Goal: Task Accomplishment & Management: Manage account settings

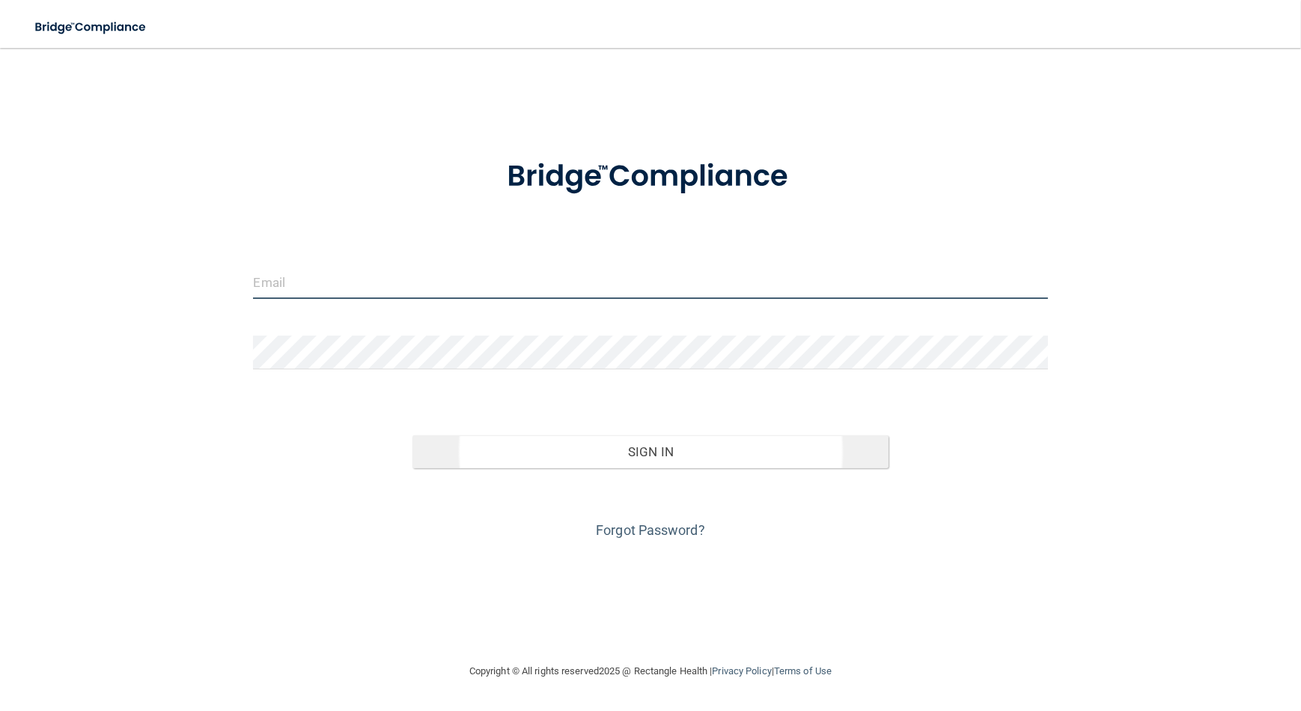
type input "[EMAIL_ADDRESS][DOMAIN_NAME]"
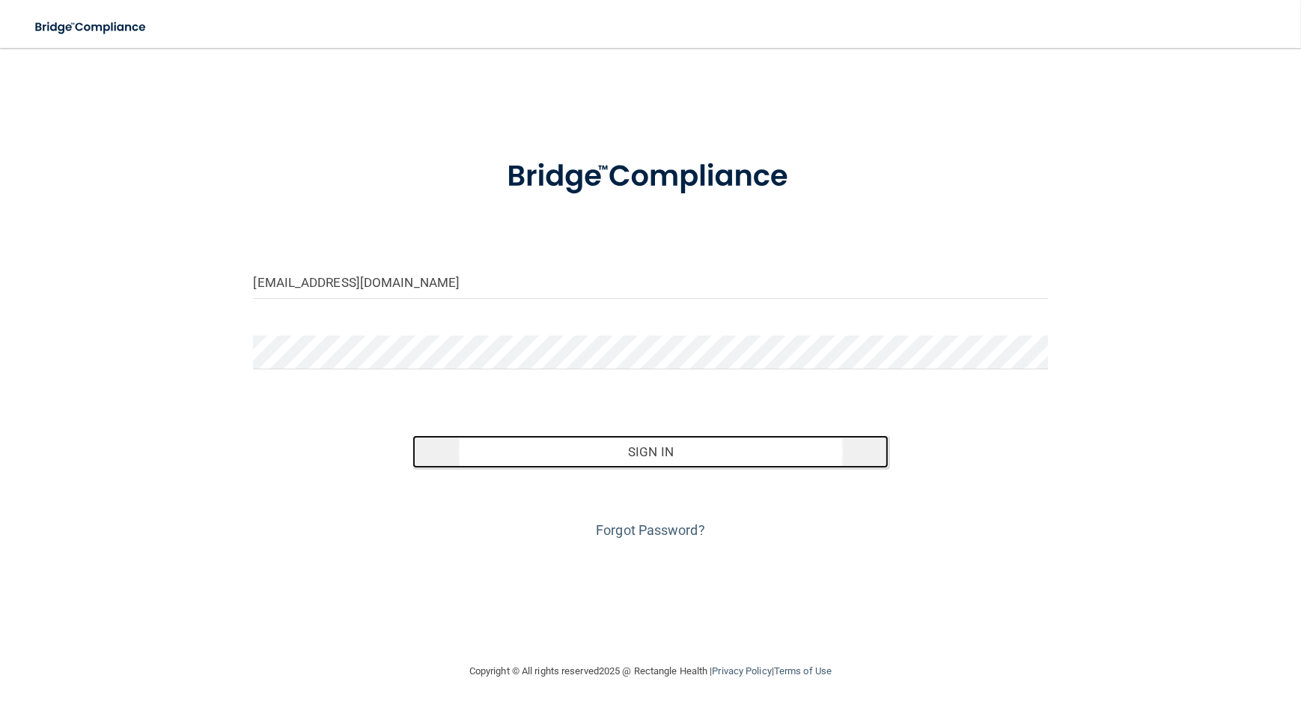
click at [595, 451] on button "Sign In" at bounding box center [651, 451] width 477 height 33
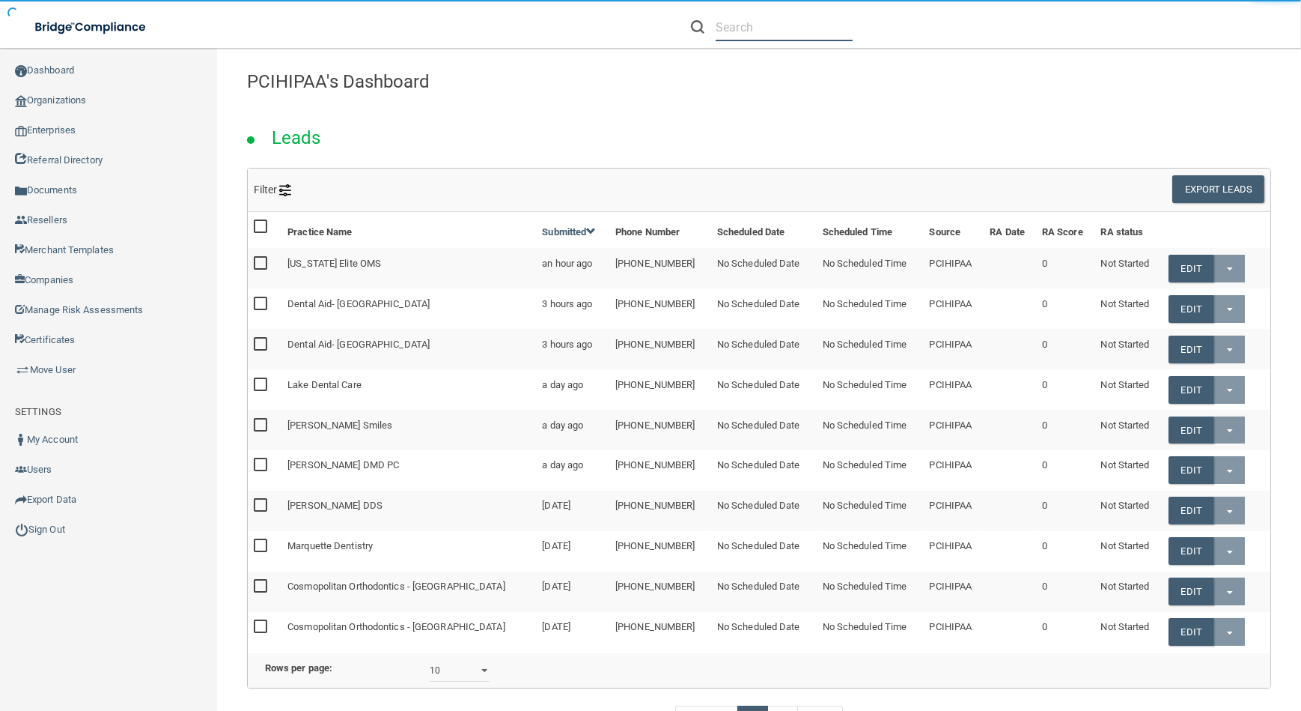
click at [785, 27] on input "text" at bounding box center [784, 27] width 137 height 28
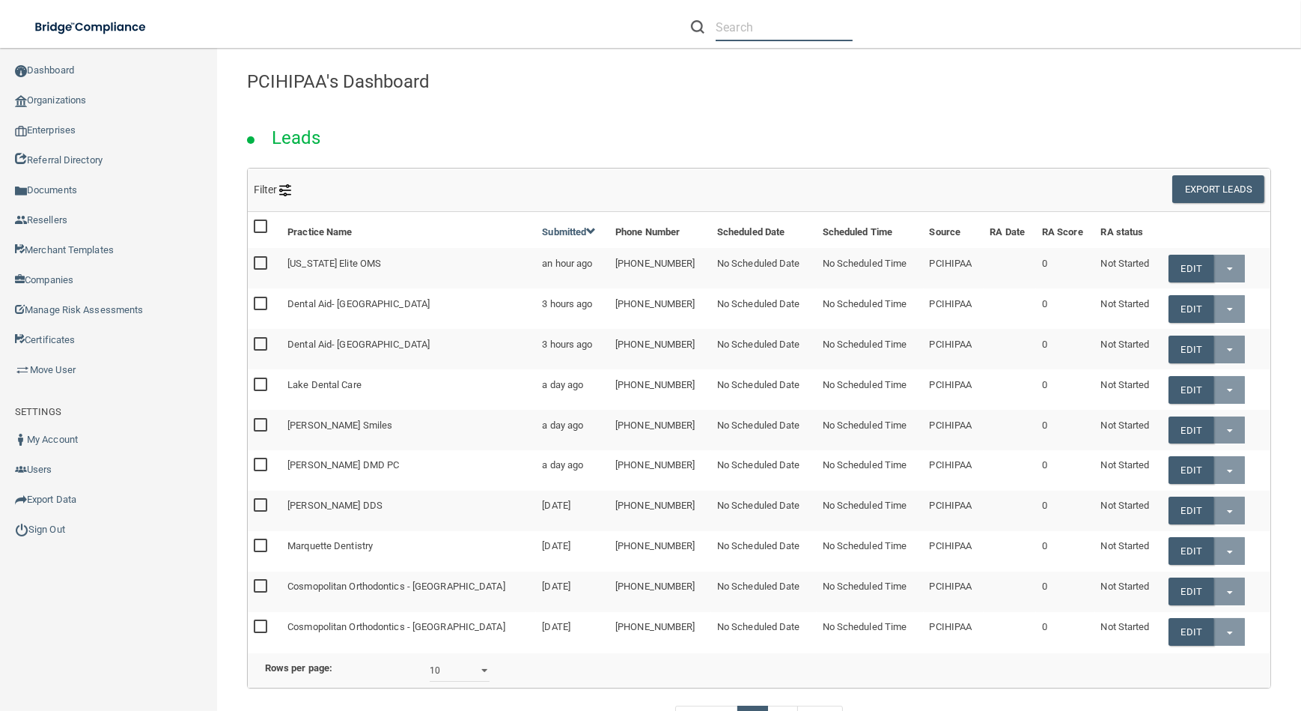
paste input "kcaravalho7@mosaicdentalcollective.com"
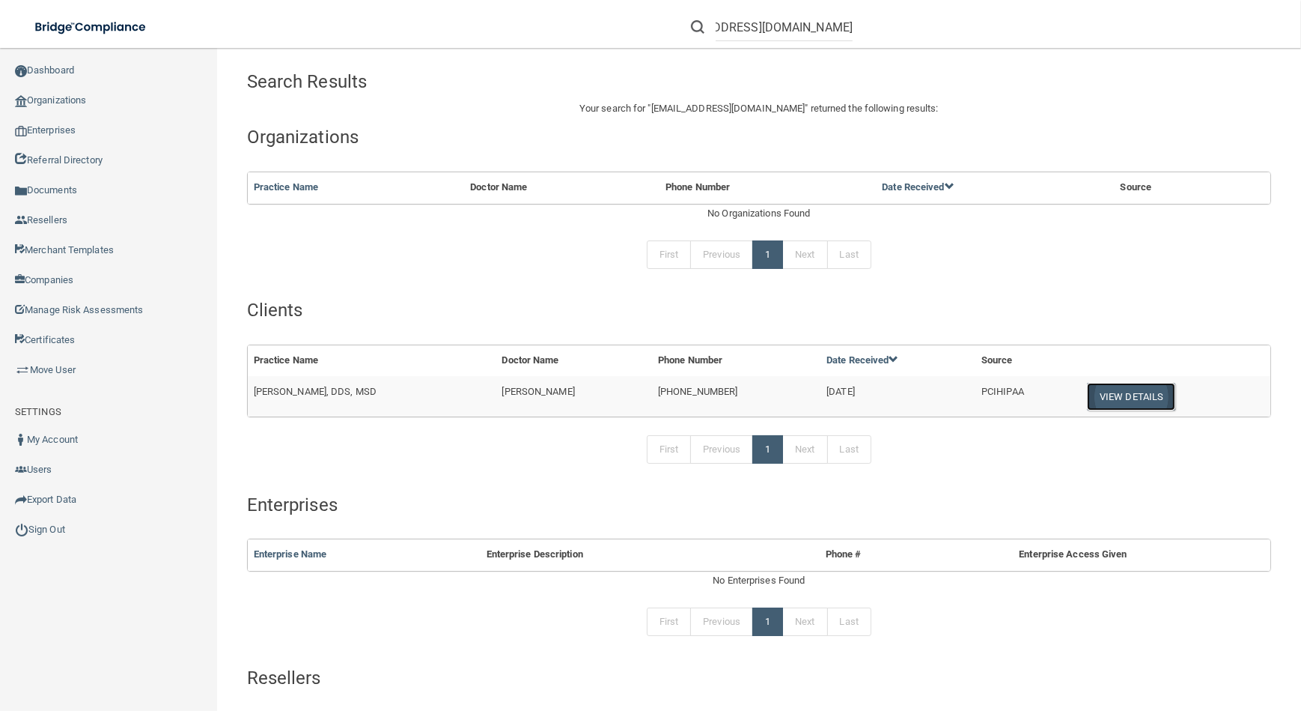
click at [1128, 395] on button "View Details" at bounding box center [1131, 397] width 88 height 28
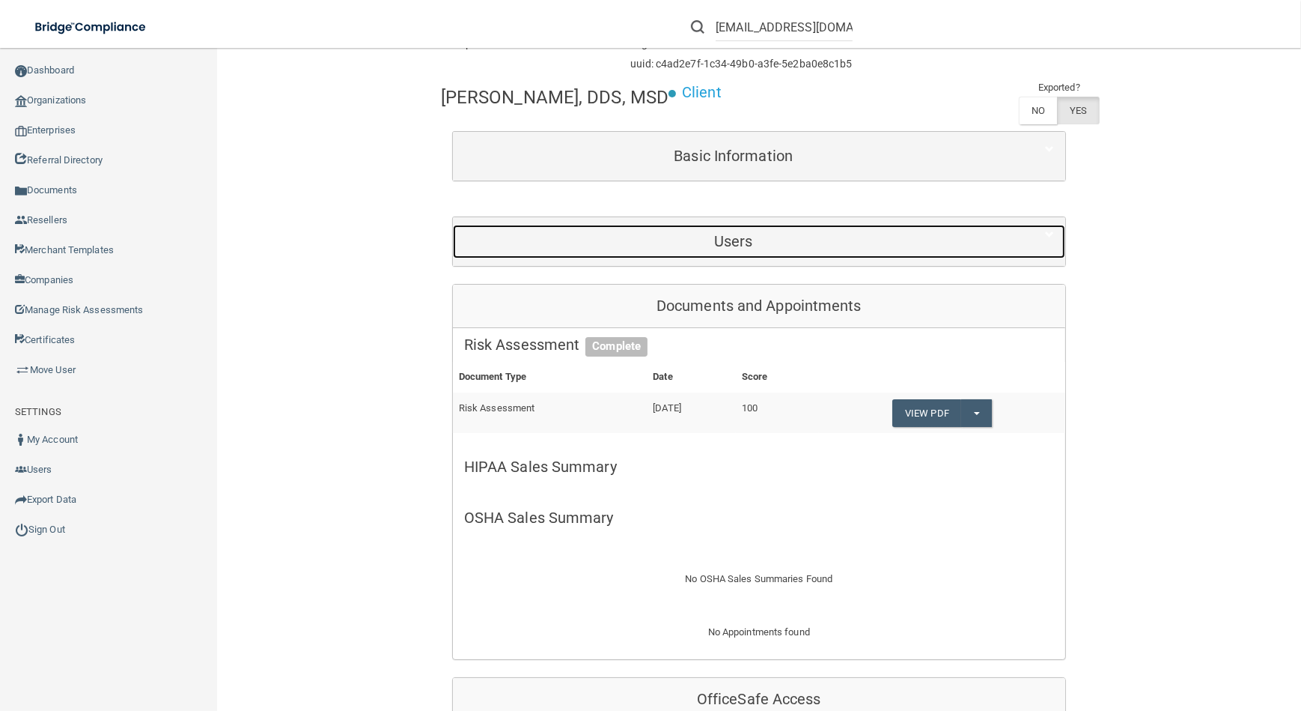
scroll to position [204, 0]
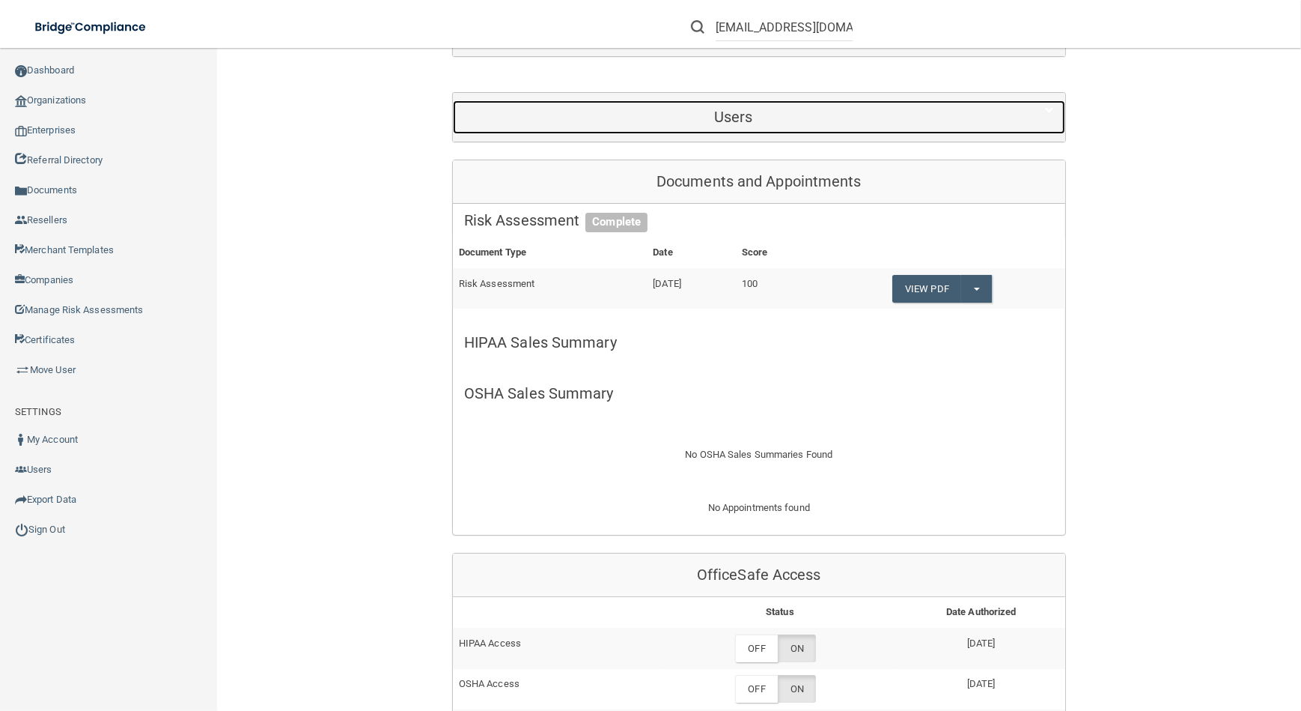
click at [782, 114] on h5 "Users" at bounding box center [733, 117] width 539 height 16
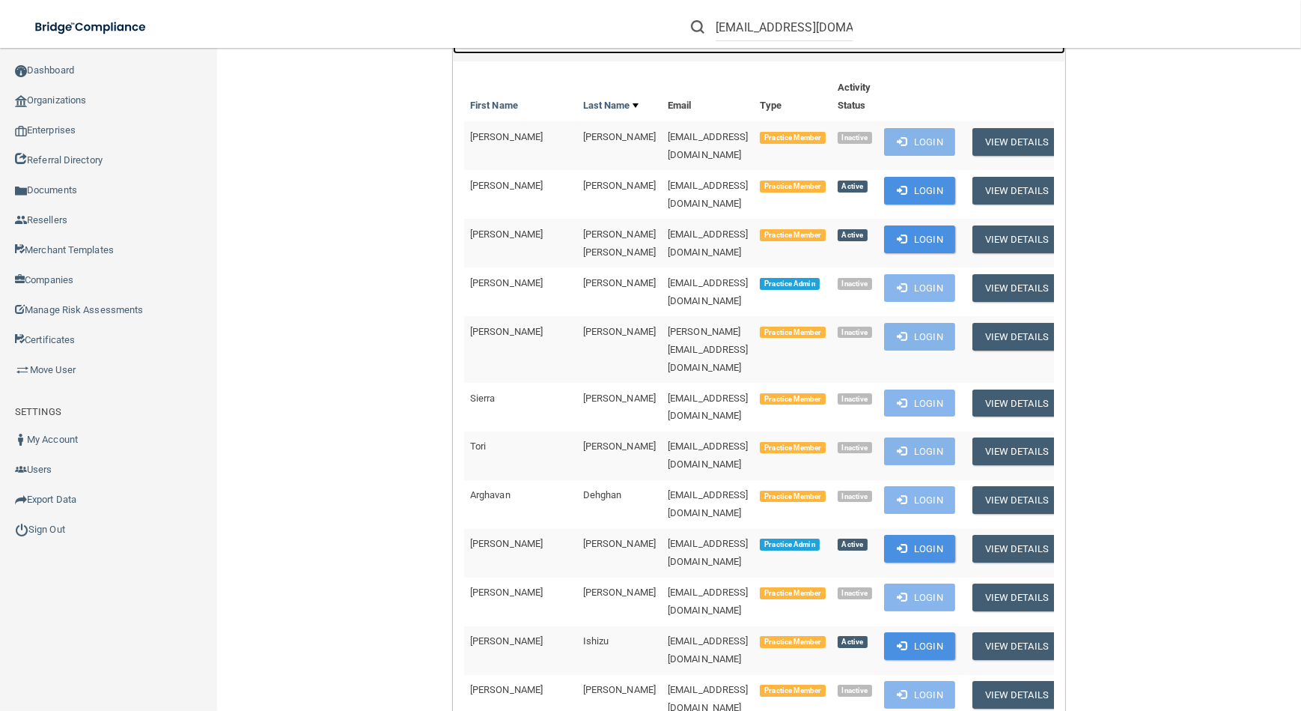
scroll to position [408, 0]
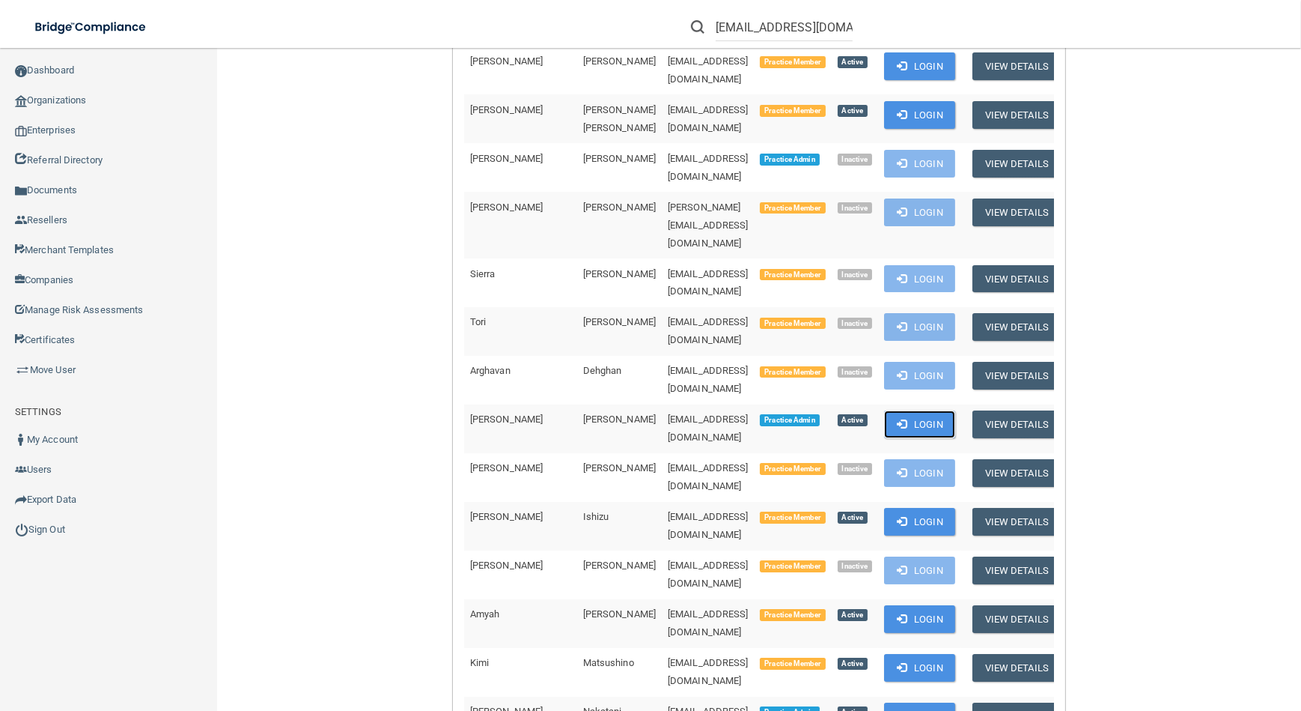
click at [935, 410] on button "Login" at bounding box center [919, 424] width 71 height 28
click at [821, 22] on input "kcaravalho7@mosaicdentalcollective.com" at bounding box center [784, 27] width 137 height 28
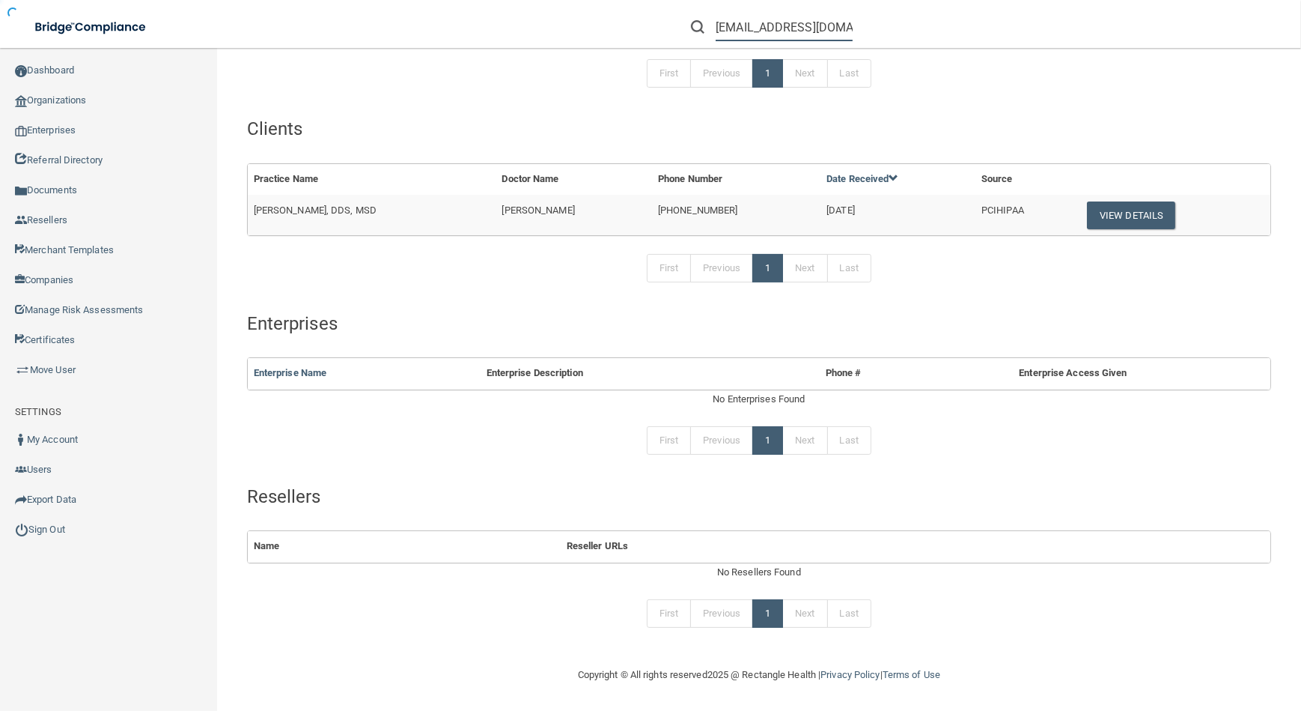
scroll to position [178, 0]
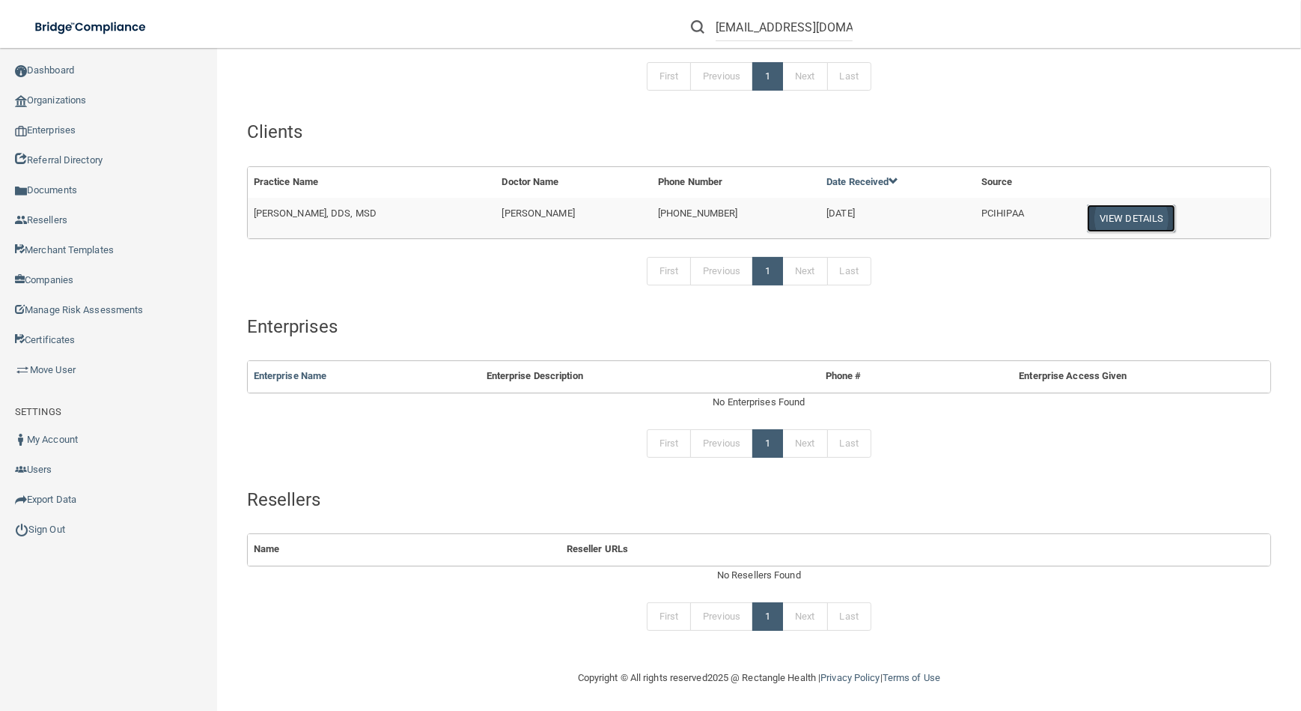
click at [1129, 222] on button "View Details" at bounding box center [1131, 218] width 88 height 28
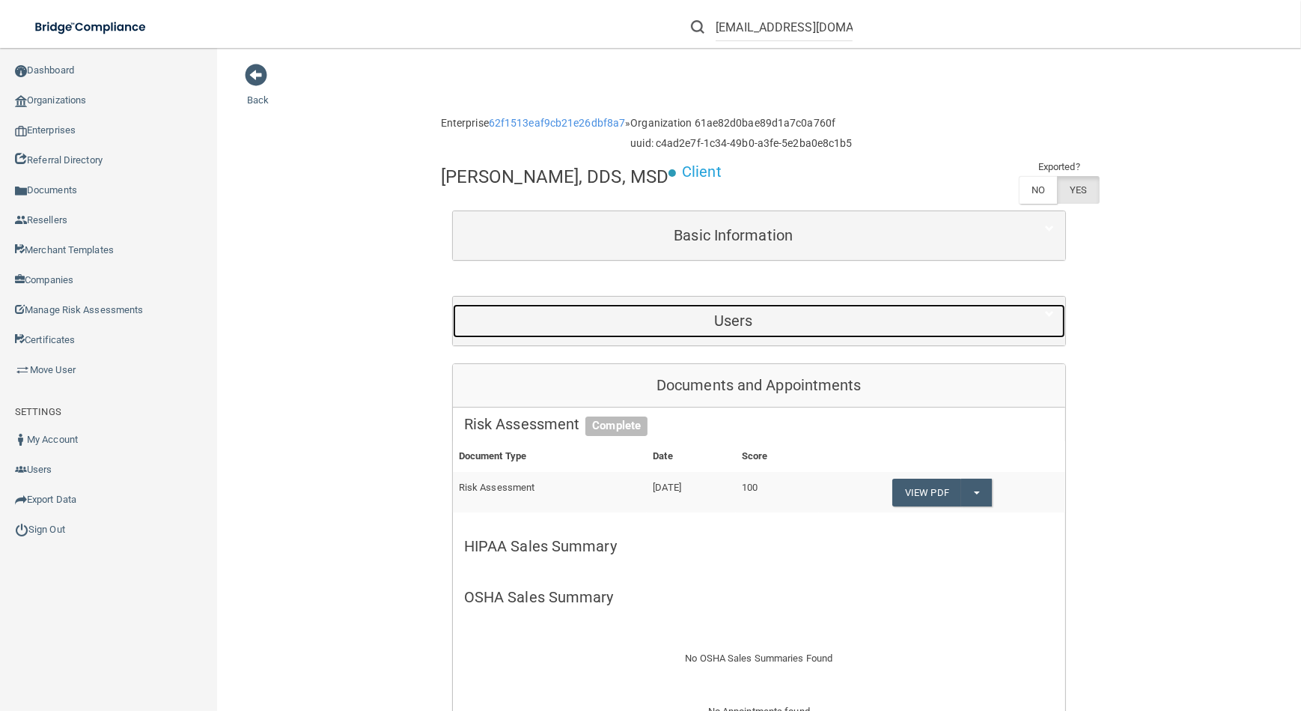
click at [699, 322] on h5 "Users" at bounding box center [733, 320] width 539 height 16
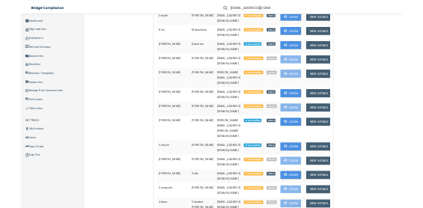
scroll to position [884, 0]
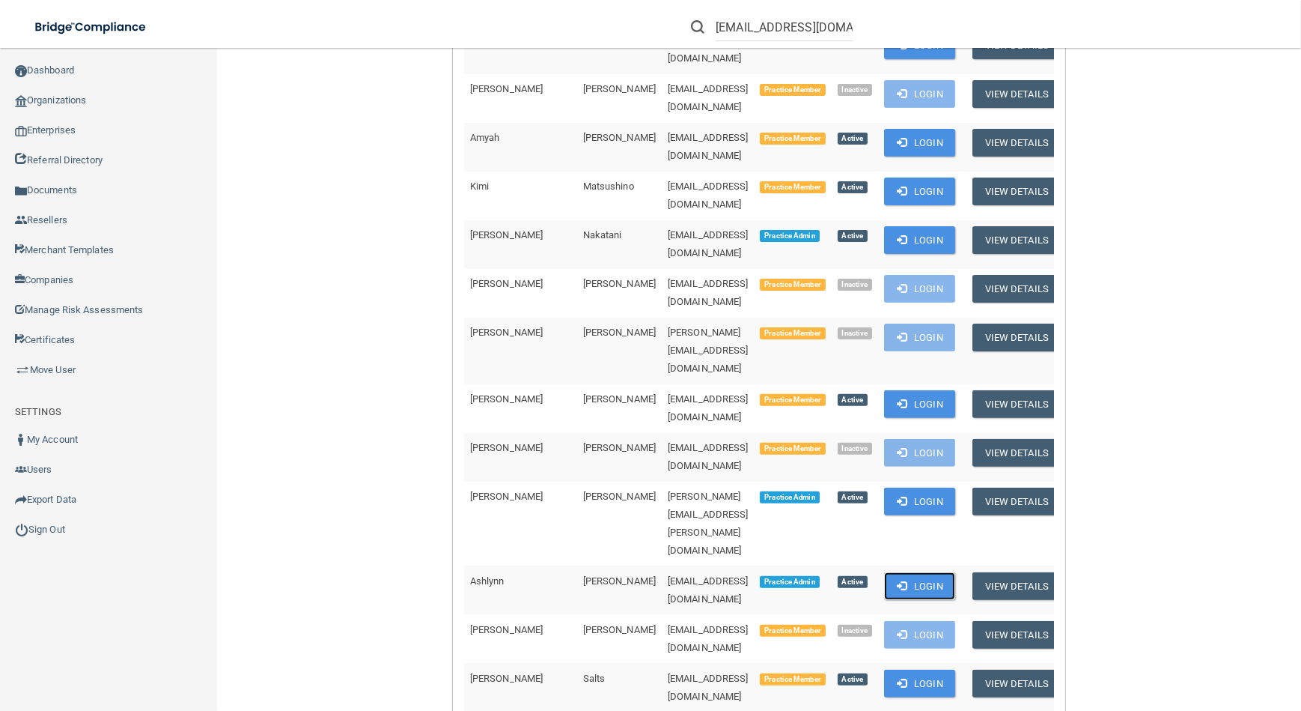
click at [907, 580] on span at bounding box center [902, 585] width 10 height 10
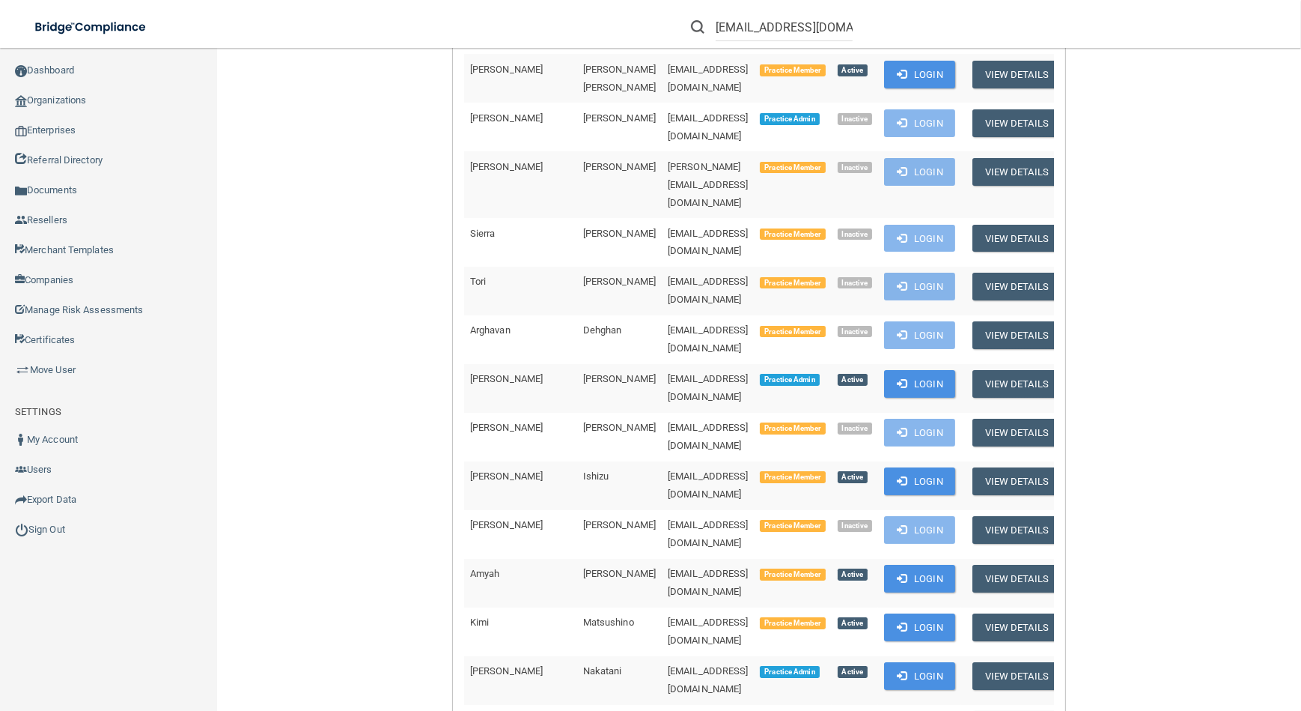
scroll to position [340, 0]
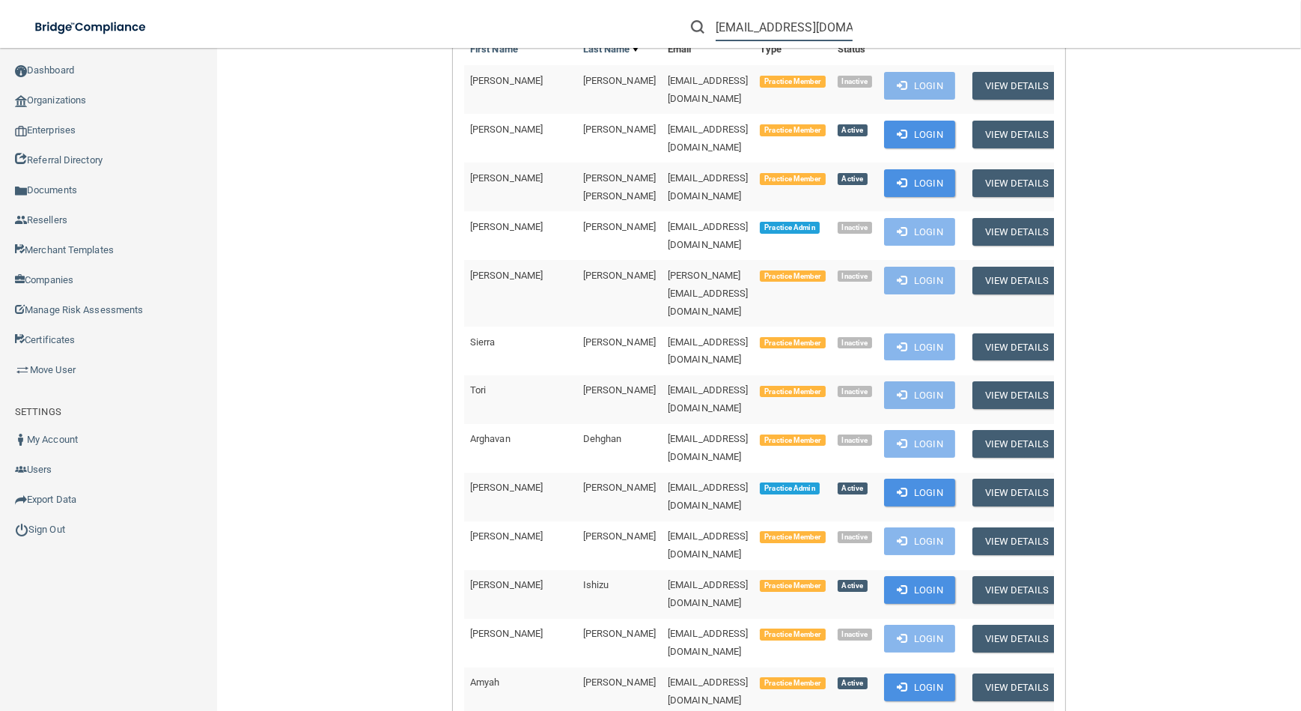
click at [752, 19] on input "kcaravalho7@mosaicdentalcollective.com" at bounding box center [784, 27] width 137 height 28
paste input "dcano"
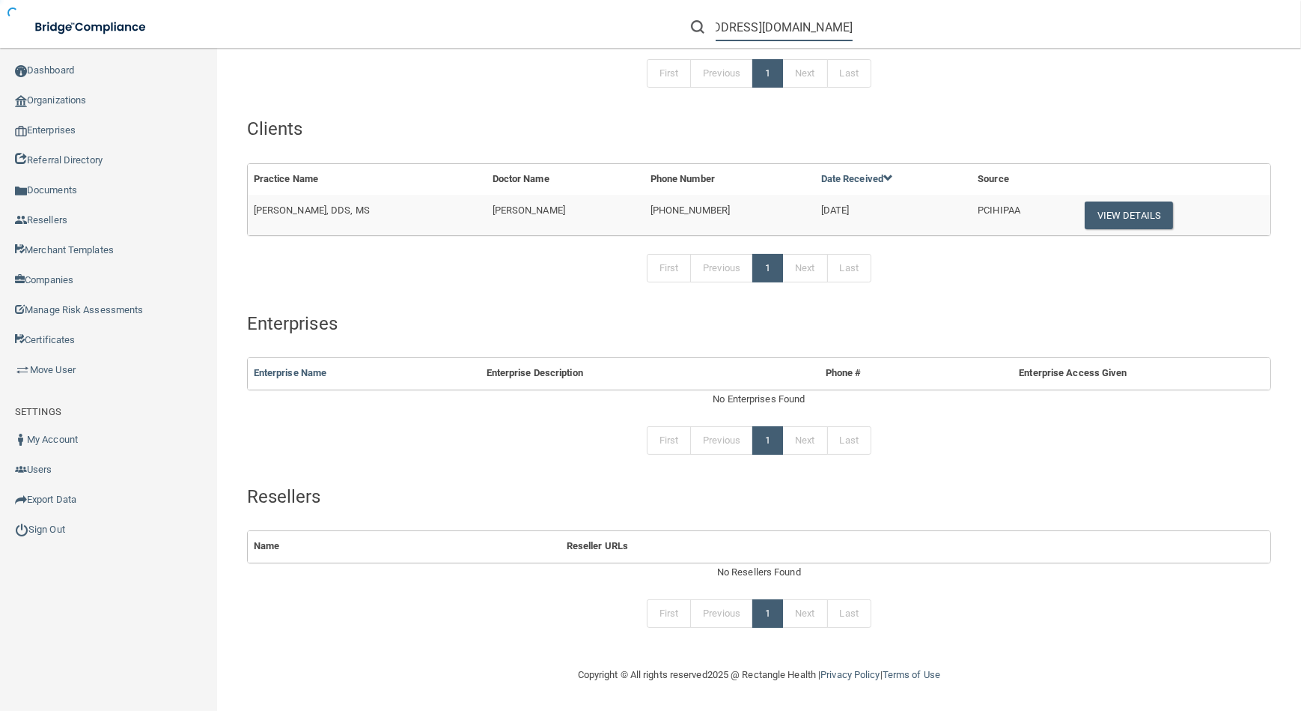
scroll to position [178, 0]
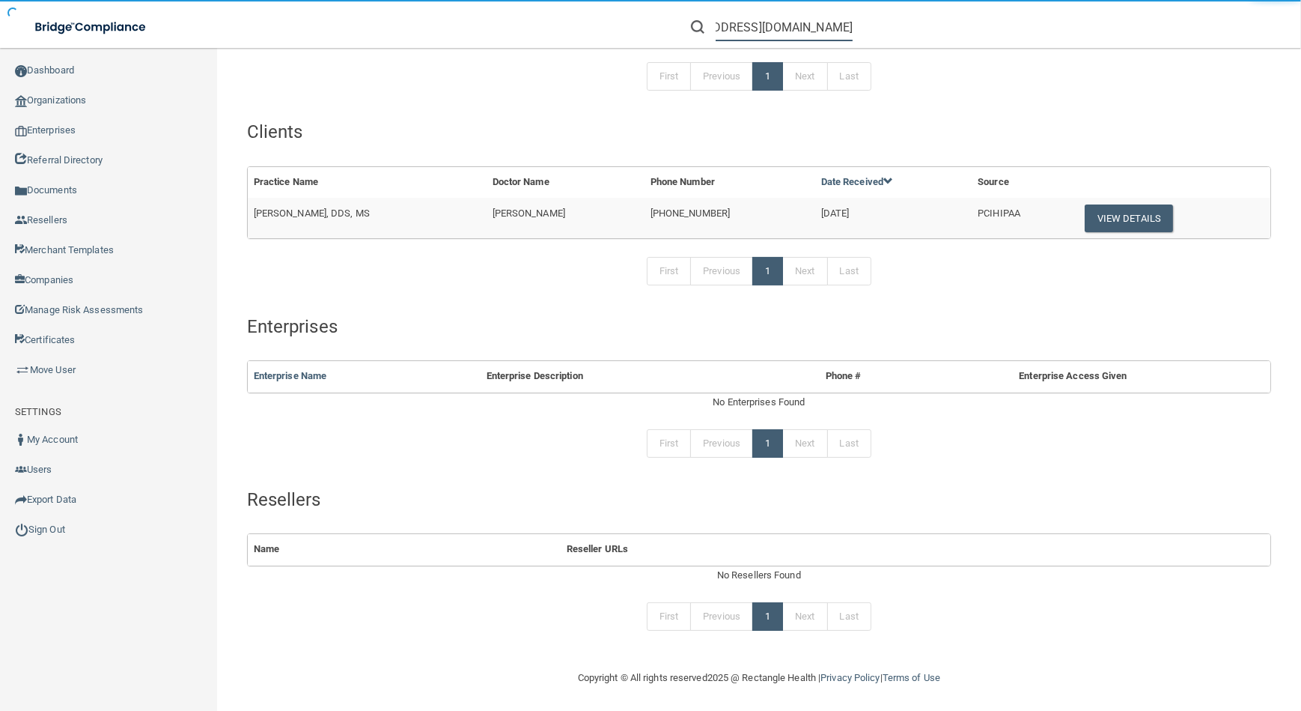
type input "dcano@mosaicdentalcollective.com"
click at [1110, 198] on td "View Details" at bounding box center [1172, 218] width 197 height 40
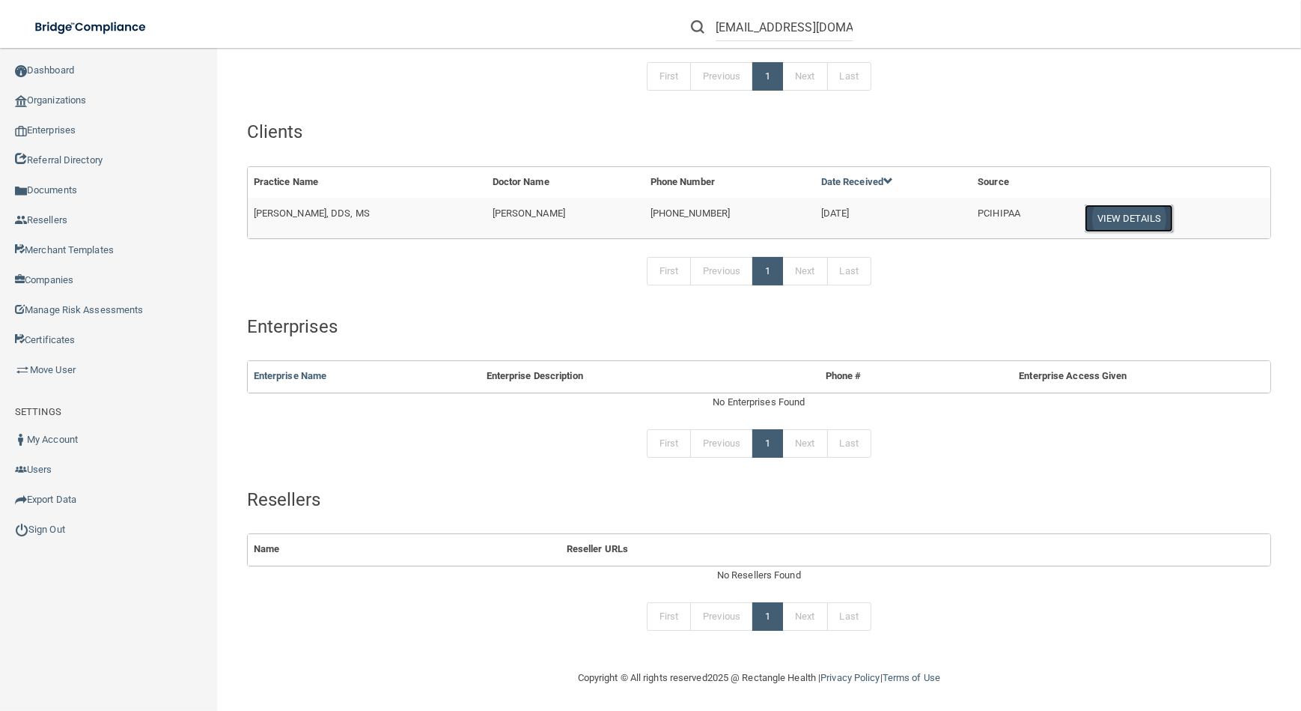
click at [1110, 207] on button "View Details" at bounding box center [1129, 218] width 88 height 28
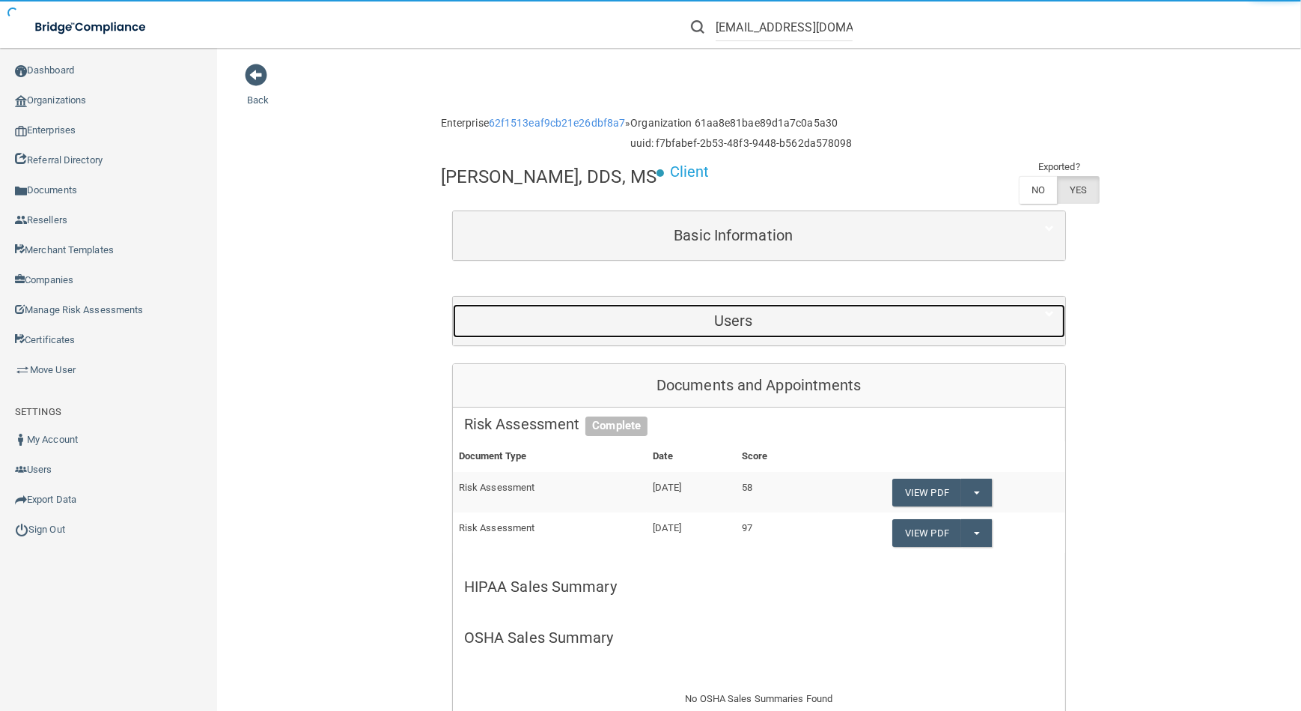
click at [854, 329] on div "Users" at bounding box center [734, 321] width 562 height 34
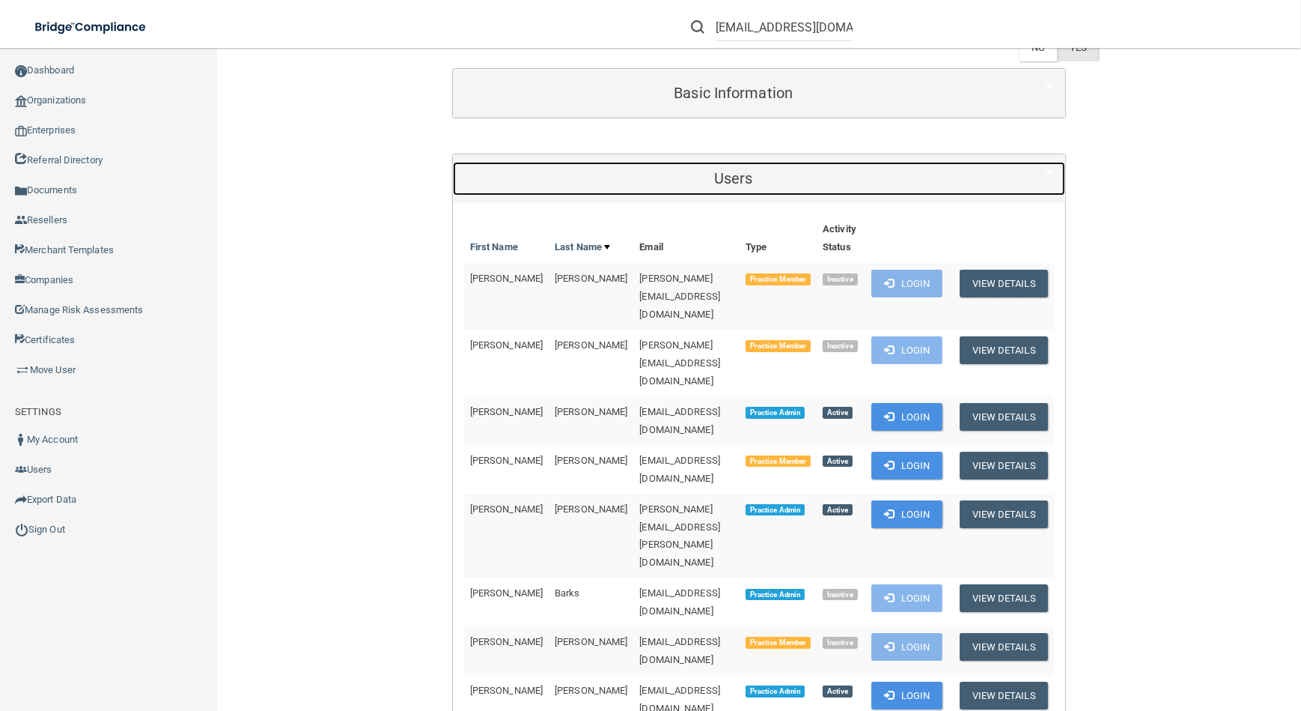
scroll to position [204, 0]
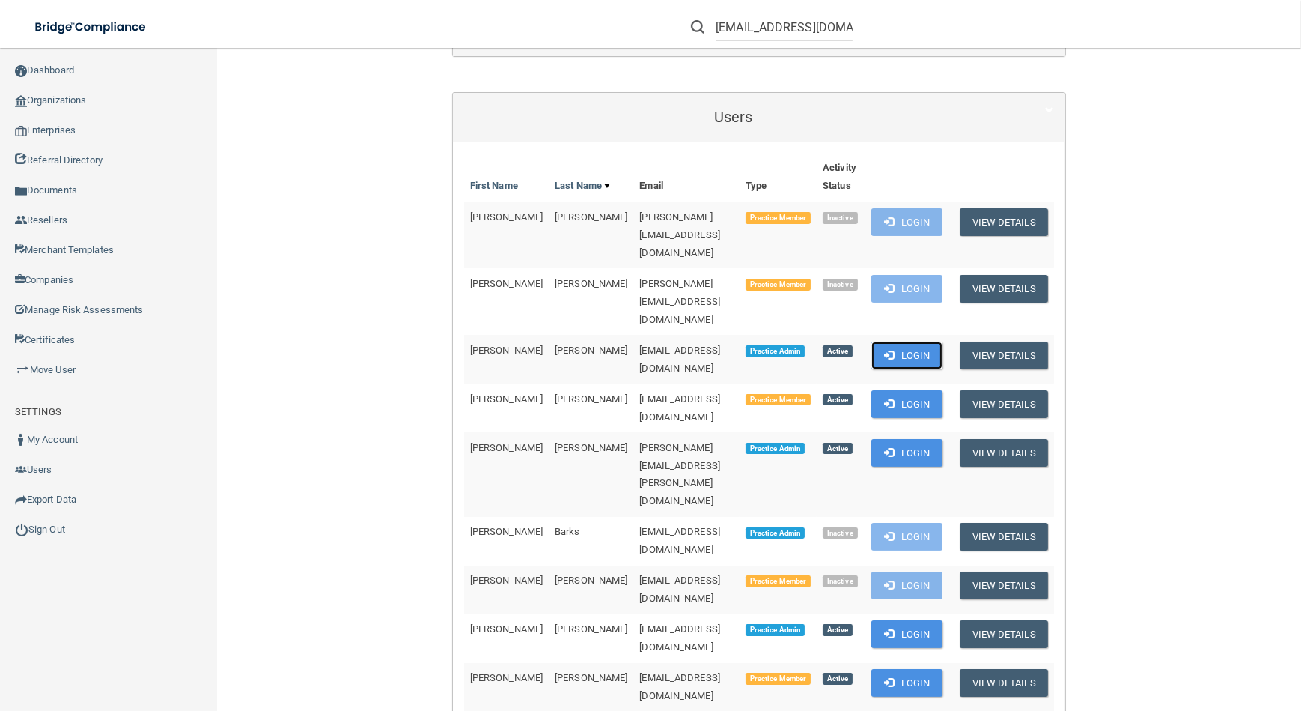
click at [943, 341] on button "Login" at bounding box center [907, 355] width 71 height 28
click at [778, 29] on input "dcano@mosaicdentalcollective.com" at bounding box center [784, 27] width 137 height 28
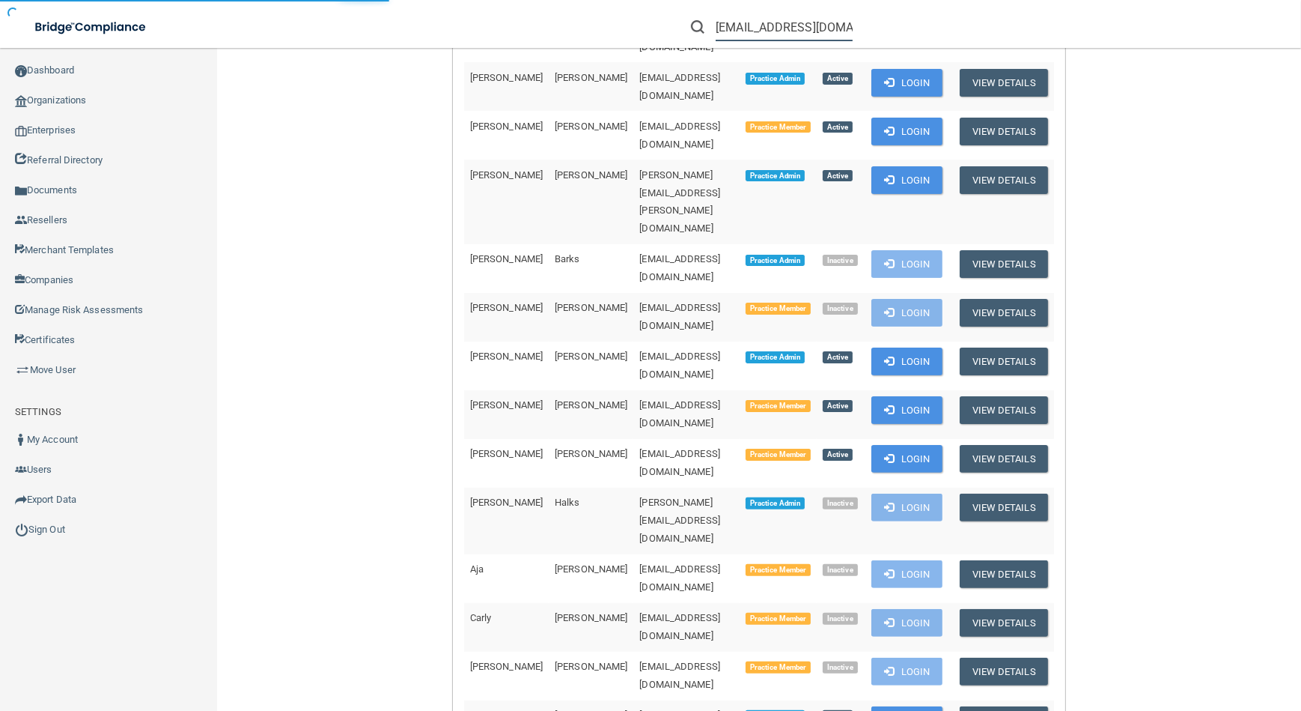
scroll to position [178, 0]
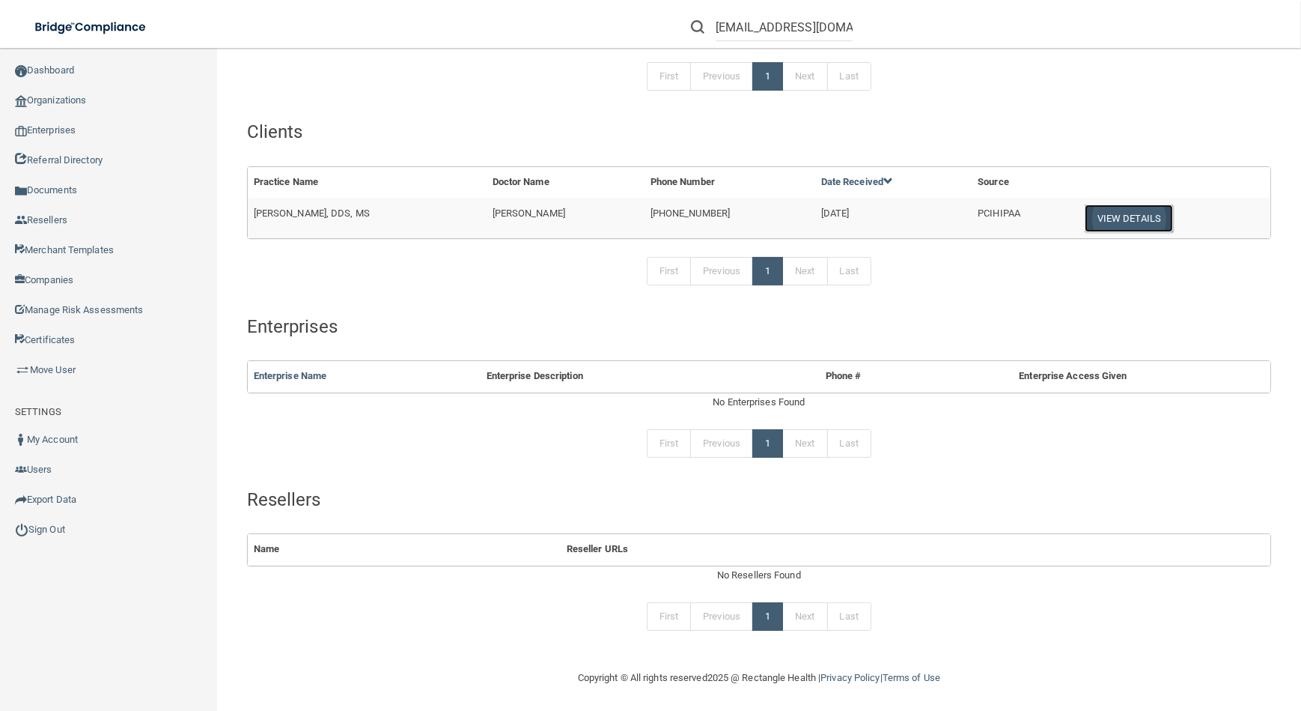
click at [1090, 204] on button "View Details" at bounding box center [1129, 218] width 88 height 28
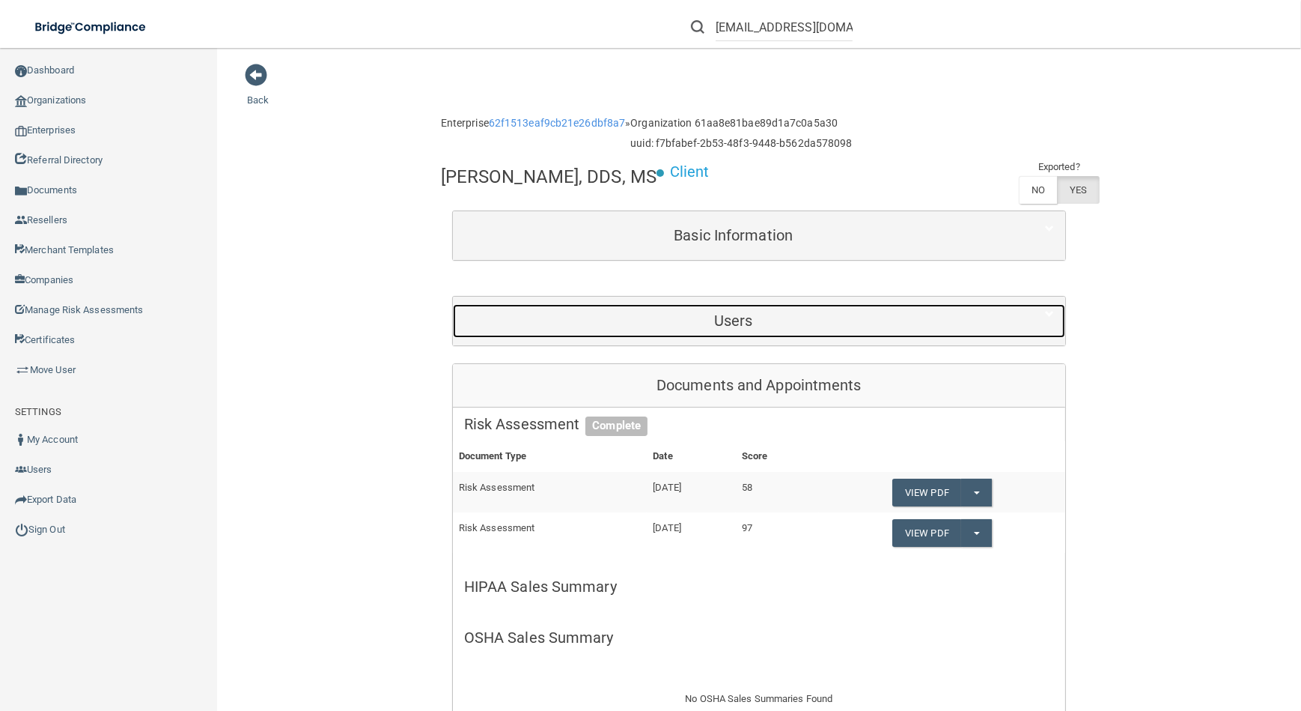
click at [761, 328] on h5 "Users" at bounding box center [733, 320] width 539 height 16
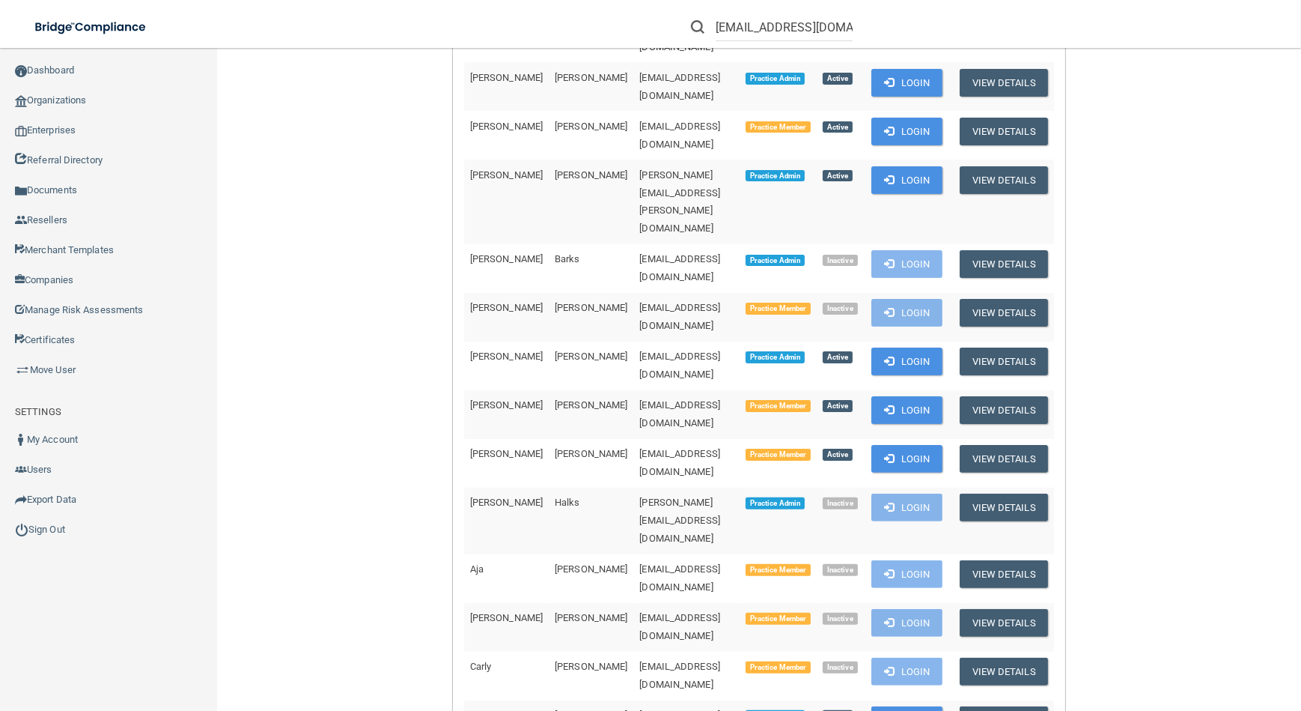
scroll to position [749, 0]
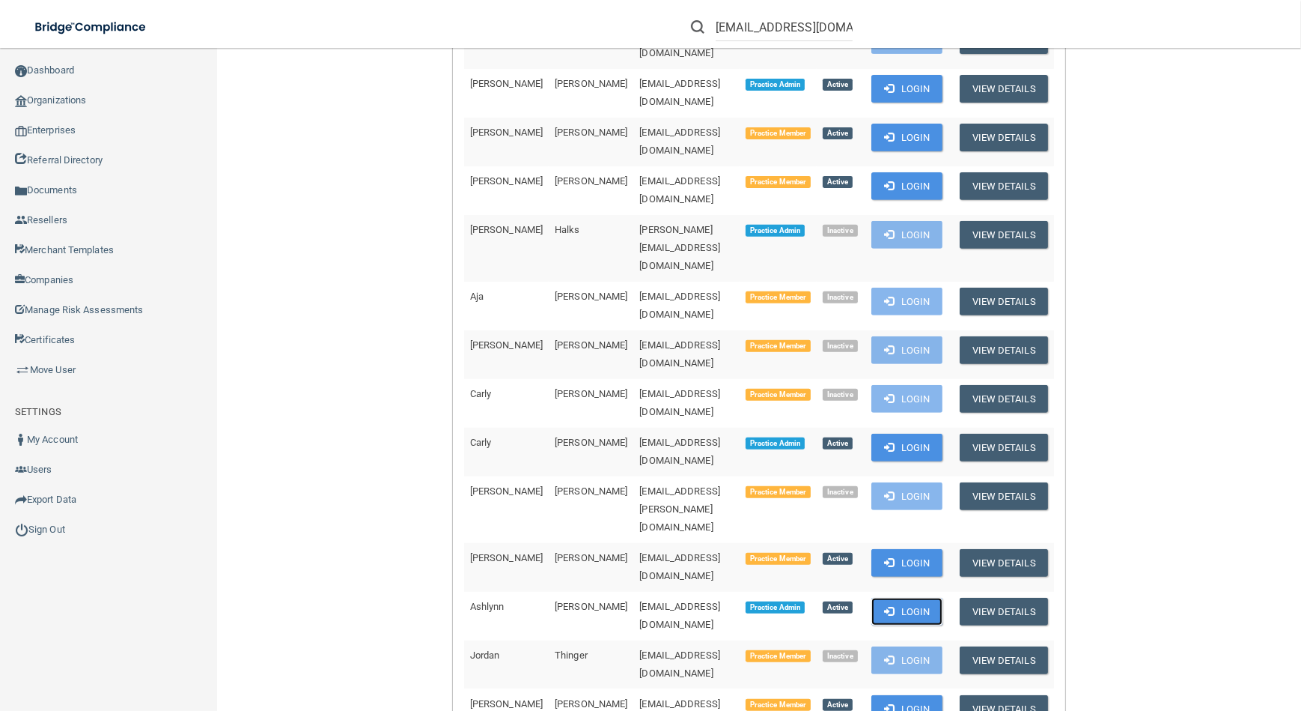
click at [943, 597] on button "Login" at bounding box center [907, 611] width 71 height 28
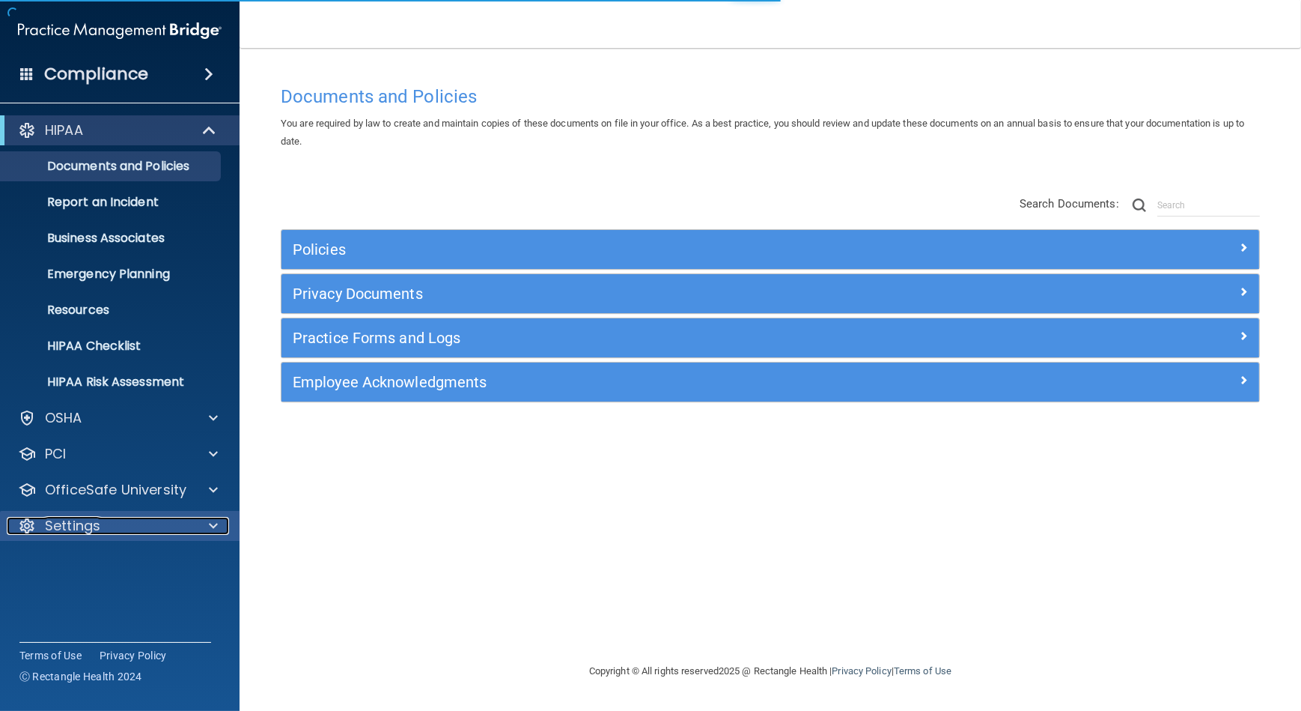
click at [112, 517] on div "Settings" at bounding box center [100, 526] width 186 height 18
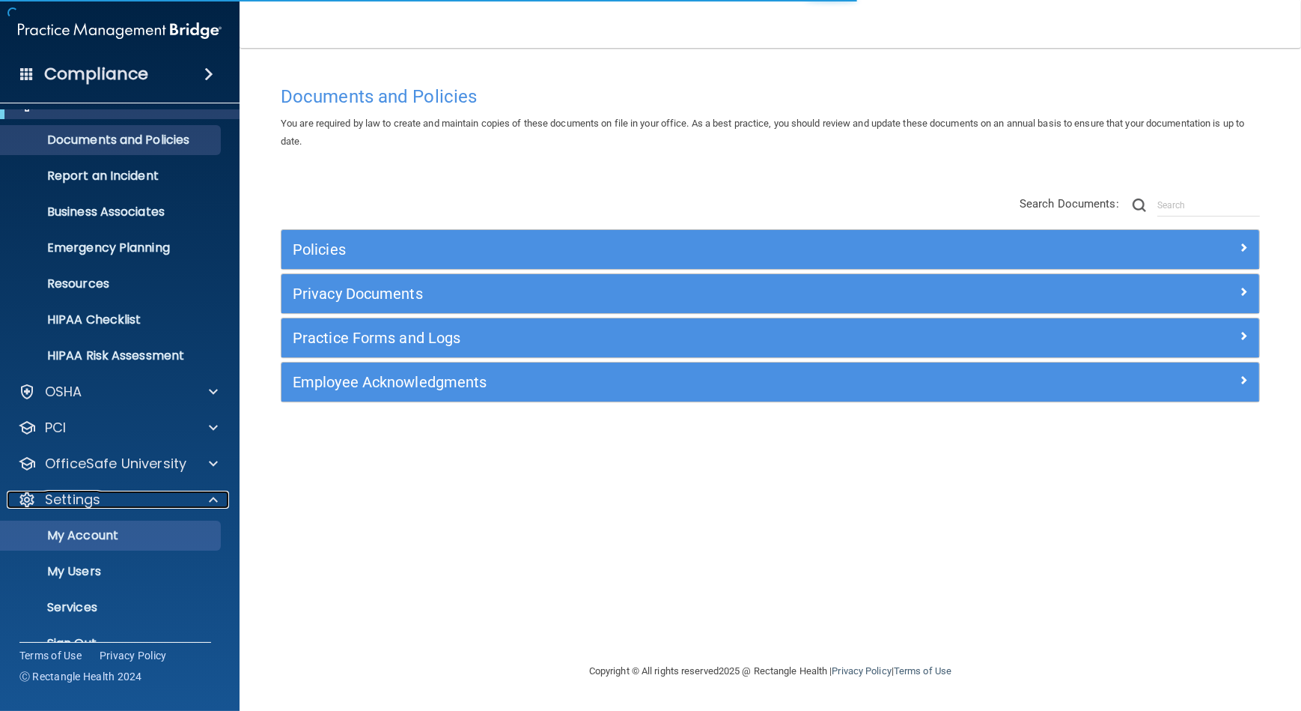
scroll to position [51, 0]
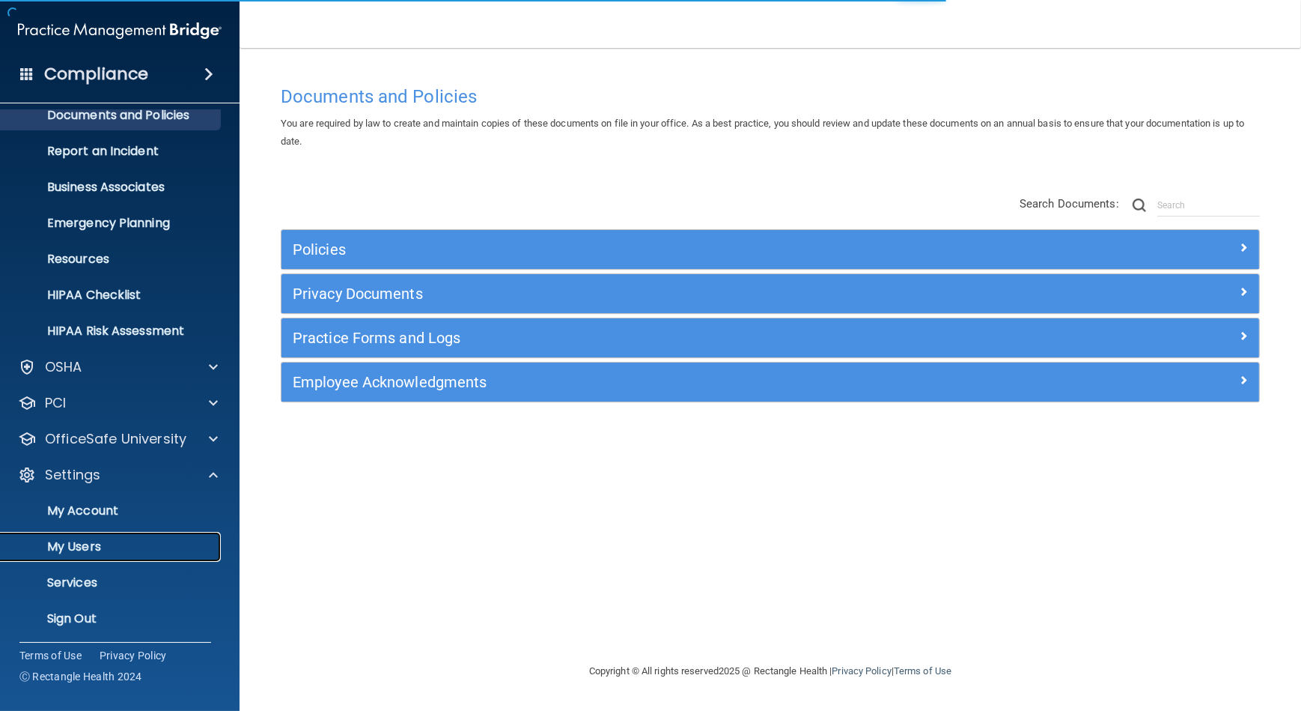
click at [126, 537] on link "My Users" at bounding box center [103, 547] width 236 height 30
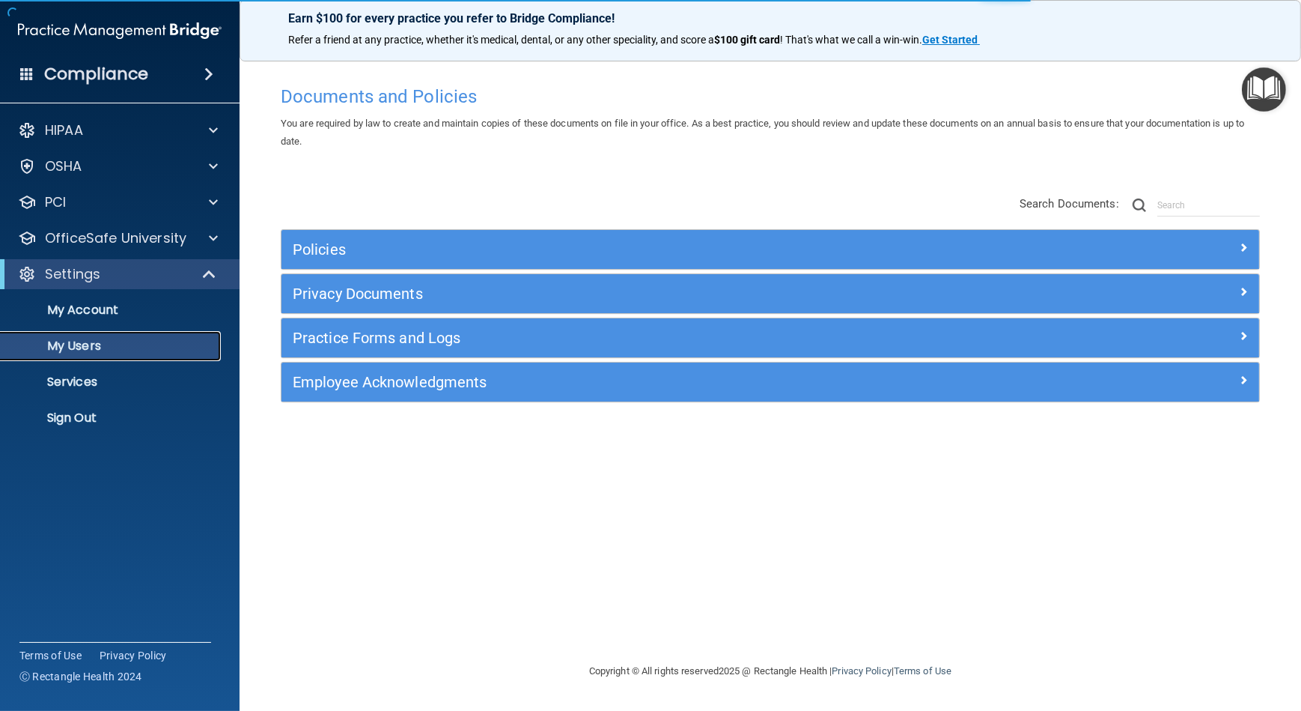
select select "20"
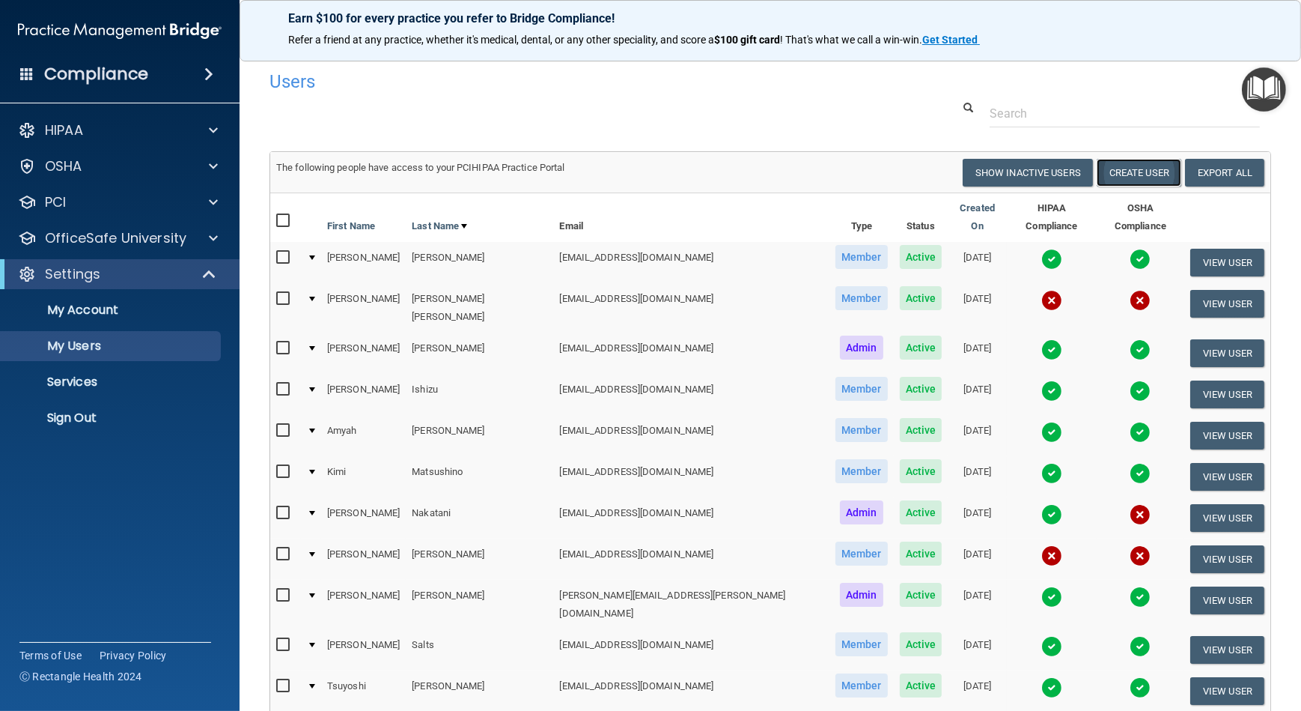
click at [1121, 186] on button "Create User" at bounding box center [1139, 173] width 85 height 28
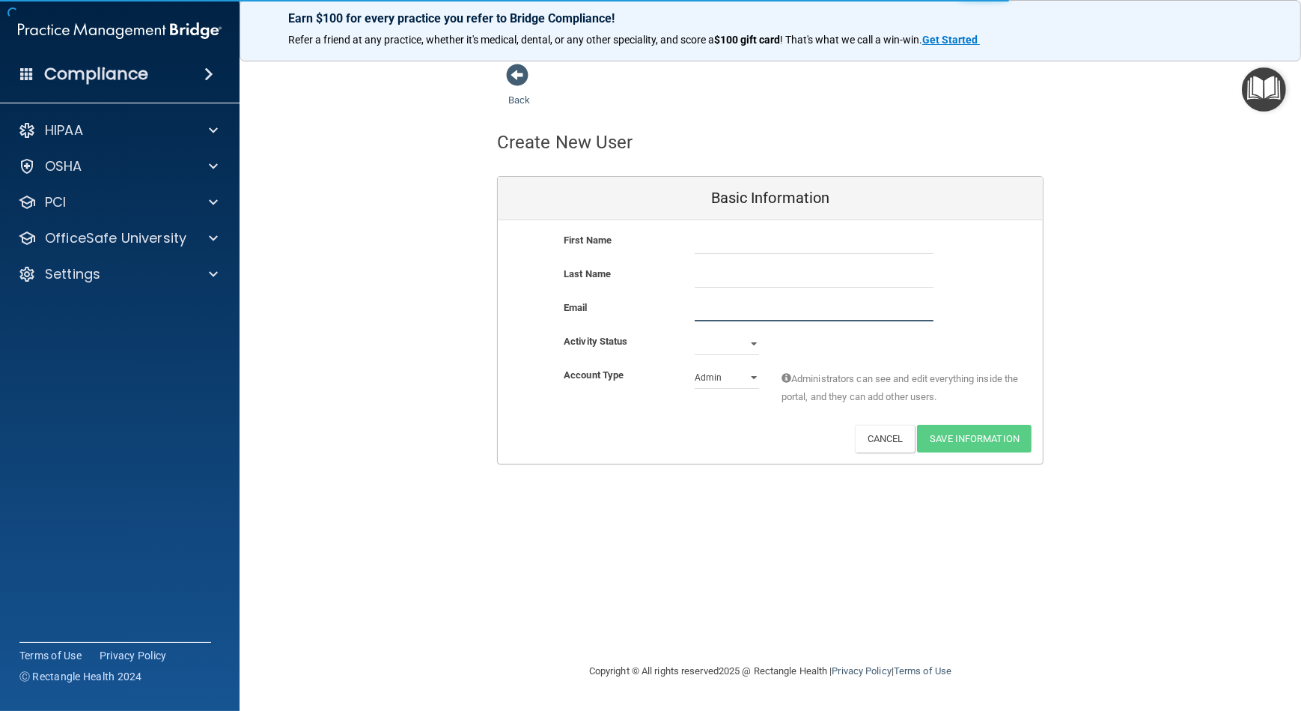
click at [737, 314] on input "email" at bounding box center [814, 310] width 239 height 22
paste input "[EMAIL_ADDRESS][DOMAIN_NAME]"
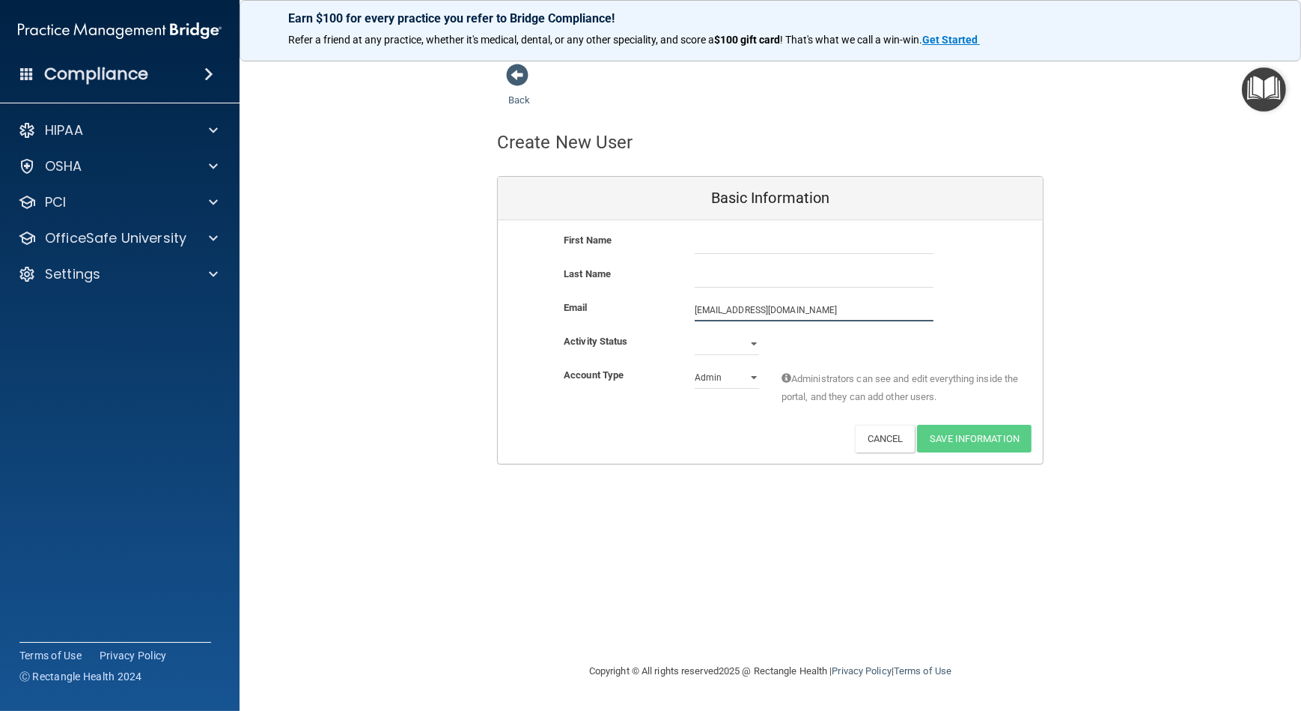
click at [696, 310] on input "areid@mosaicdentalcollective.com" at bounding box center [814, 310] width 239 height 22
type input "1areid@mosaicdentalcollective.com"
drag, startPoint x: 729, startPoint y: 240, endPoint x: 869, endPoint y: 237, distance: 140.8
click at [729, 240] on input "text" at bounding box center [814, 242] width 239 height 22
click at [721, 247] on input "text" at bounding box center [814, 242] width 239 height 22
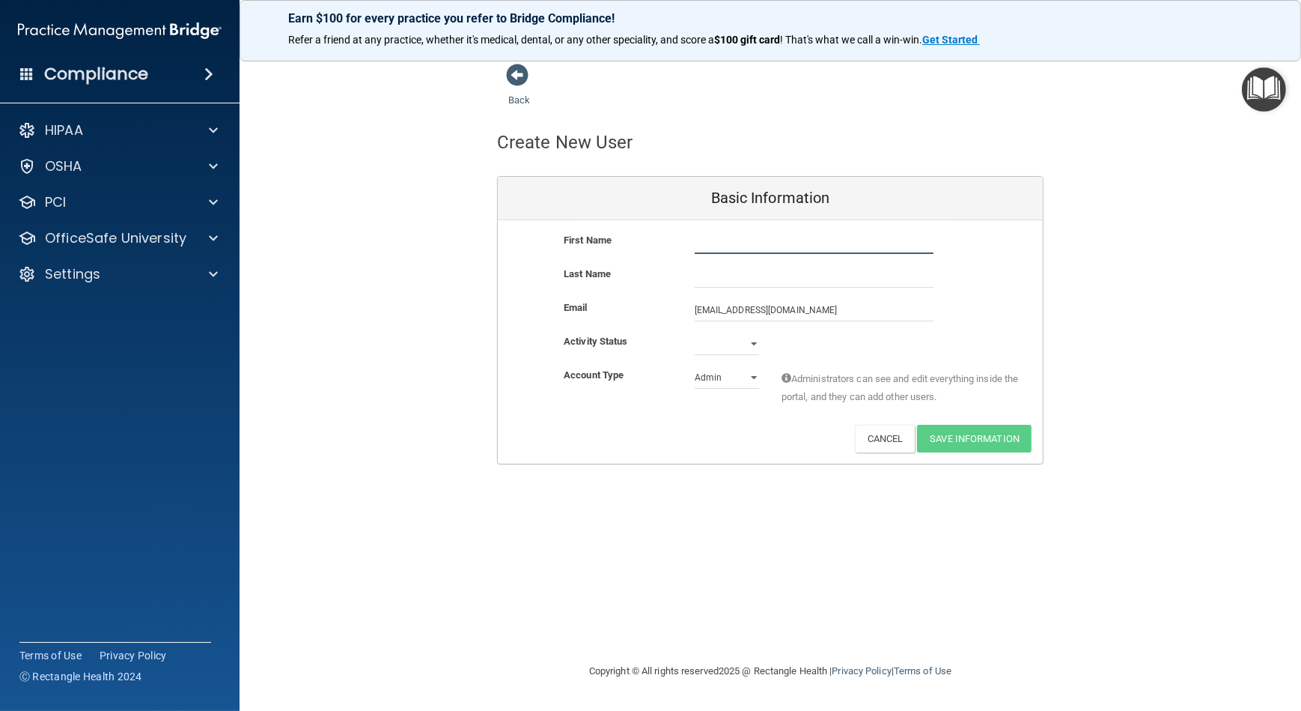
paste input "Ashlynn"
type input "Ashlynn"
click at [771, 269] on input "text" at bounding box center [814, 276] width 239 height 22
paste input "[PERSON_NAME]"
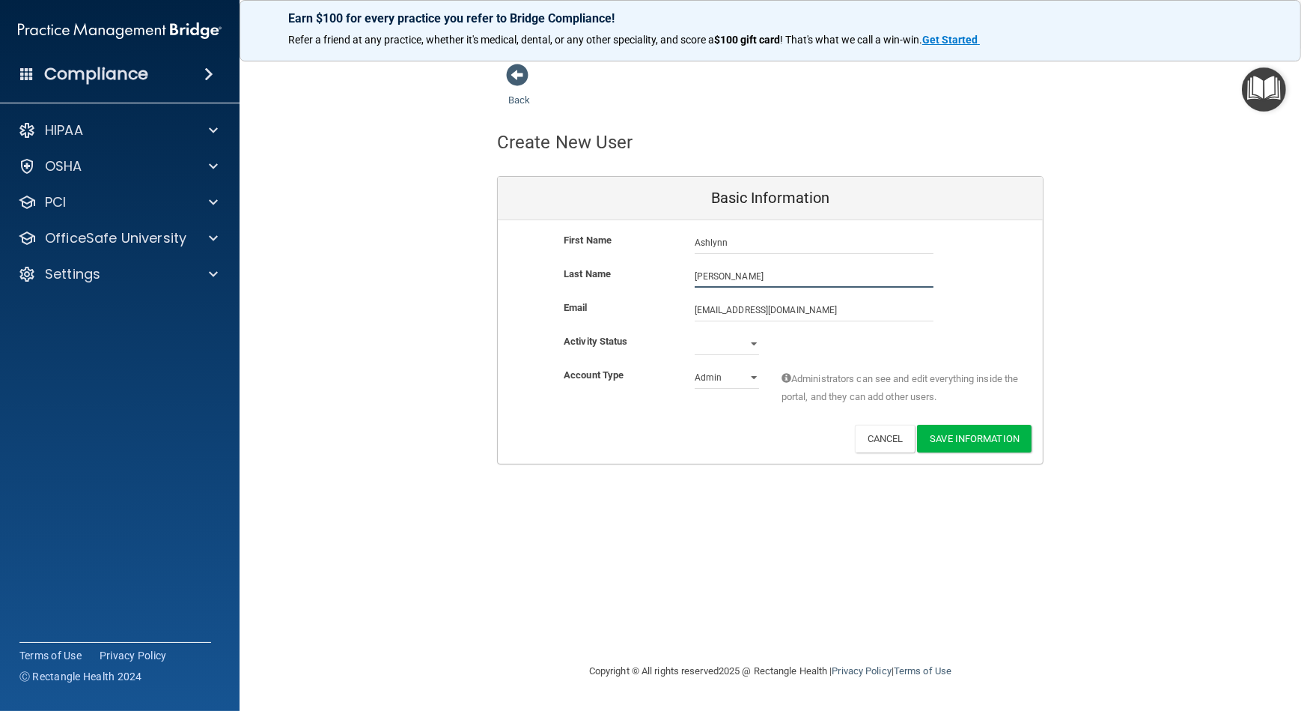
type input "[PERSON_NAME]"
click at [723, 347] on select "Active Inactive" at bounding box center [727, 343] width 64 height 22
select select "active"
click at [695, 332] on select "Active Inactive" at bounding box center [727, 343] width 64 height 22
click at [1006, 442] on button "Save Information" at bounding box center [974, 439] width 115 height 28
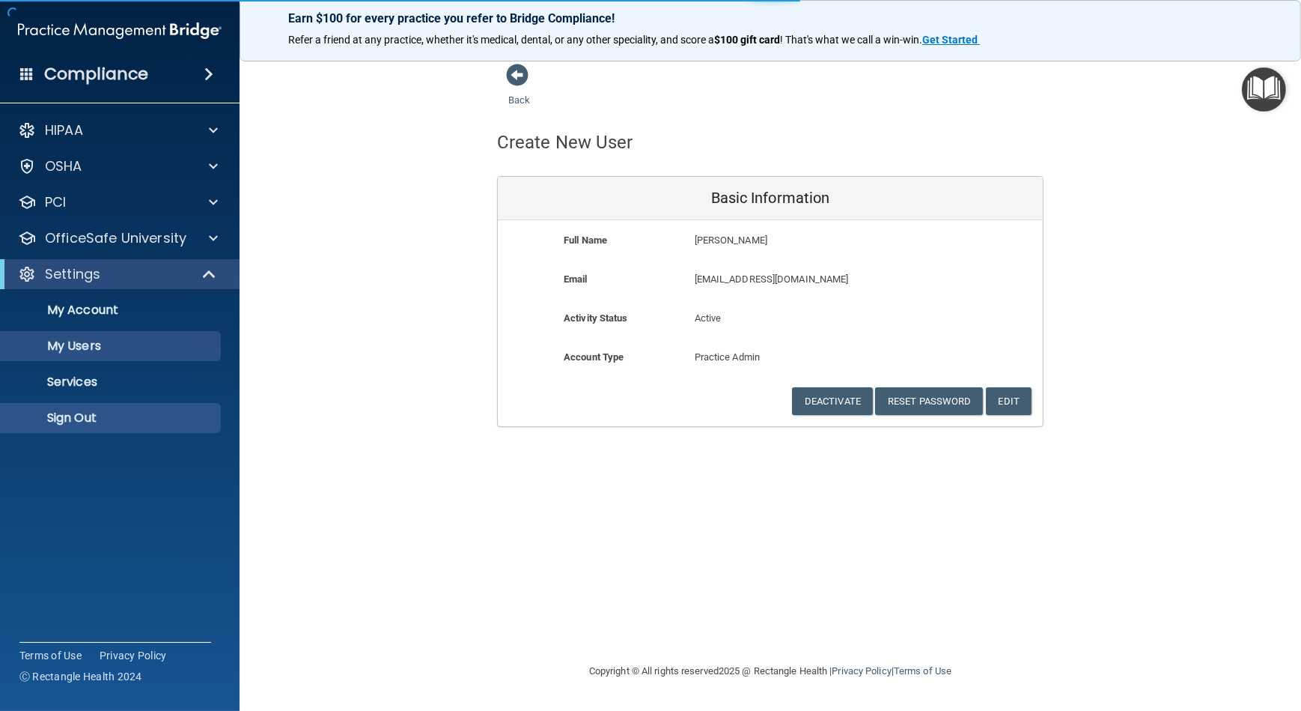
select select "20"
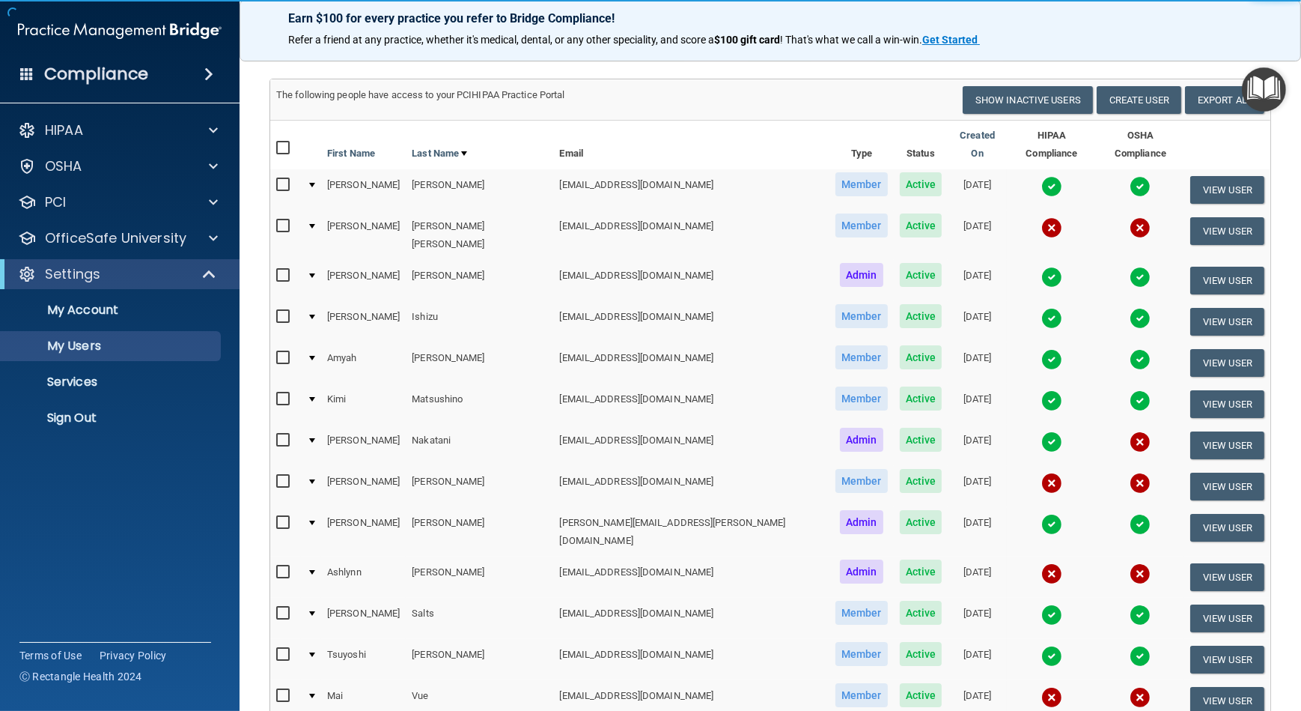
scroll to position [272, 0]
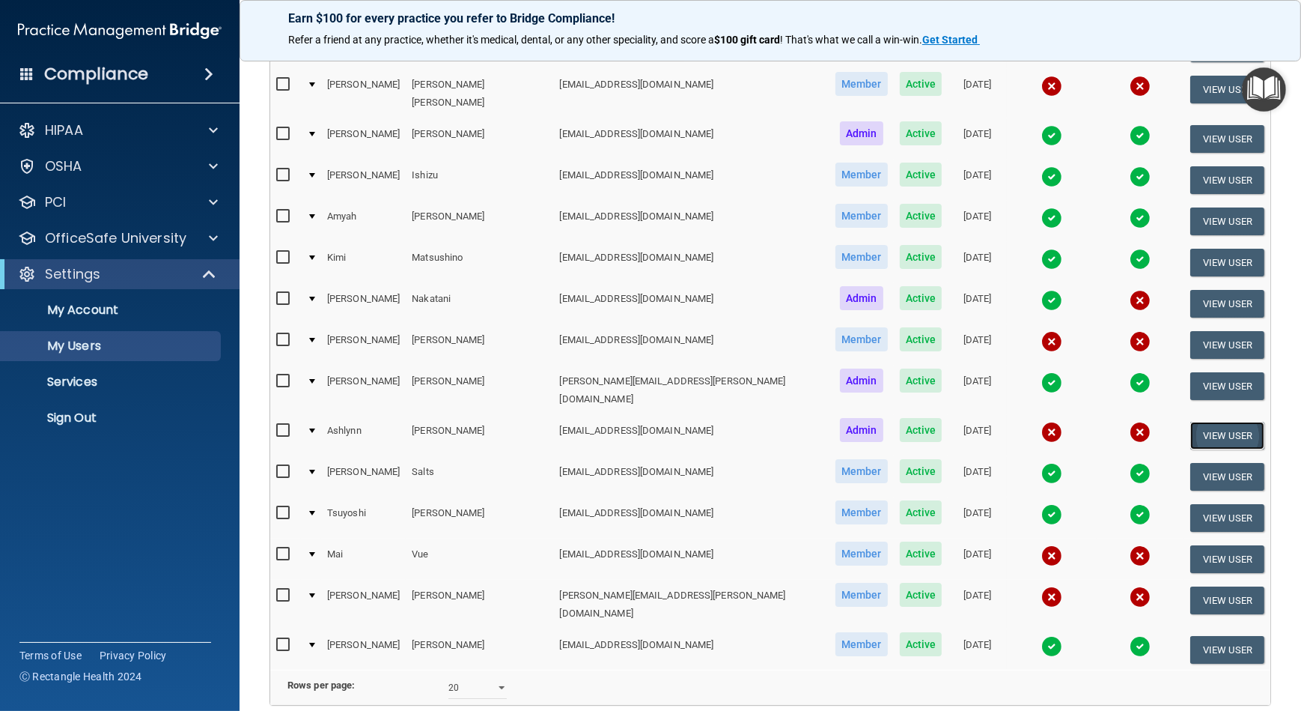
click at [1198, 422] on button "View User" at bounding box center [1227, 436] width 74 height 28
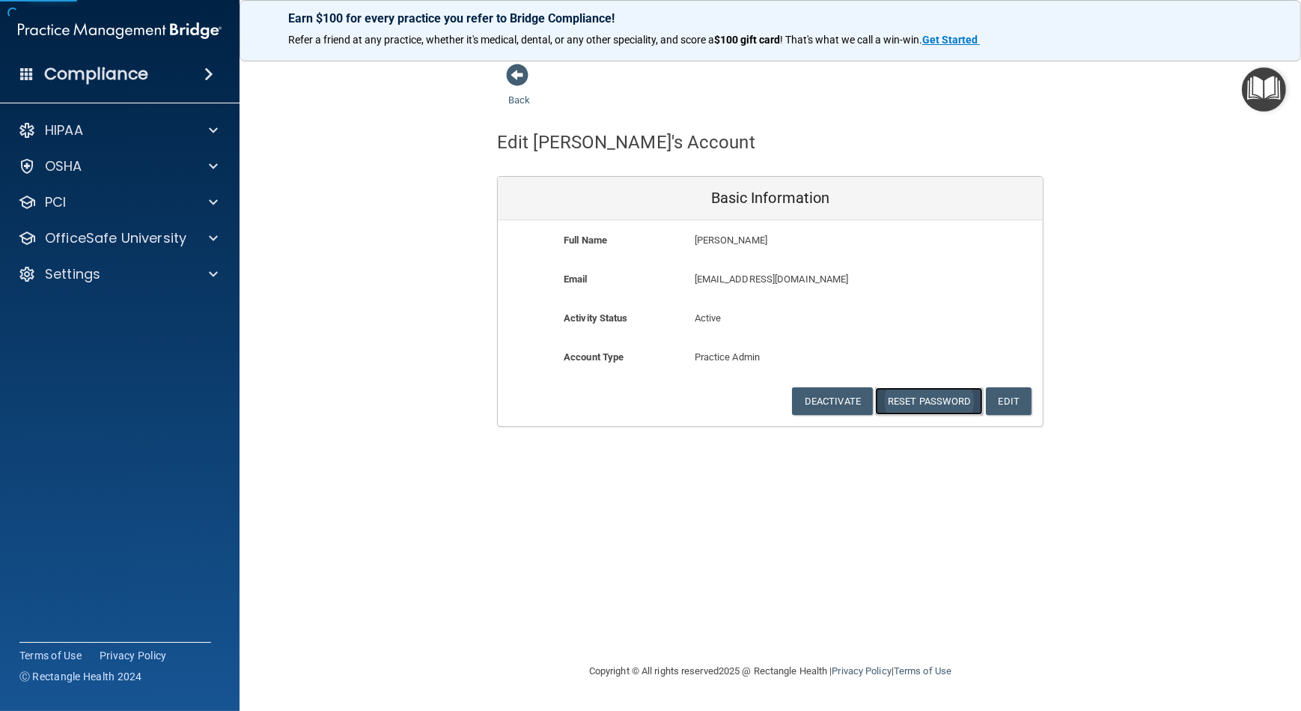
click at [908, 397] on button "Reset Password" at bounding box center [929, 401] width 108 height 28
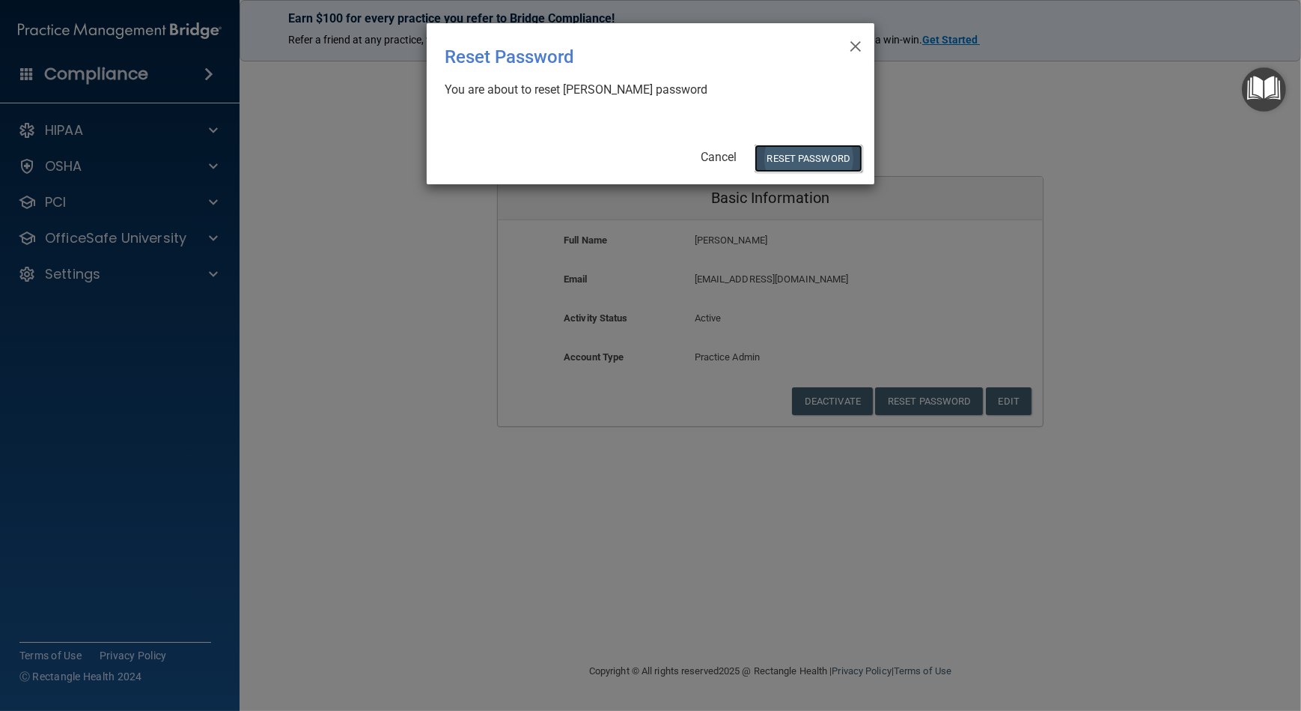
click at [806, 162] on button "Reset Password" at bounding box center [809, 159] width 108 height 28
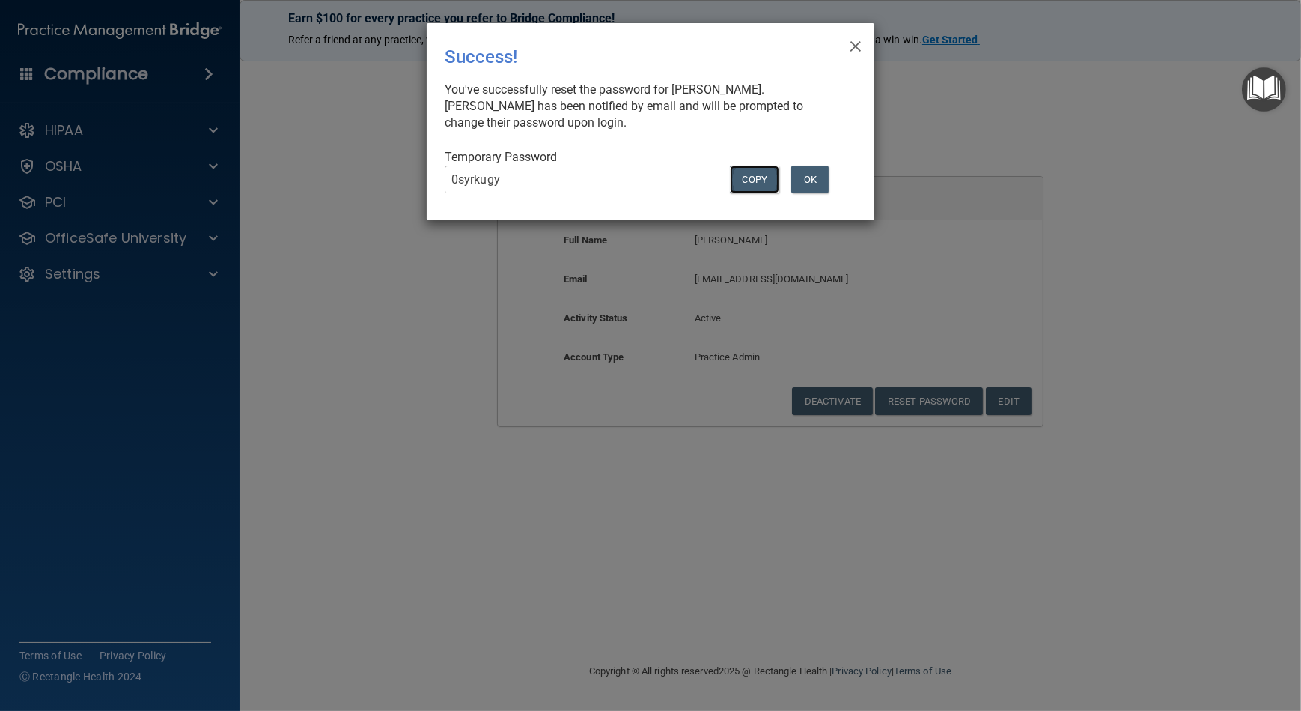
click at [764, 172] on button "COPY" at bounding box center [754, 179] width 49 height 28
click at [764, 172] on button "Copy" at bounding box center [754, 179] width 49 height 28
click at [806, 176] on button "OK" at bounding box center [809, 179] width 37 height 28
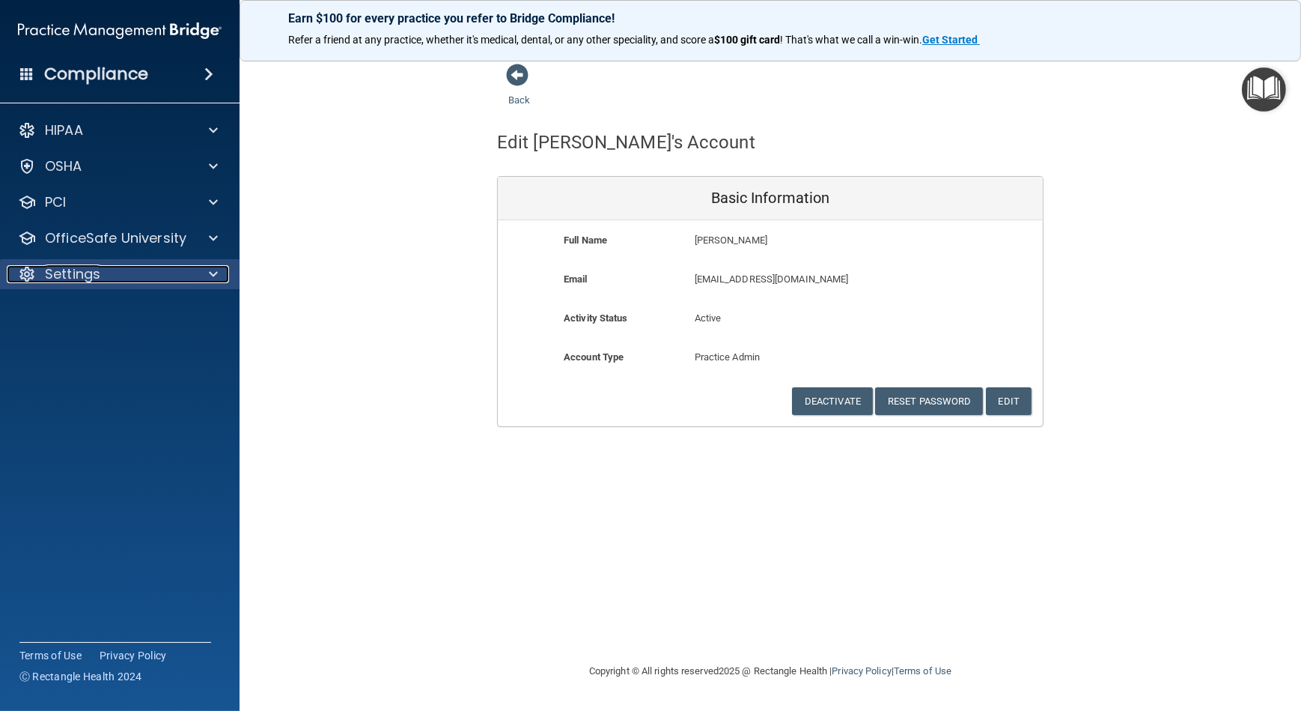
click at [148, 279] on div "Settings" at bounding box center [100, 274] width 186 height 18
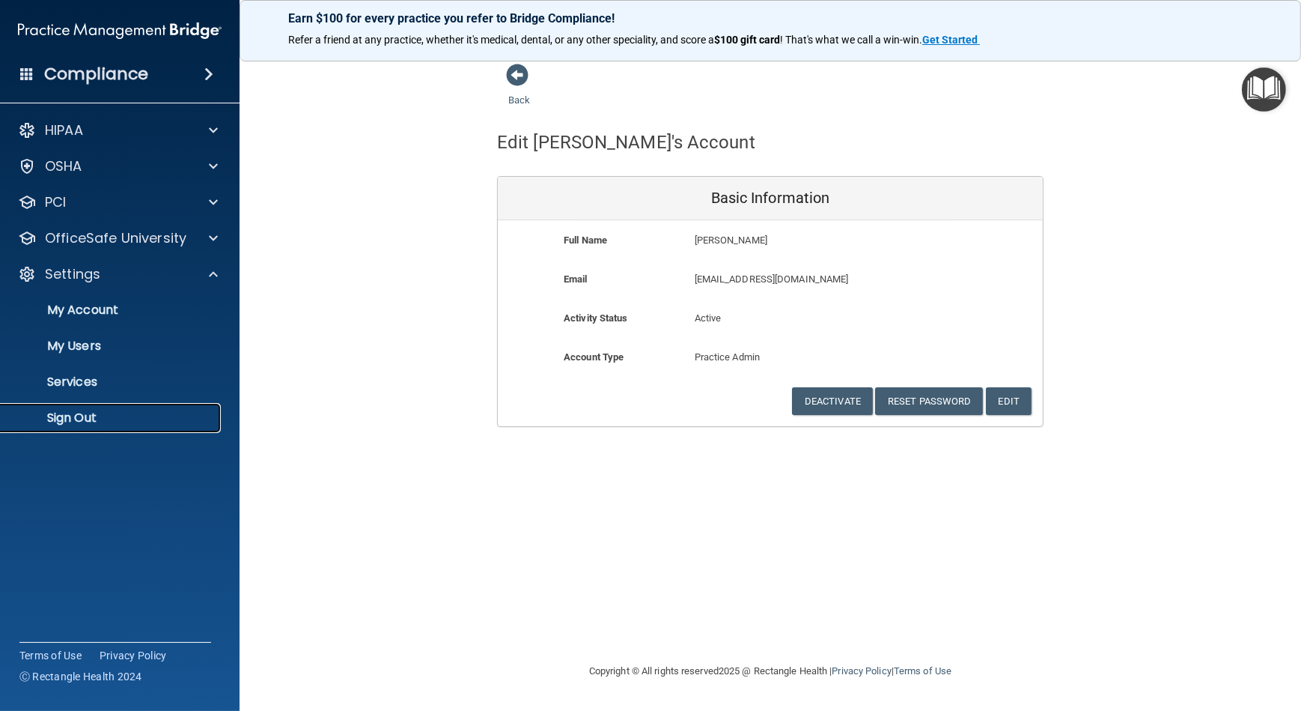
click at [164, 410] on p "Sign Out" at bounding box center [112, 417] width 204 height 15
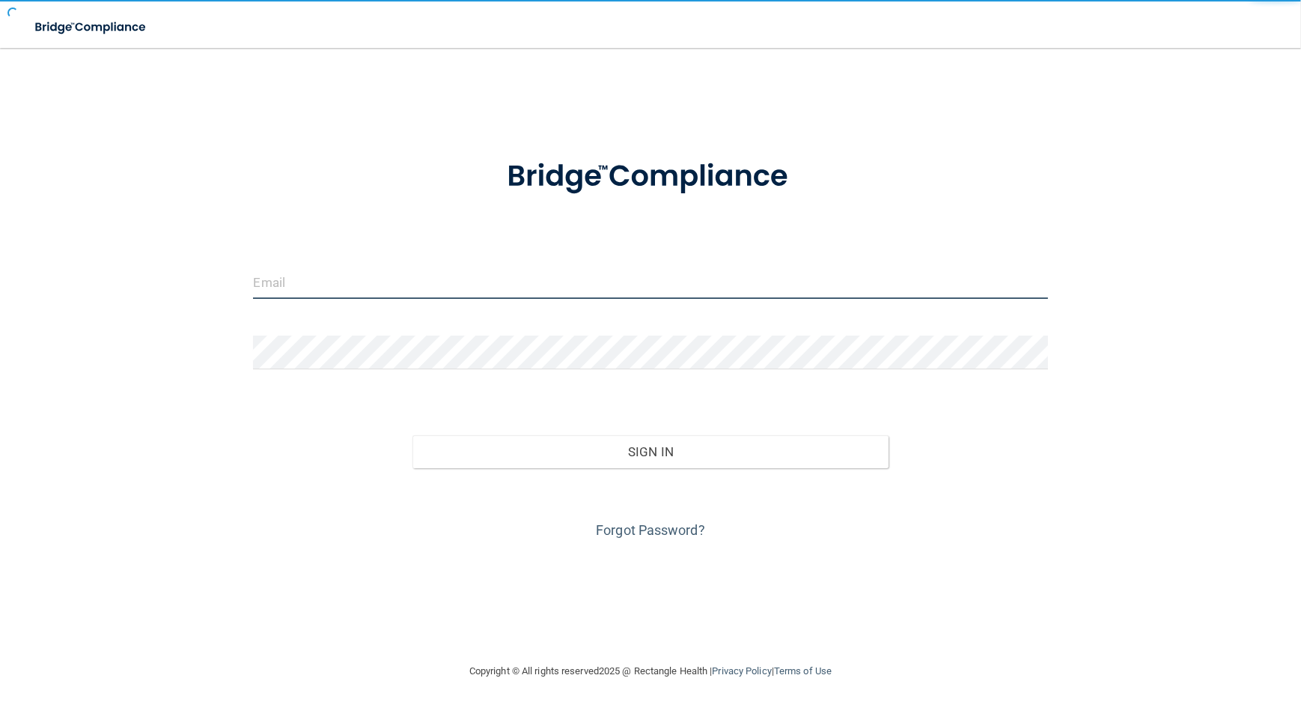
type input "avan@rectanglehealth.com"
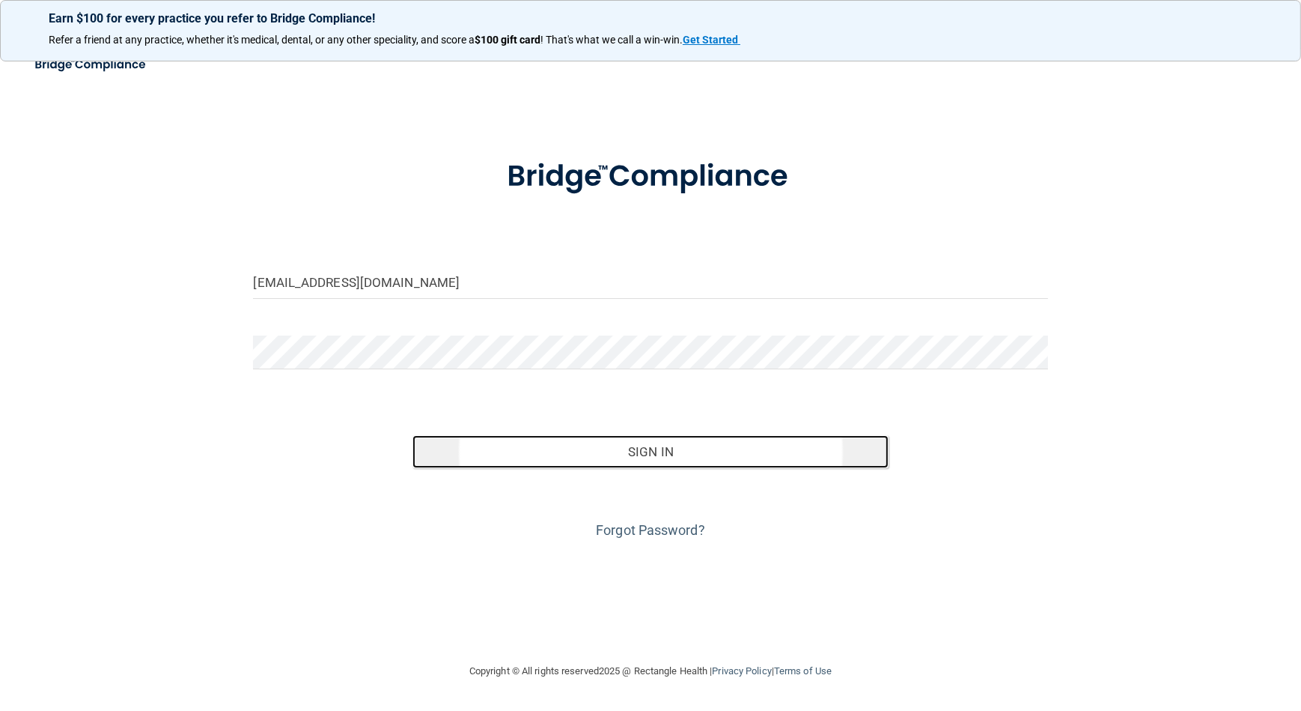
click at [647, 457] on button "Sign In" at bounding box center [651, 451] width 477 height 33
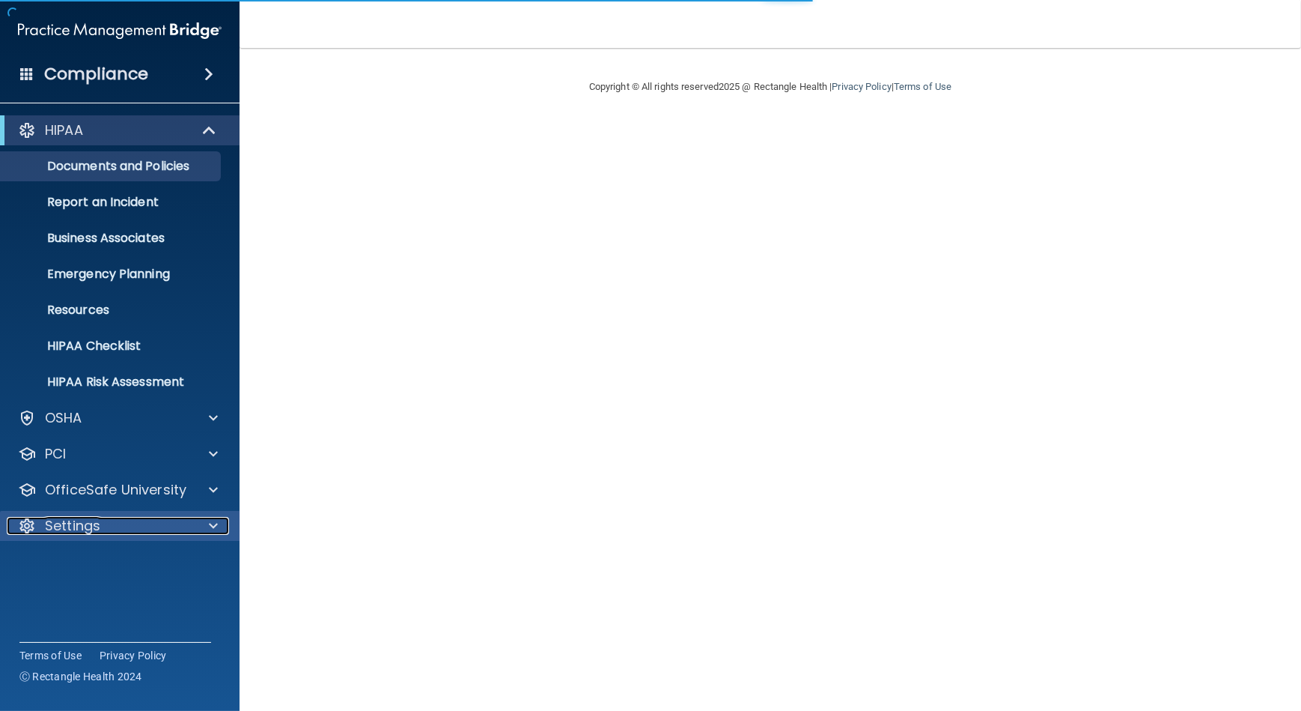
click at [97, 520] on body "Compliance HIPAA Documents and Policies Report an Incident Business Associates …" at bounding box center [650, 355] width 1301 height 711
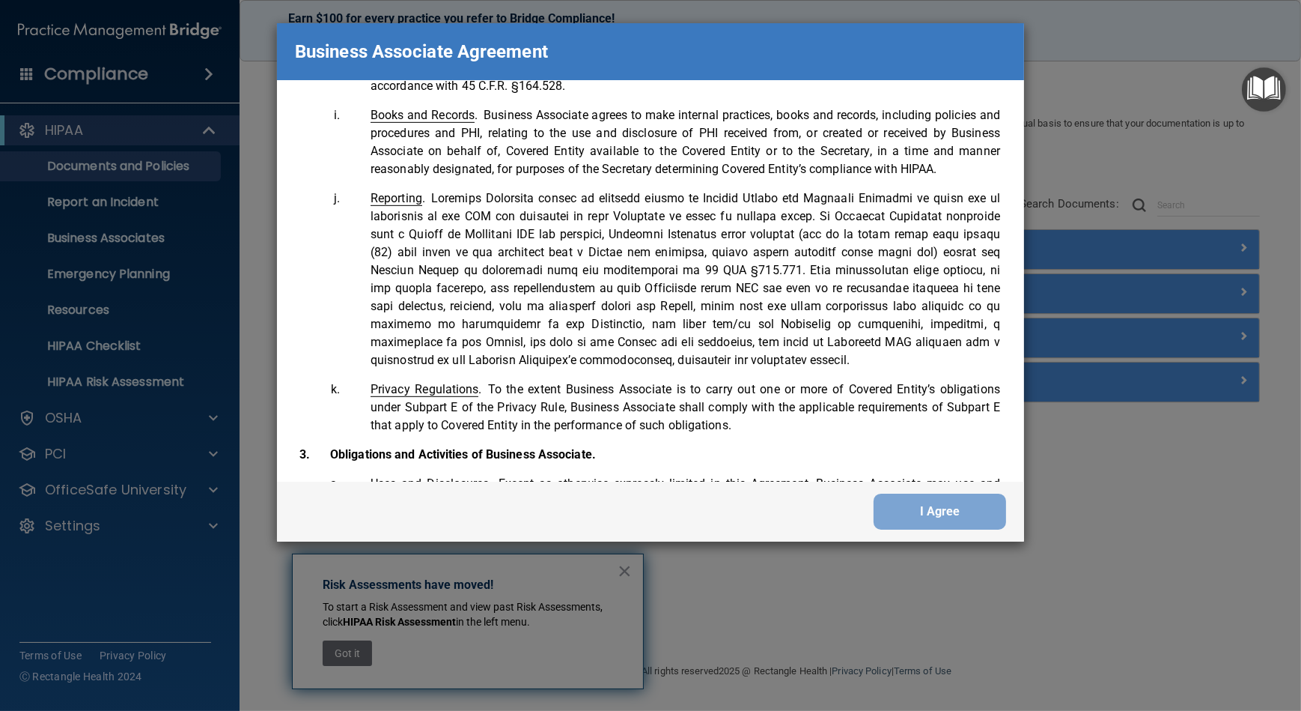
scroll to position [3035, 0]
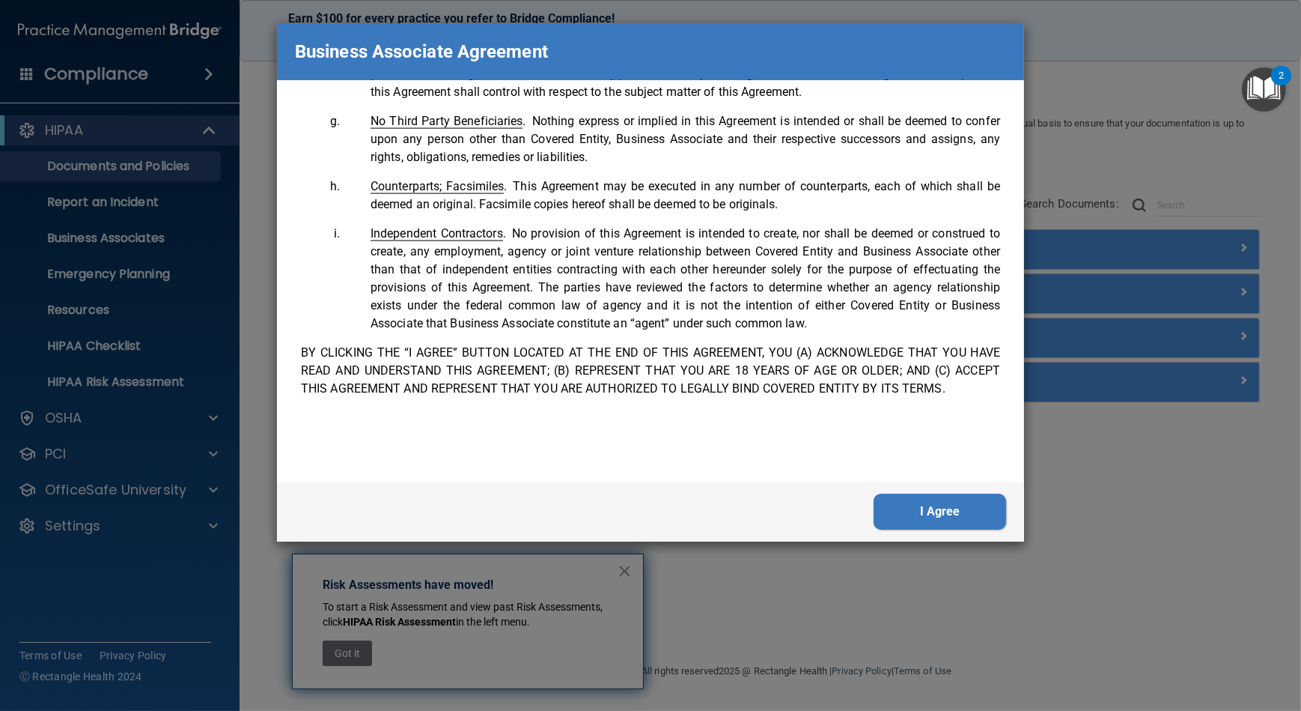
click at [962, 492] on div "I Agree" at bounding box center [650, 511] width 747 height 60
click at [968, 515] on button "I Agree" at bounding box center [940, 511] width 133 height 36
click at [968, 514] on div "Business Associate Agreement Please sign this updated Business Associate Agreem…" at bounding box center [650, 355] width 1301 height 711
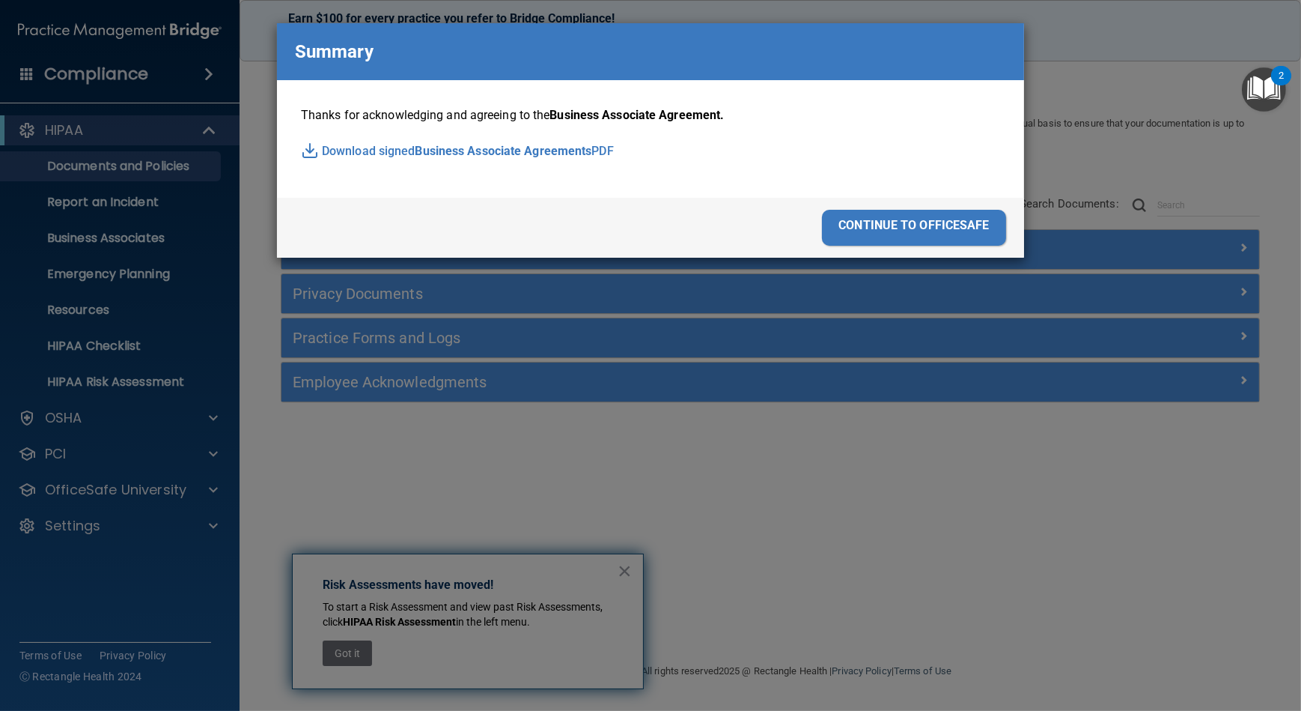
click at [916, 205] on div "continue to officesafe" at bounding box center [650, 228] width 747 height 60
click at [920, 216] on div "continue to officesafe" at bounding box center [914, 228] width 184 height 36
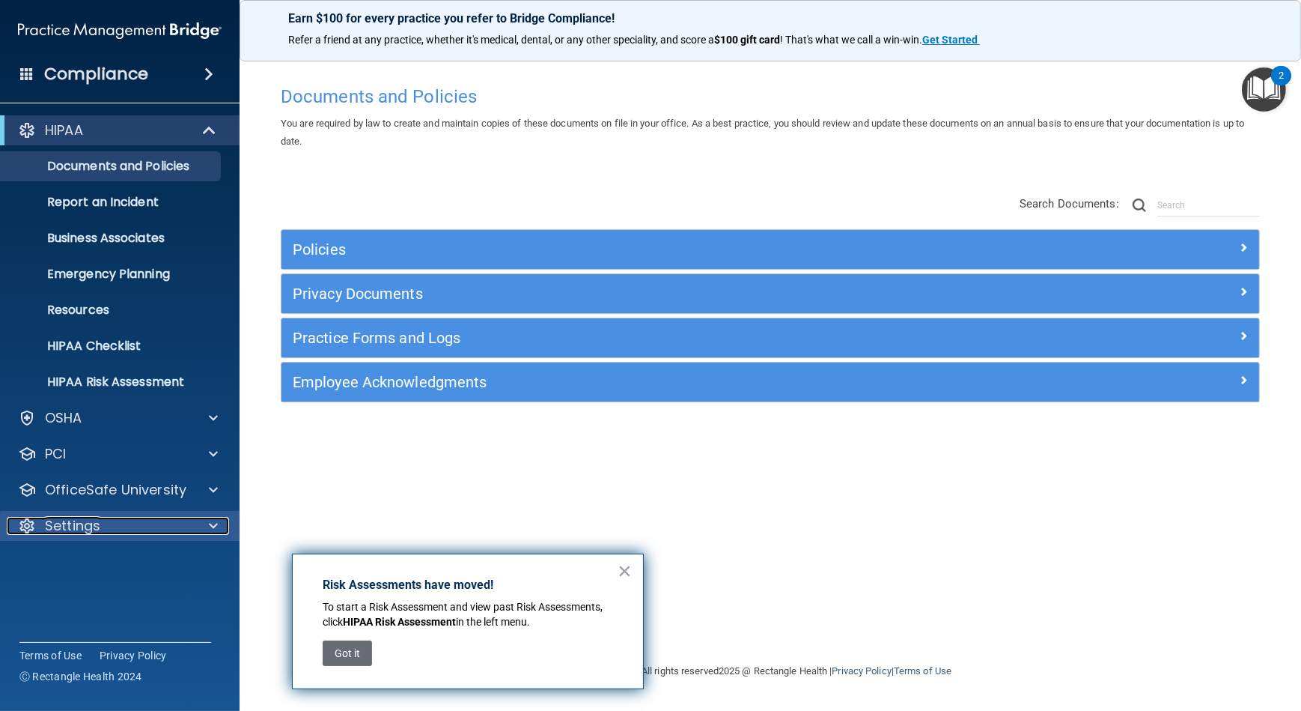
click at [219, 521] on div at bounding box center [210, 526] width 37 height 18
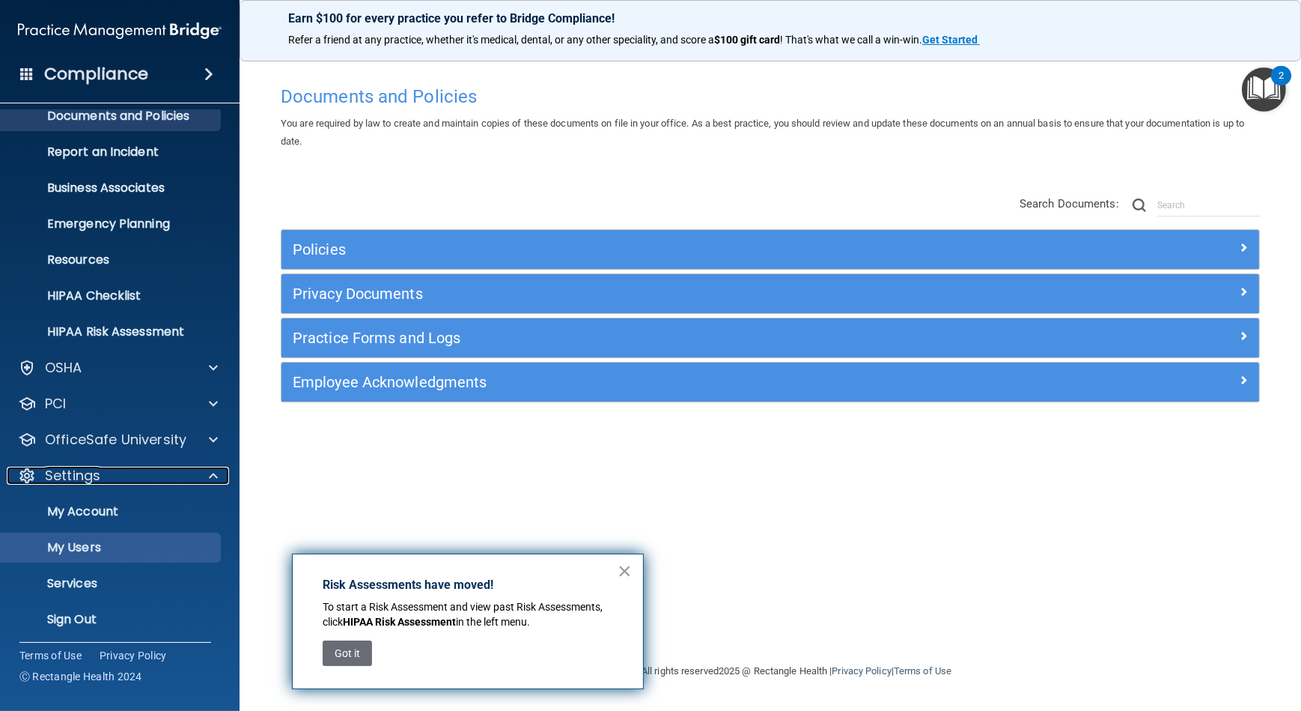
scroll to position [51, 0]
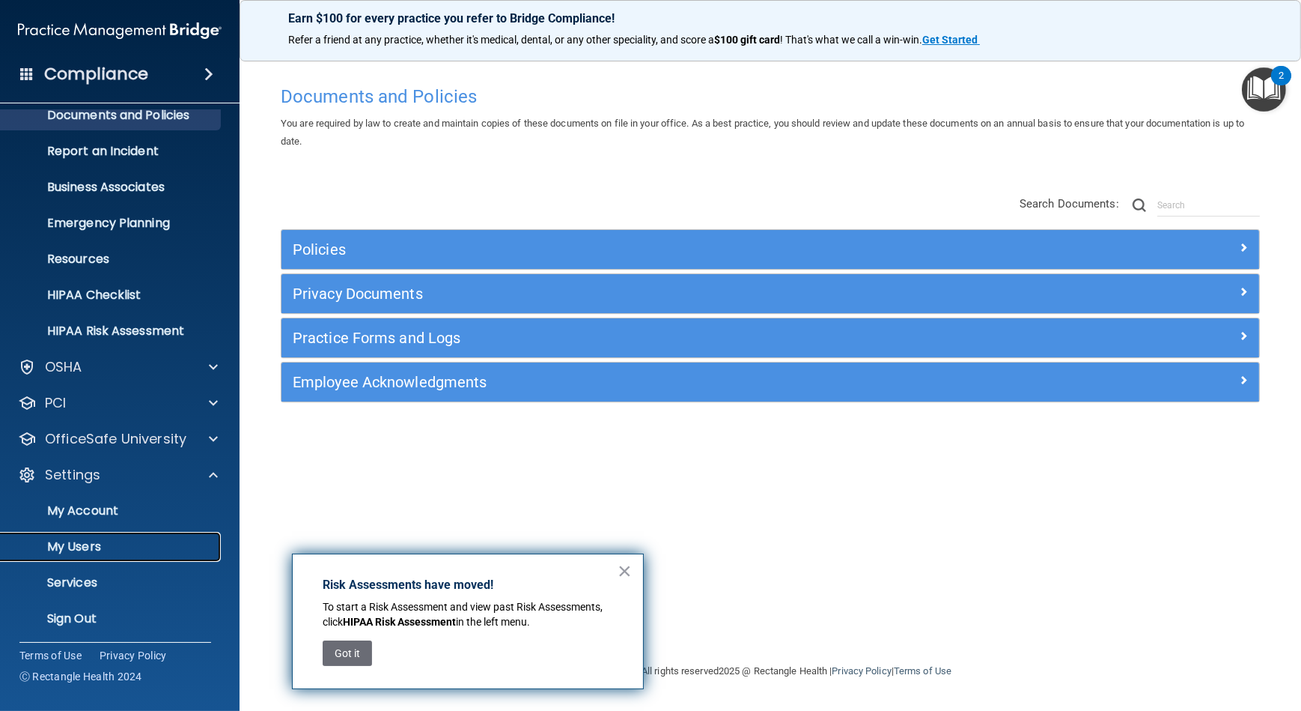
click at [202, 550] on p "My Users" at bounding box center [112, 546] width 204 height 15
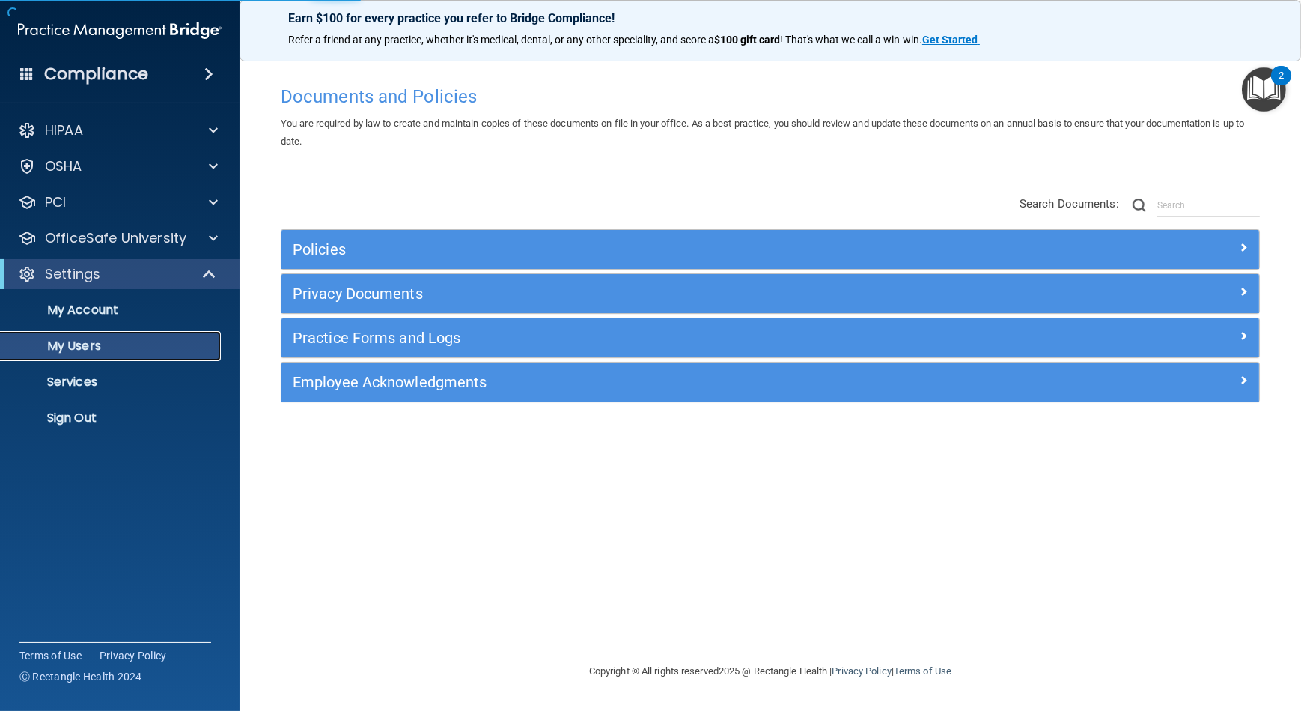
select select "20"
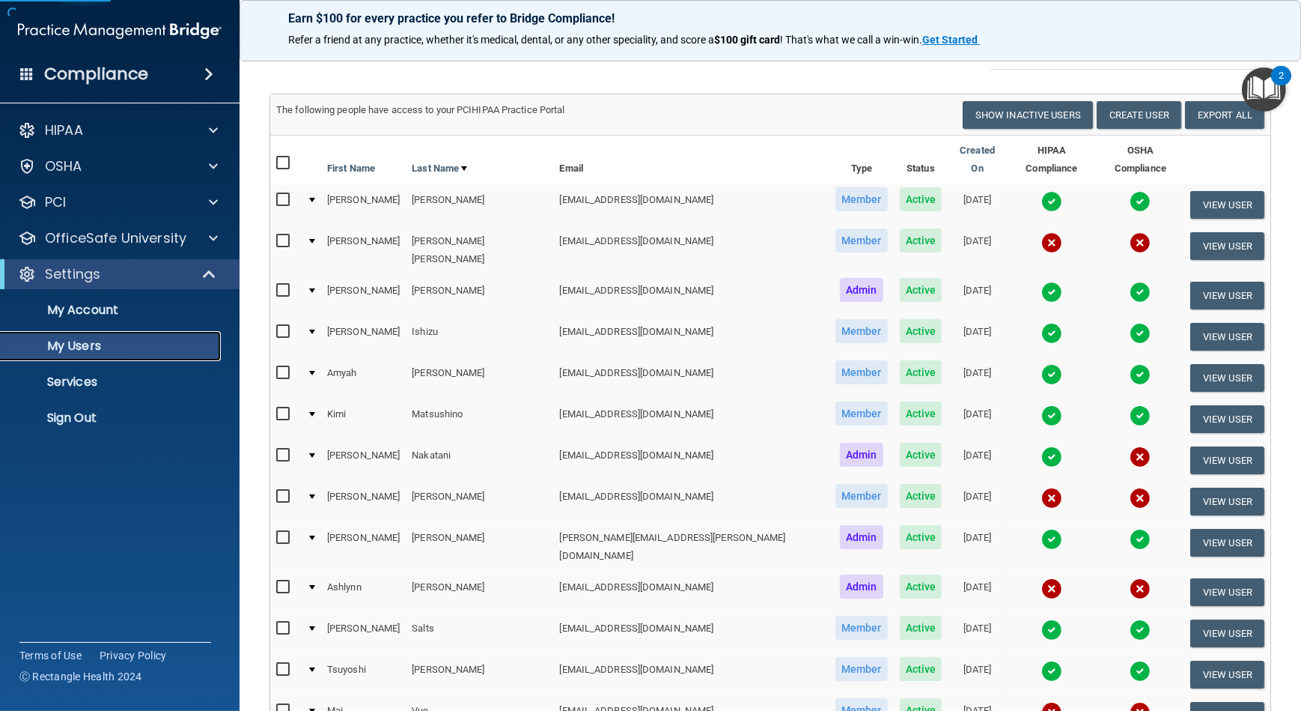
scroll to position [136, 0]
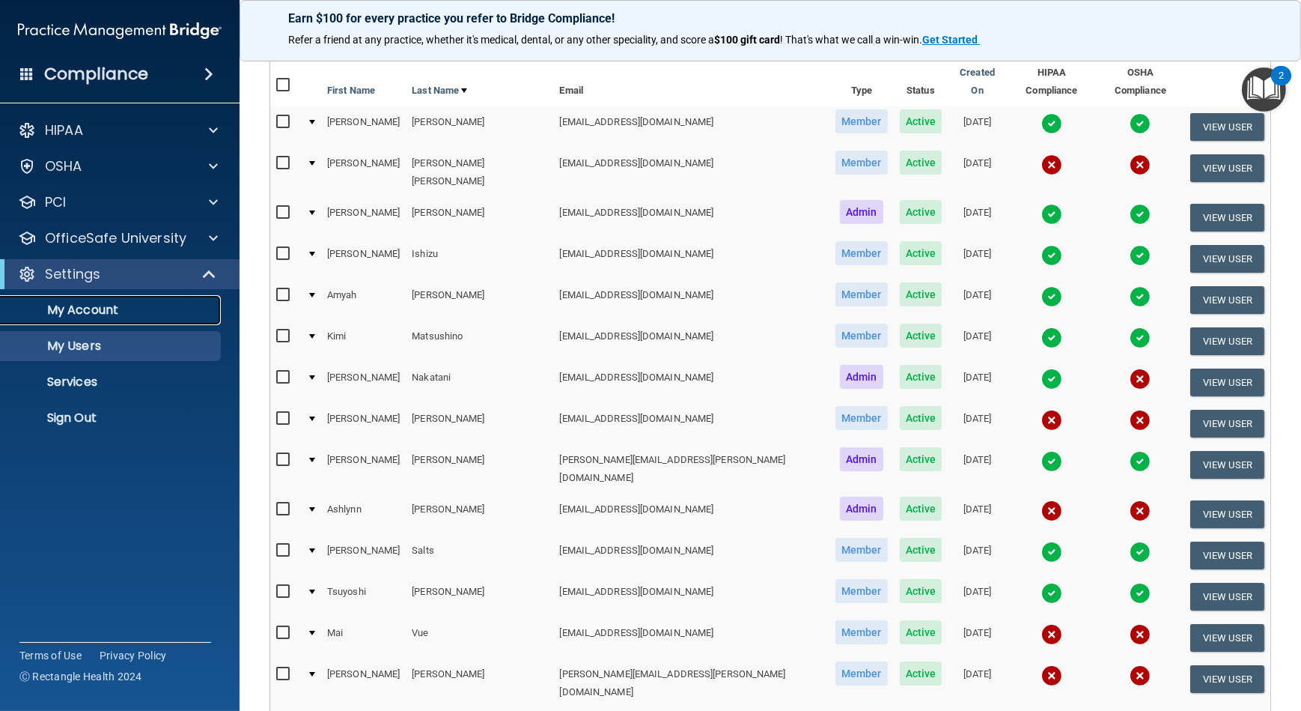
click at [137, 302] on p "My Account" at bounding box center [112, 309] width 204 height 15
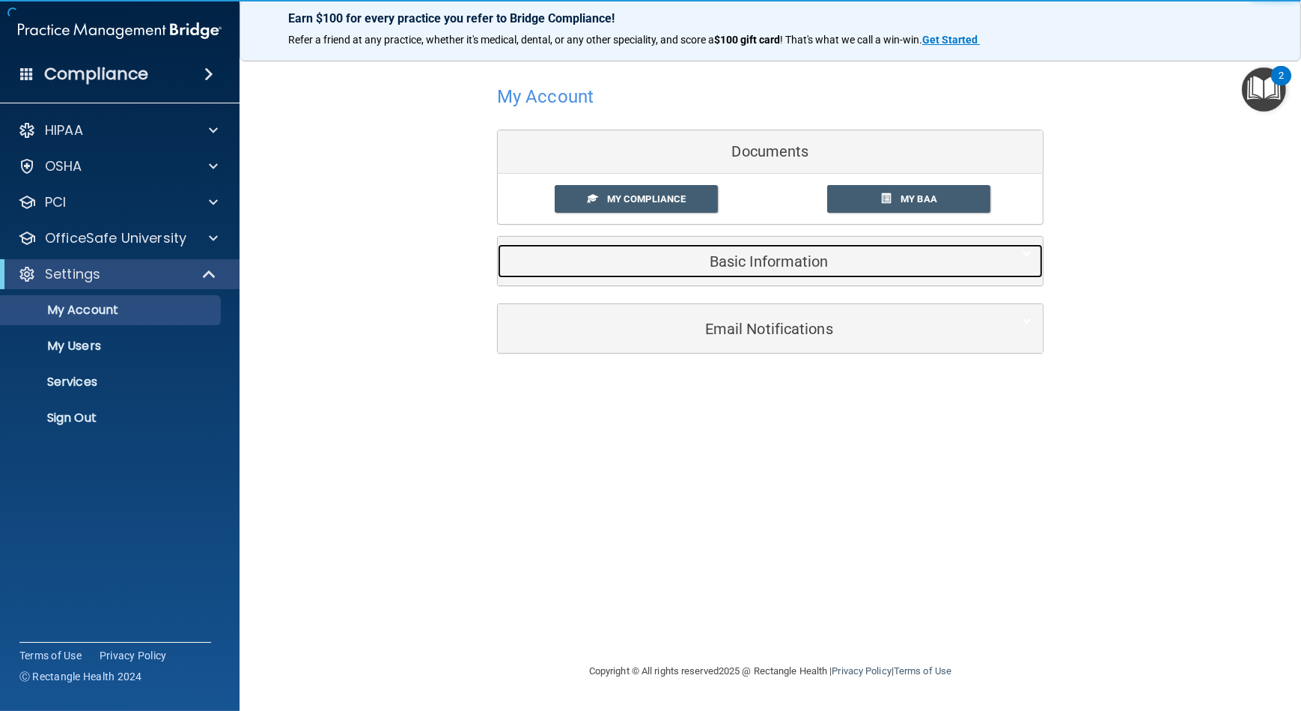
click at [742, 273] on div "Basic Information" at bounding box center [747, 261] width 499 height 34
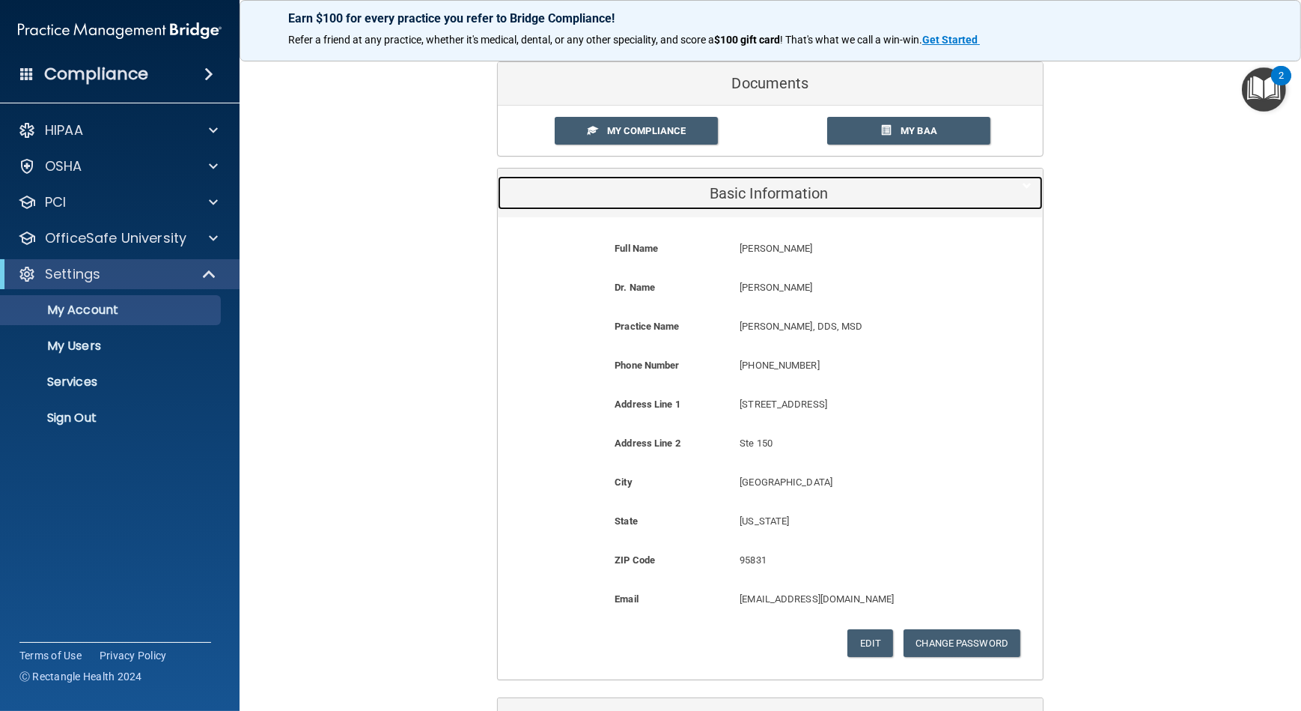
scroll to position [180, 0]
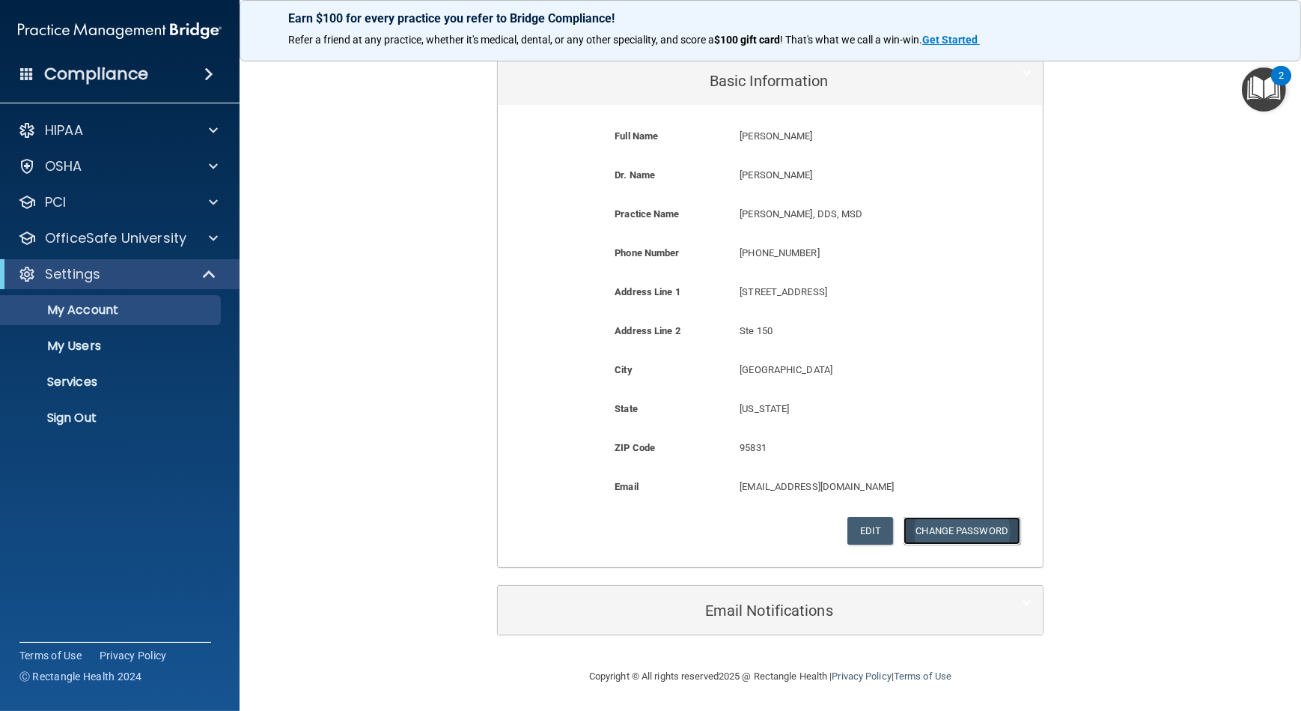
click at [946, 529] on button "Change Password" at bounding box center [963, 531] width 118 height 28
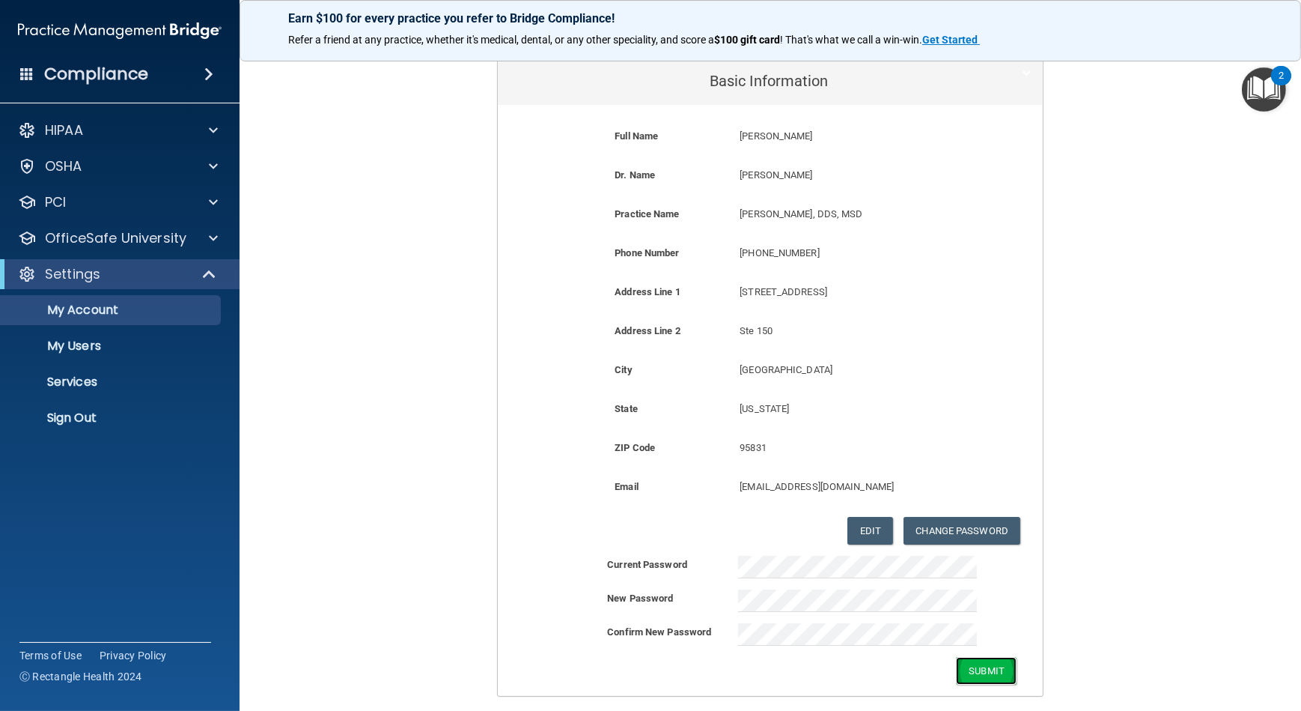
click at [968, 675] on button "Submit" at bounding box center [986, 671] width 61 height 28
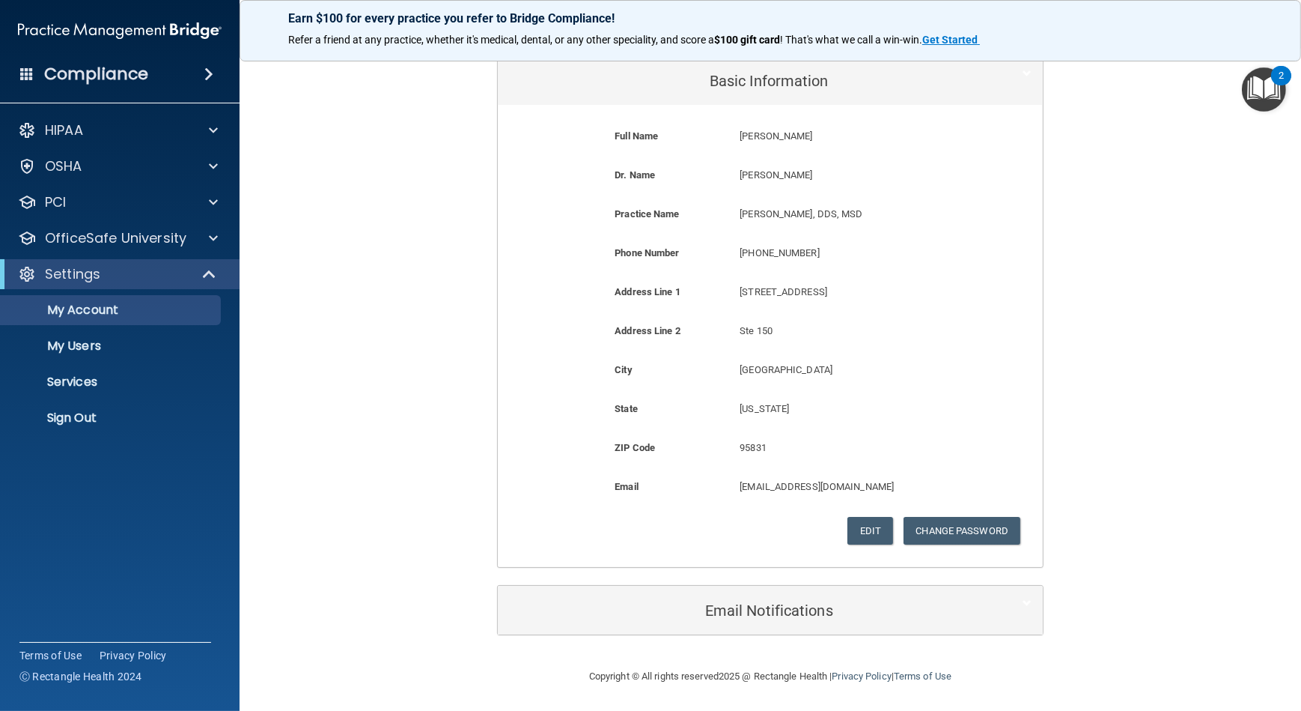
click at [1158, 464] on div "My Account Documents My Compliance My Compliance My BAA Basic Information Full …" at bounding box center [771, 267] width 1002 height 770
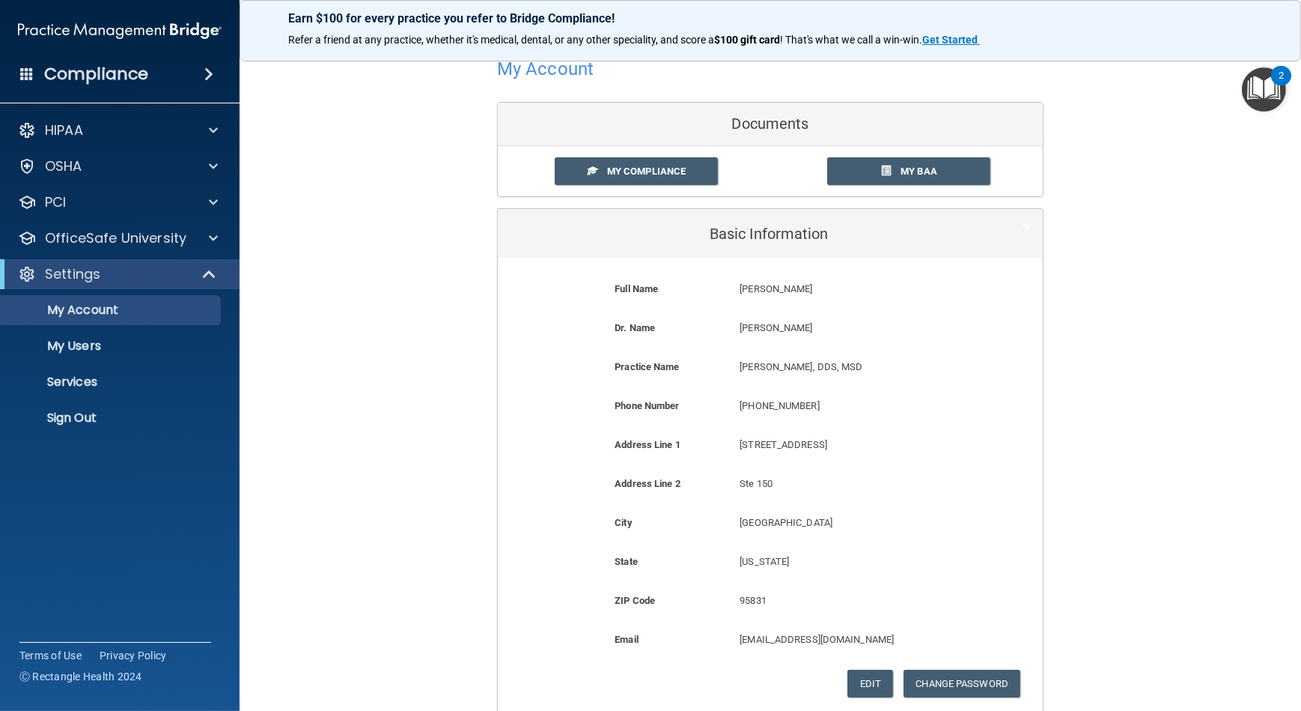
scroll to position [0, 0]
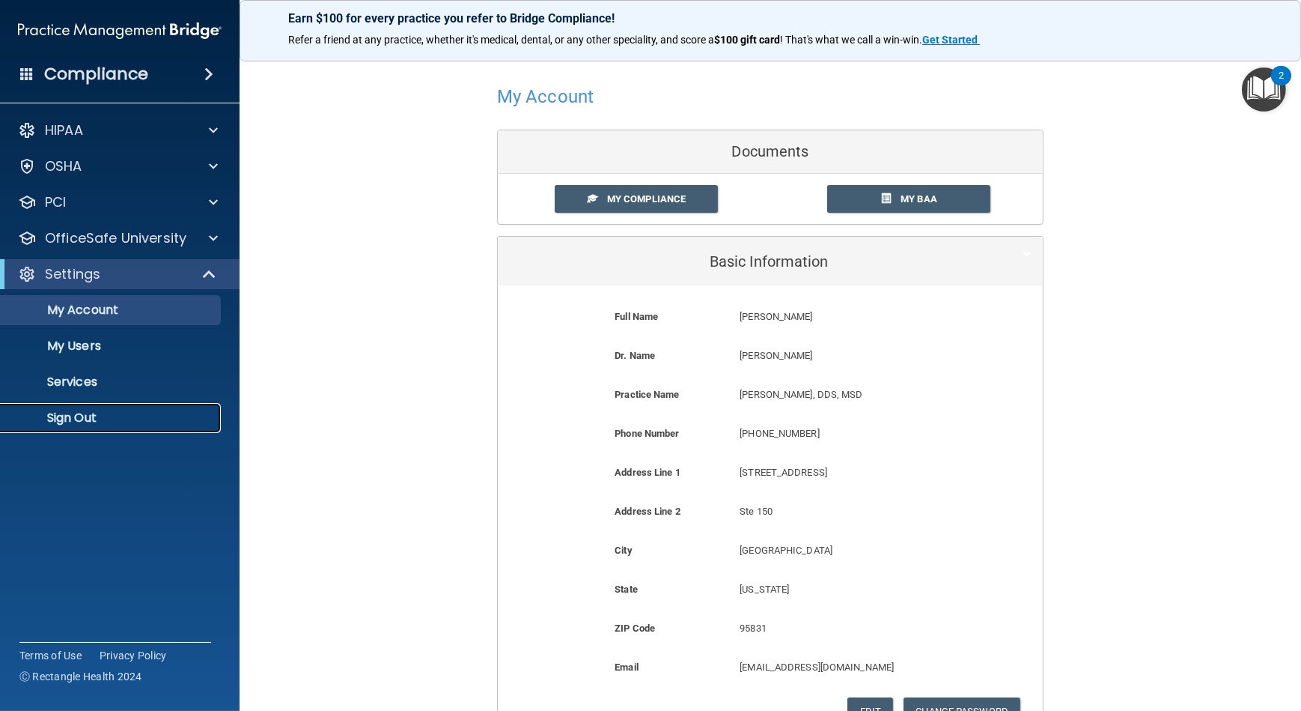
click at [97, 413] on p "Sign Out" at bounding box center [112, 417] width 204 height 15
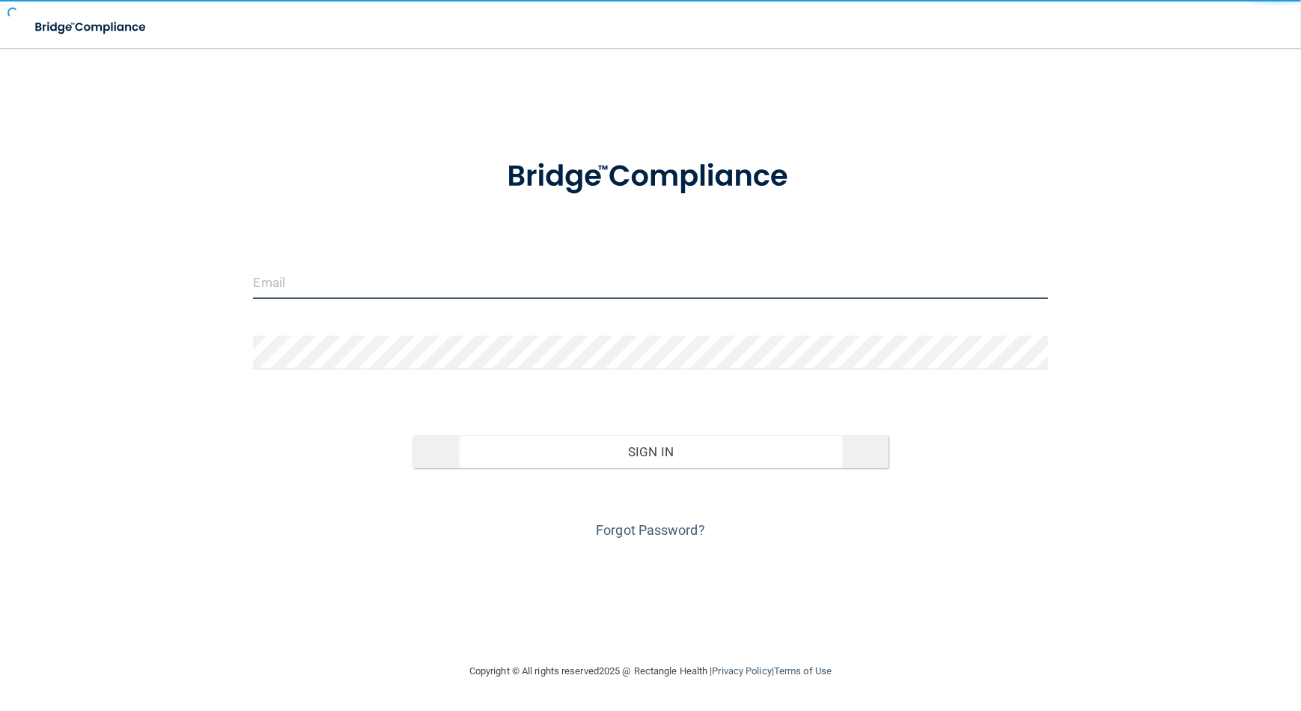
type input "avan@rectanglehealth.com"
click at [579, 449] on button "Sign In" at bounding box center [651, 451] width 477 height 33
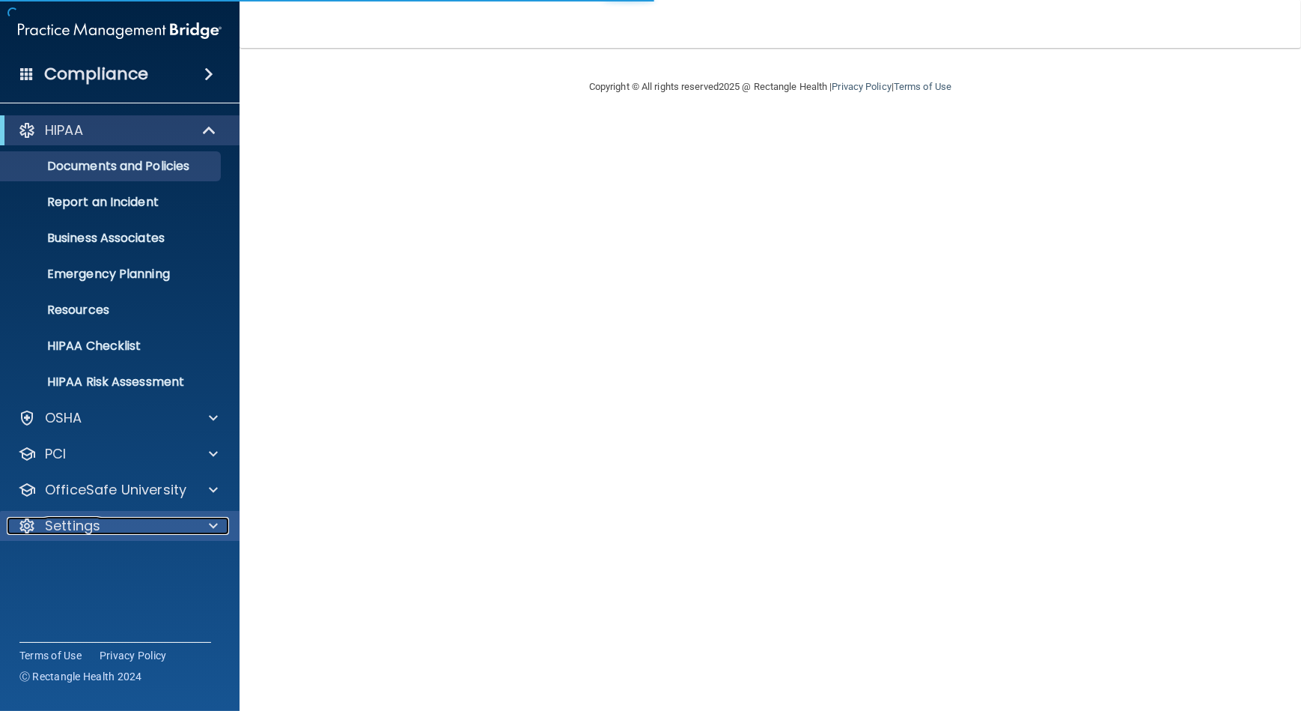
click at [170, 532] on div "Settings" at bounding box center [100, 526] width 186 height 18
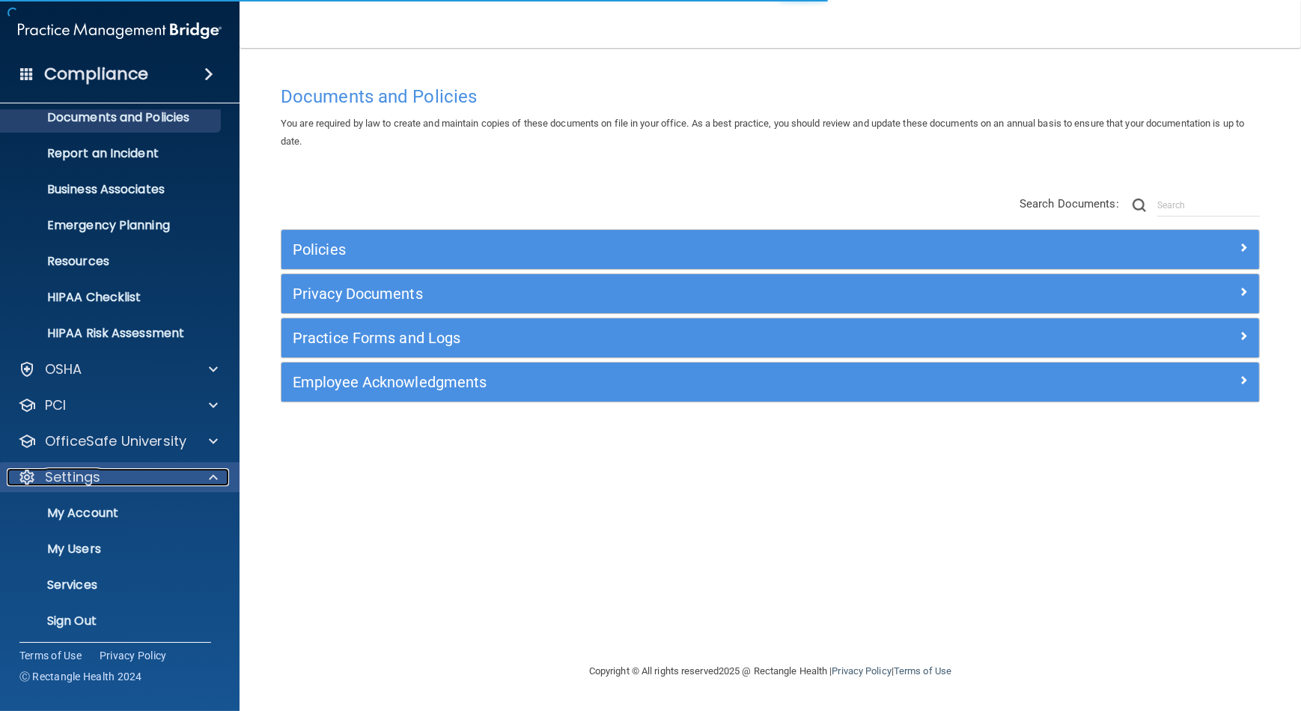
scroll to position [51, 0]
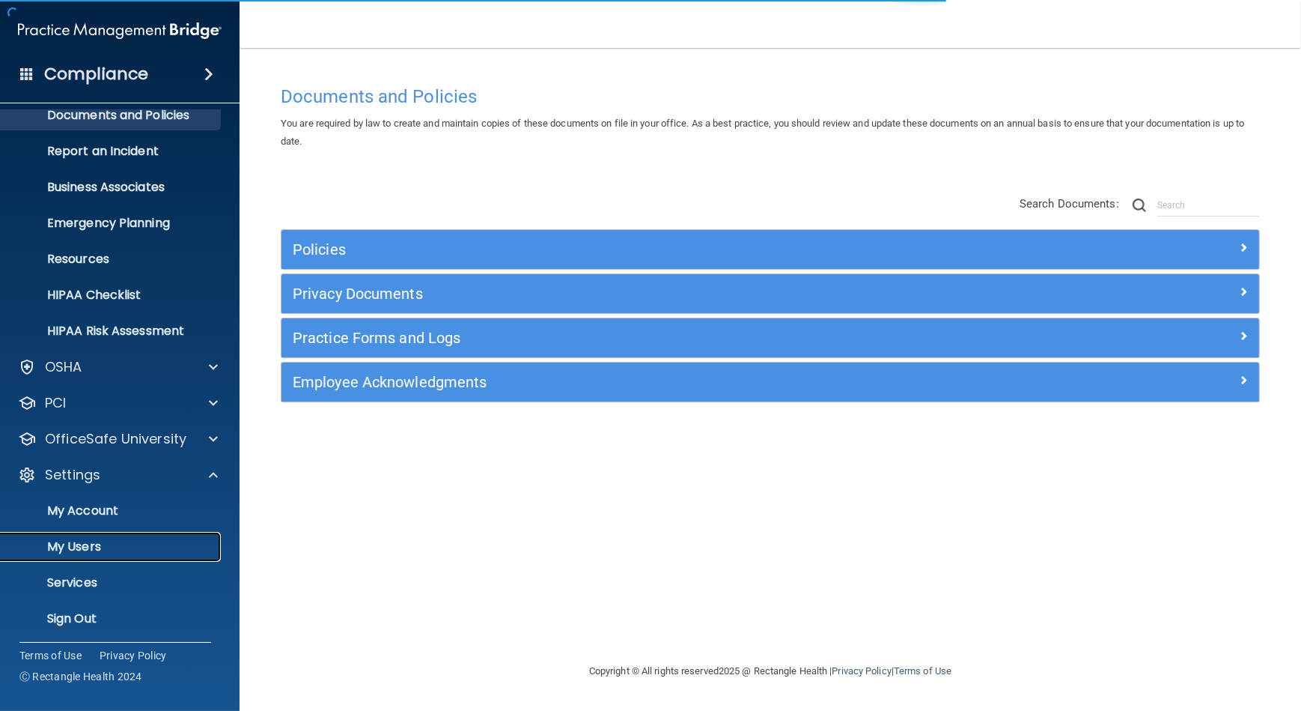
click at [171, 538] on link "My Users" at bounding box center [103, 547] width 236 height 30
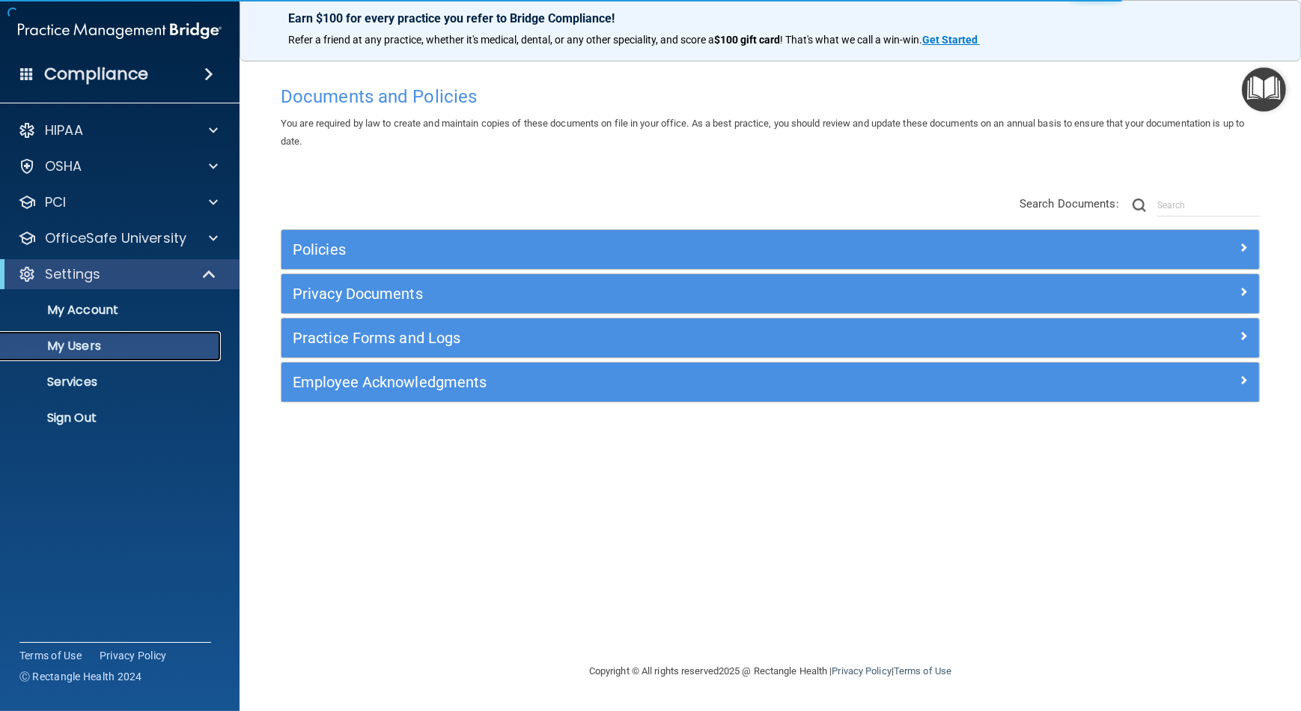
select select "20"
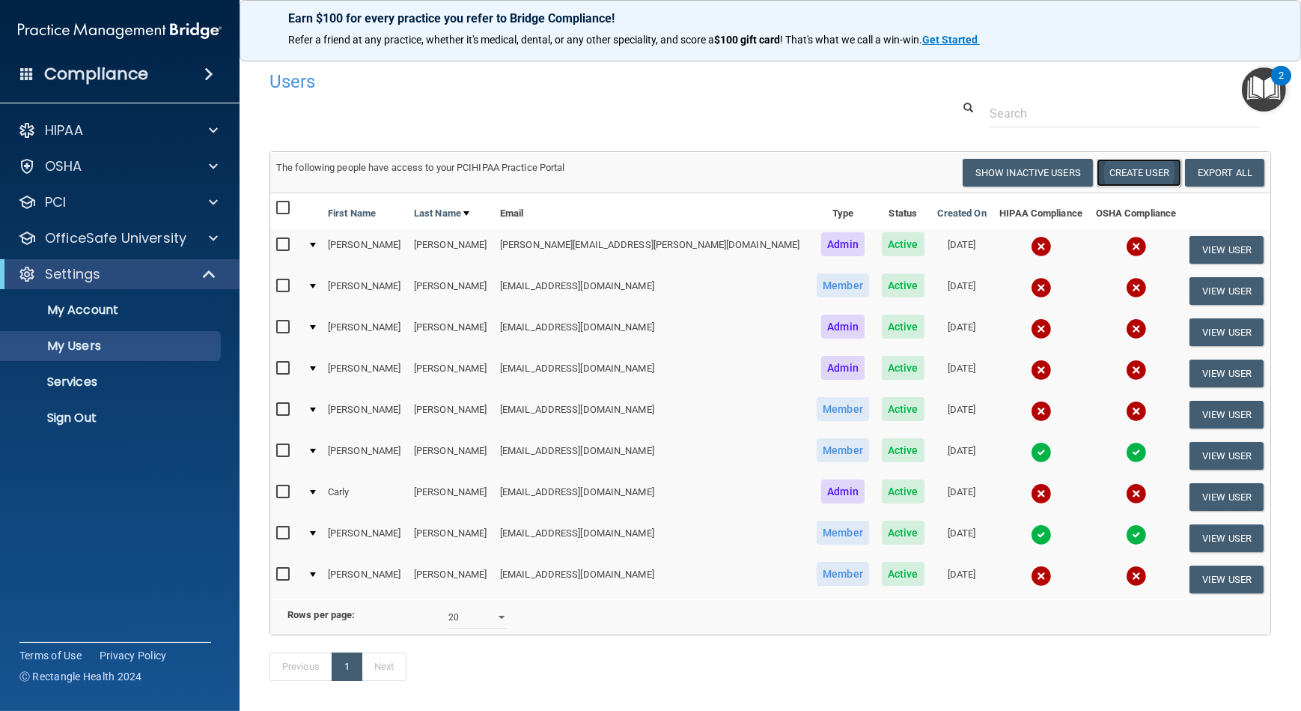
click at [1113, 179] on button "Create User" at bounding box center [1139, 173] width 85 height 28
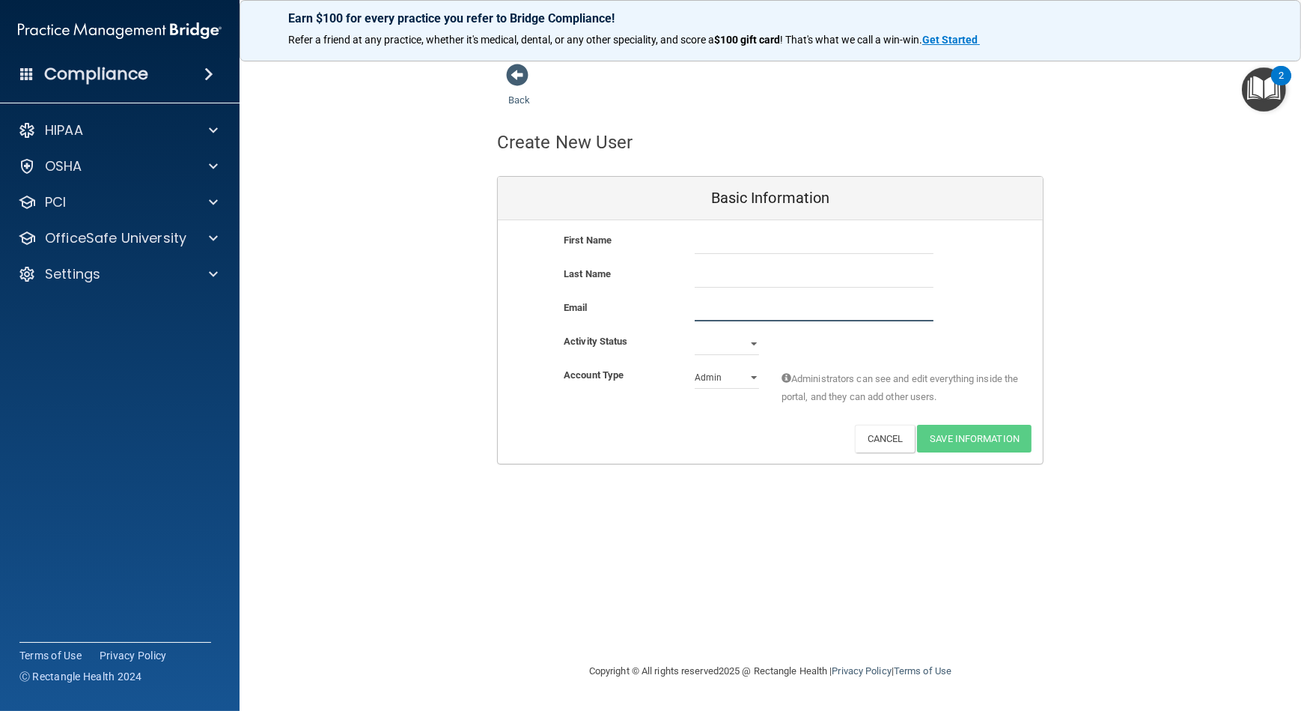
click at [743, 313] on input "email" at bounding box center [814, 310] width 239 height 22
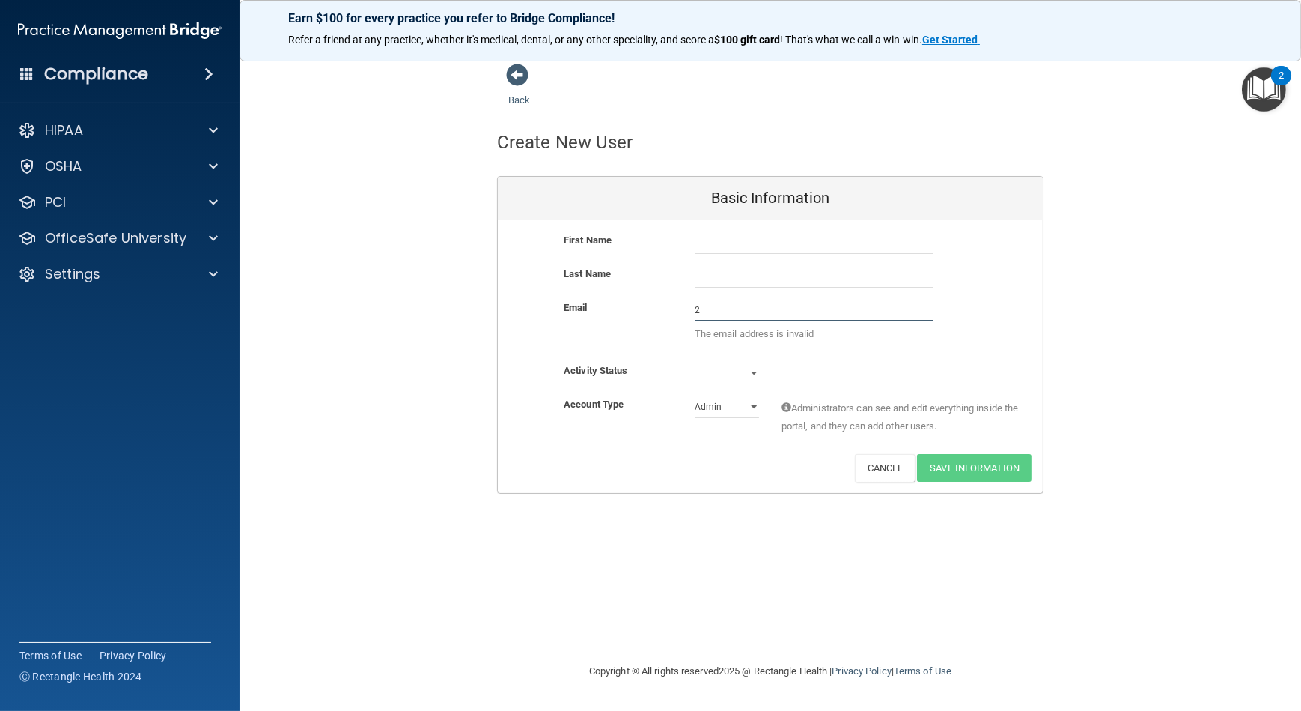
paste input "[EMAIL_ADDRESS][DOMAIN_NAME]"
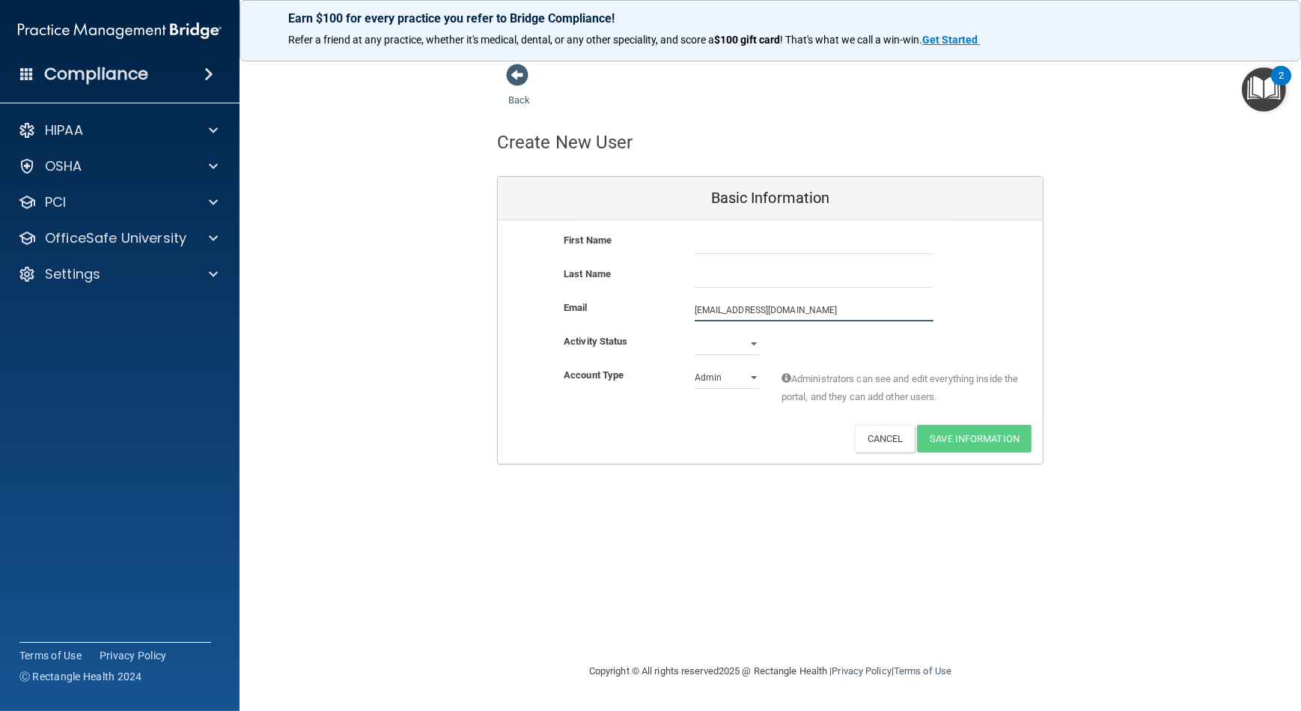
type input "2areid@mosaicdentalcollective.com"
click at [733, 346] on select "Active Inactive" at bounding box center [727, 343] width 64 height 22
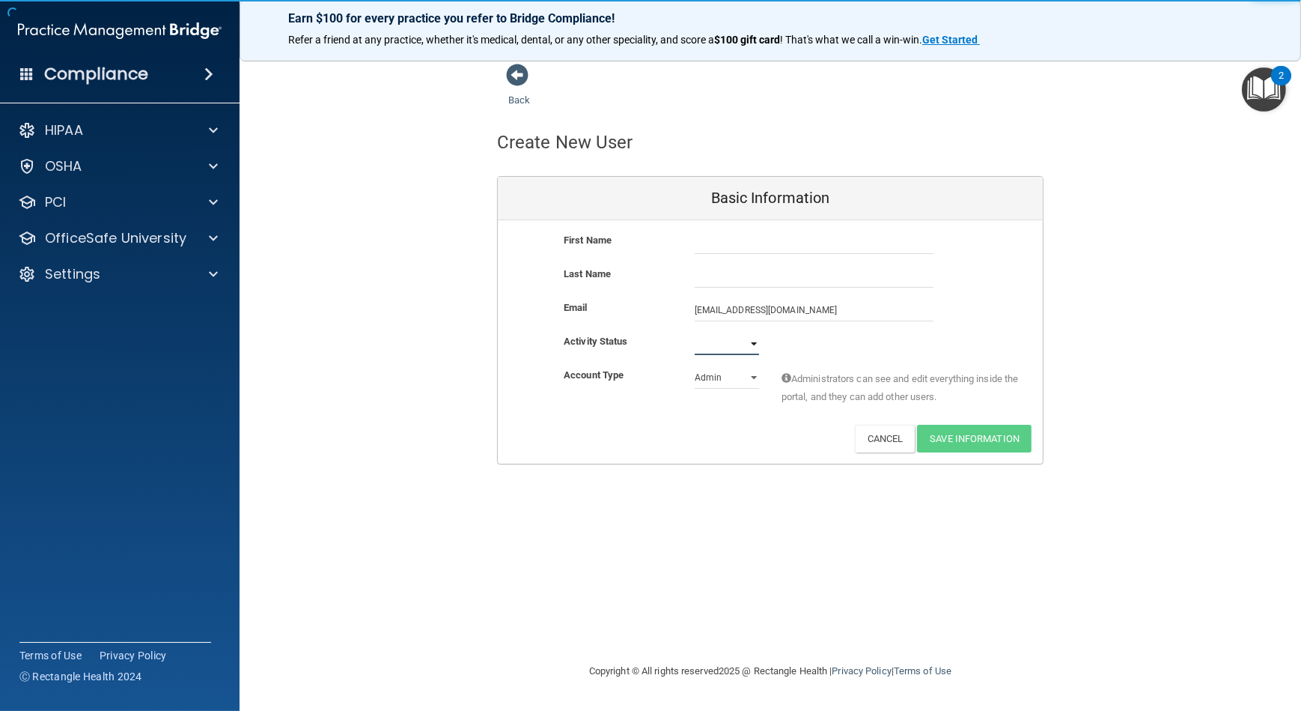
select select "active"
click at [695, 332] on select "Active Inactive" at bounding box center [727, 343] width 64 height 22
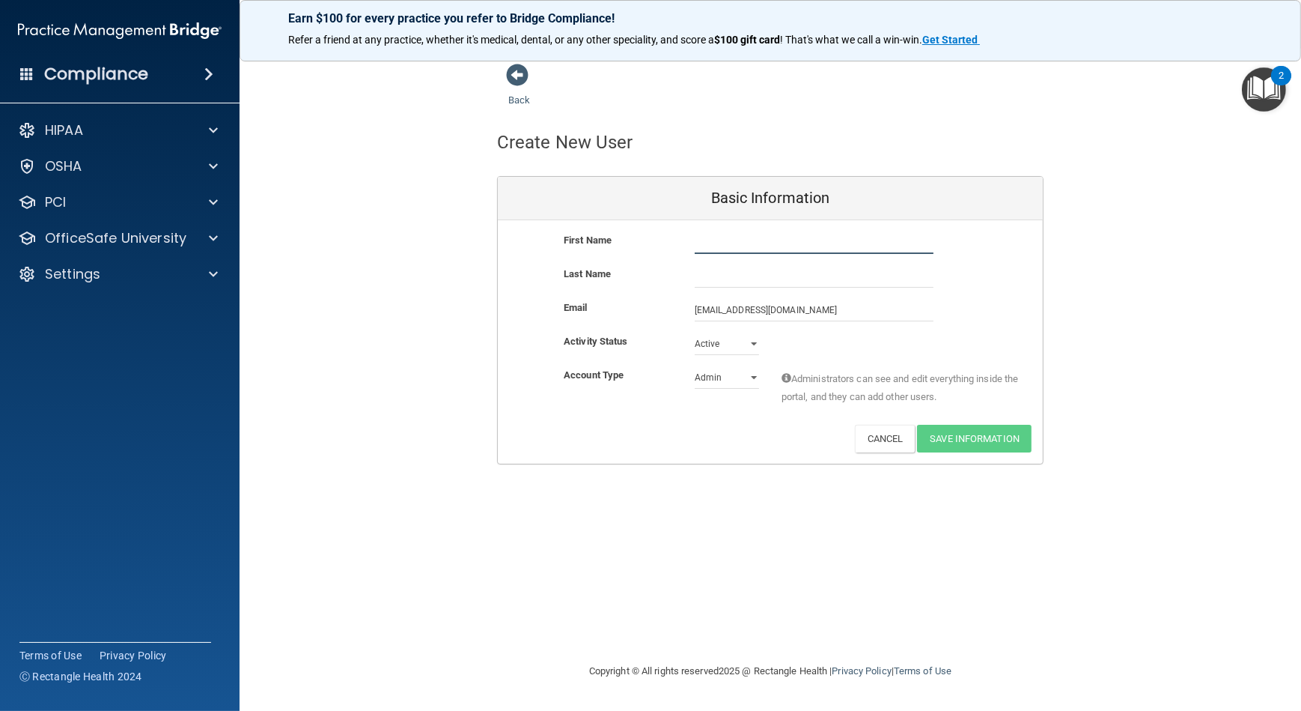
click at [745, 238] on input "text" at bounding box center [814, 242] width 239 height 22
paste input "Ashlynn"
type input "Ashlynn"
click at [711, 273] on input "text" at bounding box center [814, 276] width 239 height 22
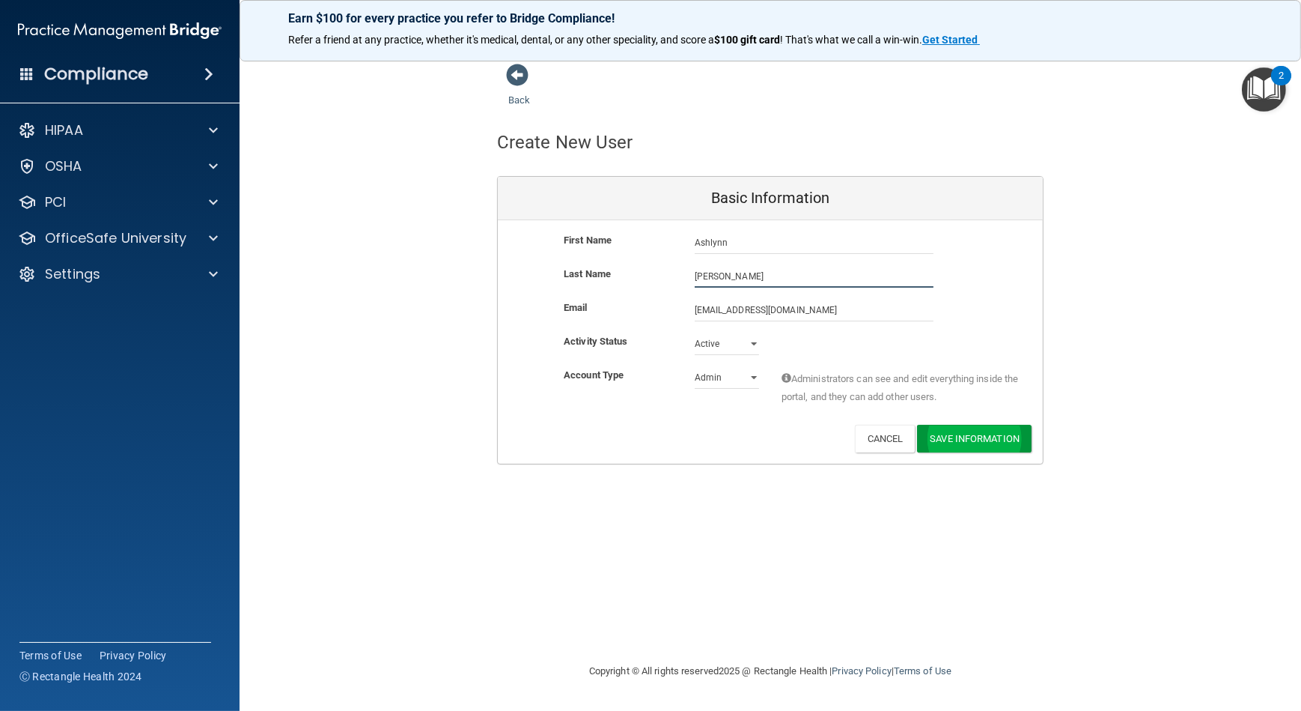
type input "[PERSON_NAME]"
click at [1003, 432] on button "Save Information" at bounding box center [974, 439] width 115 height 28
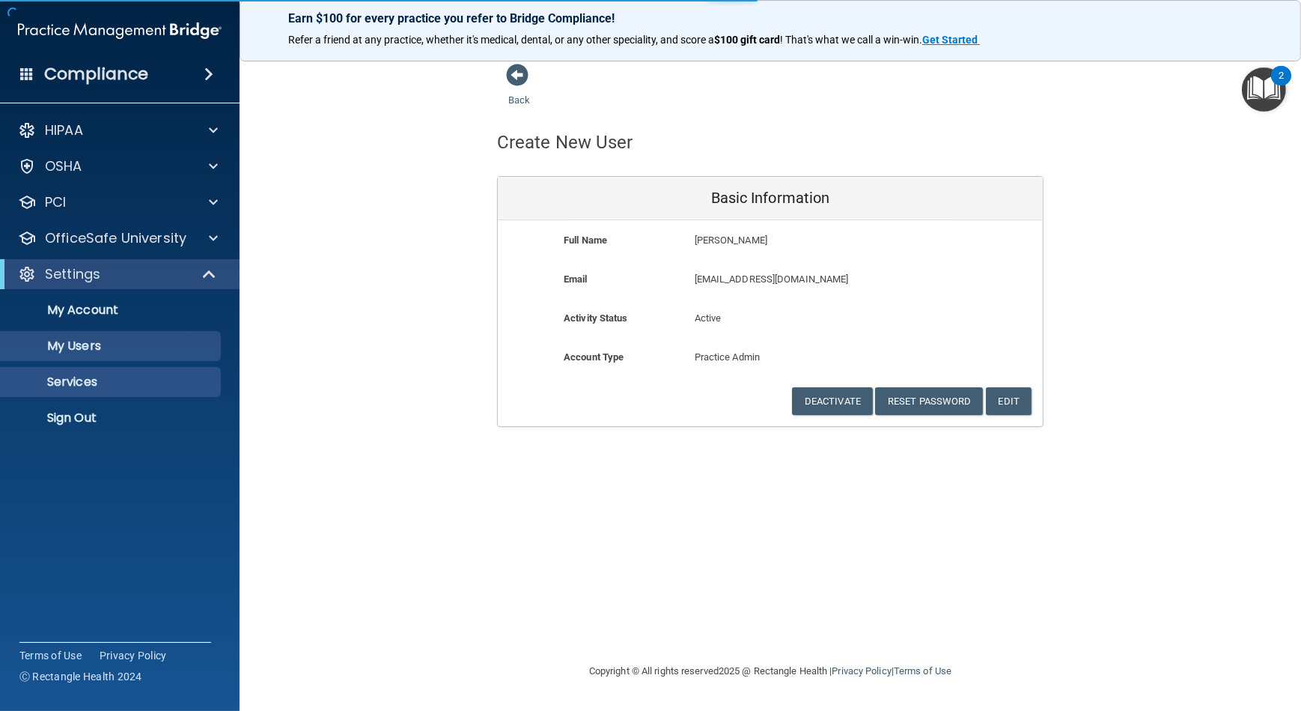
select select "20"
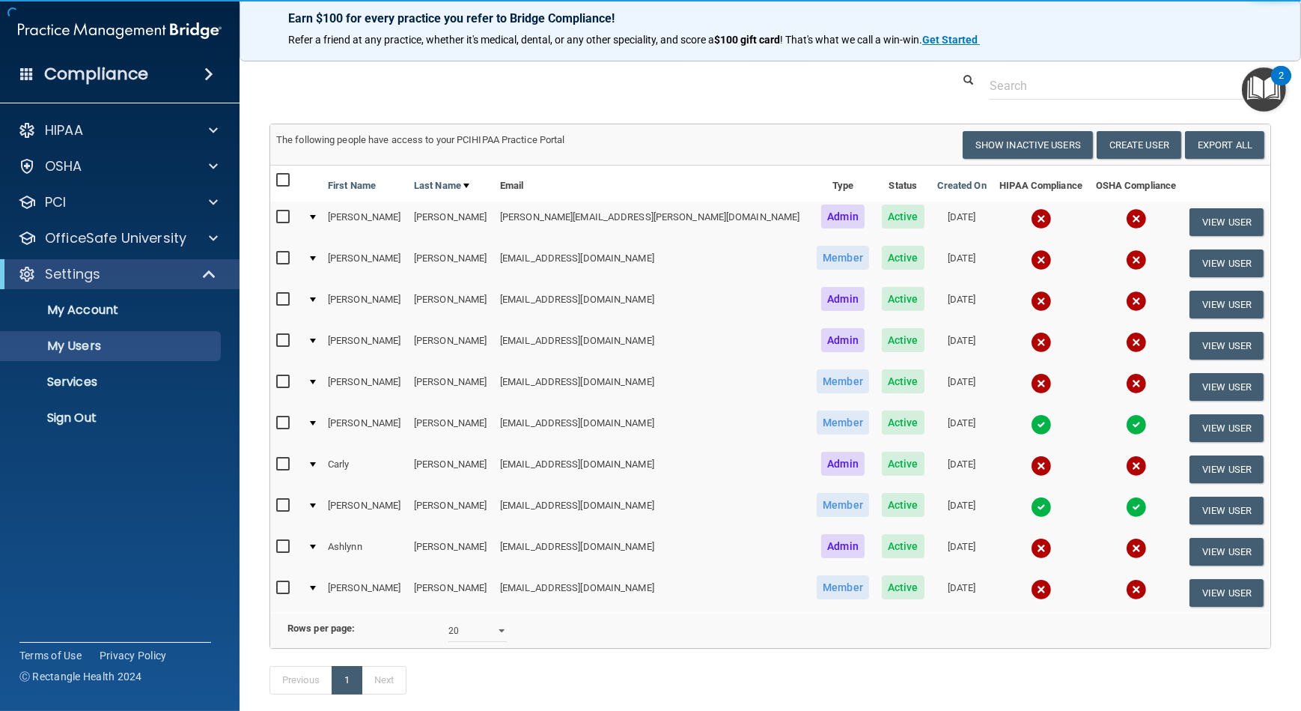
scroll to position [168, 0]
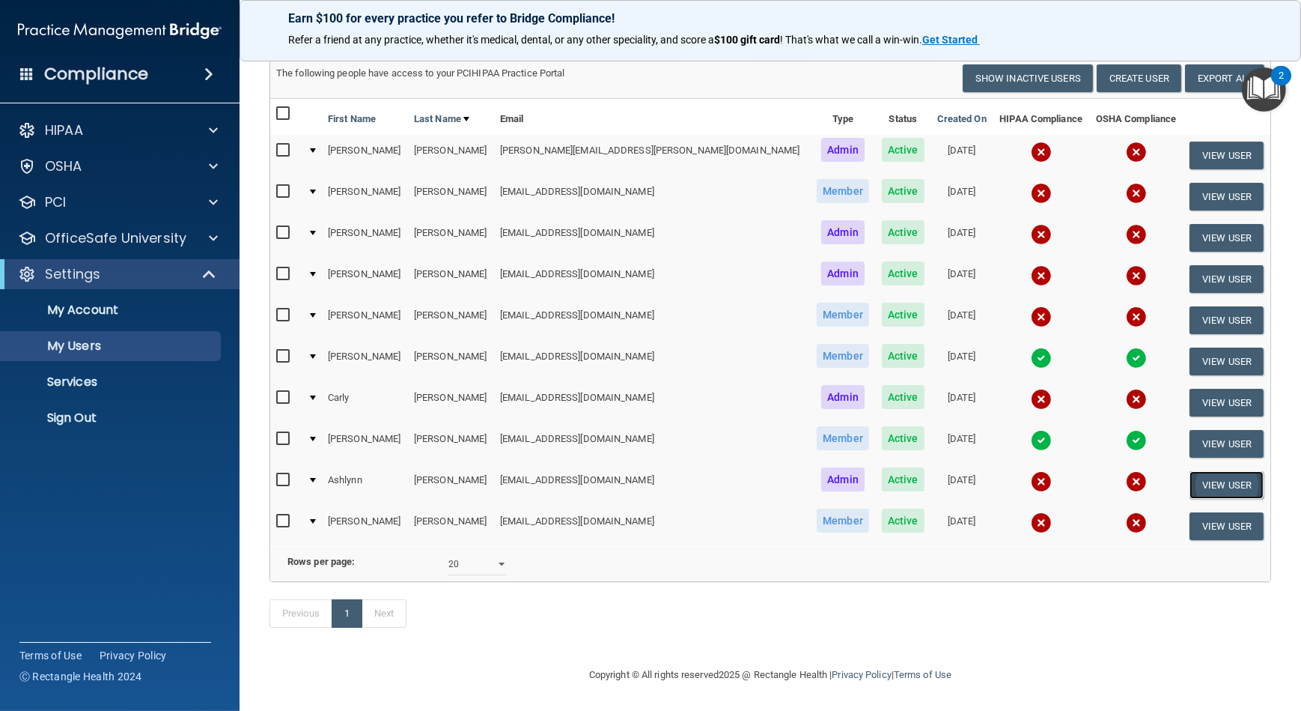
click at [1190, 471] on button "View User" at bounding box center [1227, 485] width 74 height 28
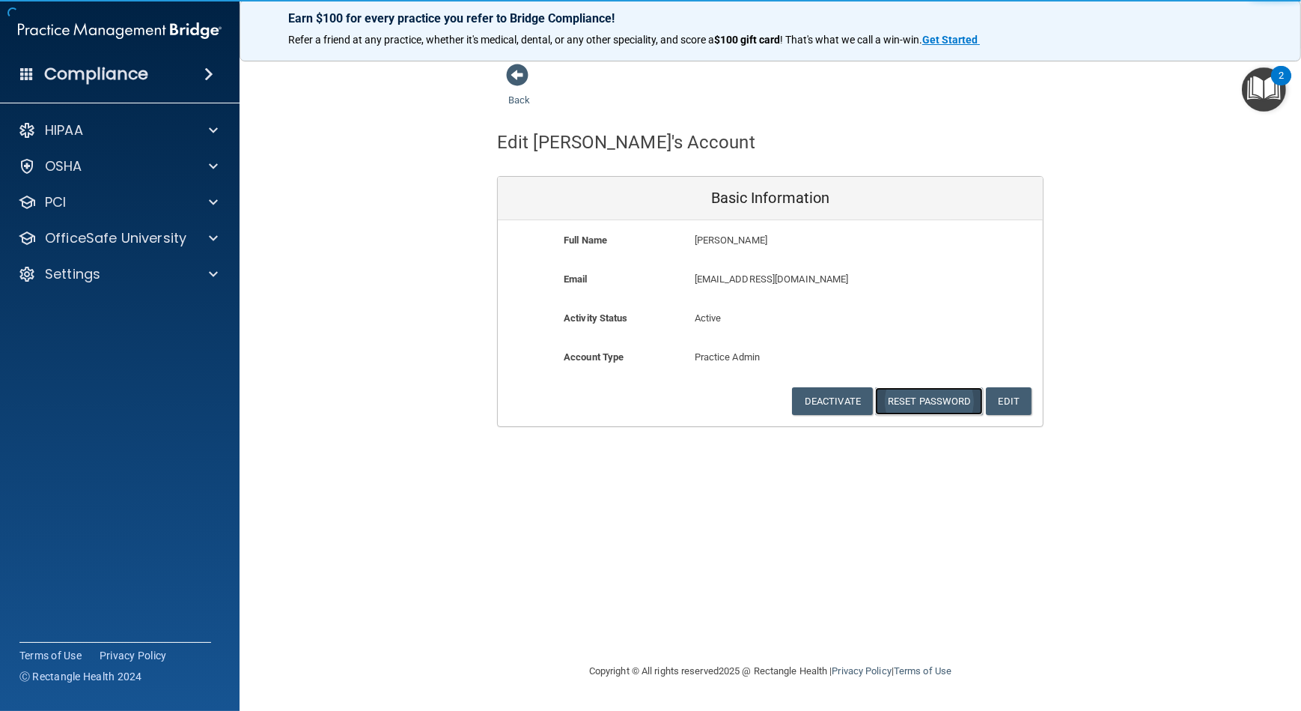
click at [894, 399] on button "Reset Password" at bounding box center [929, 401] width 108 height 28
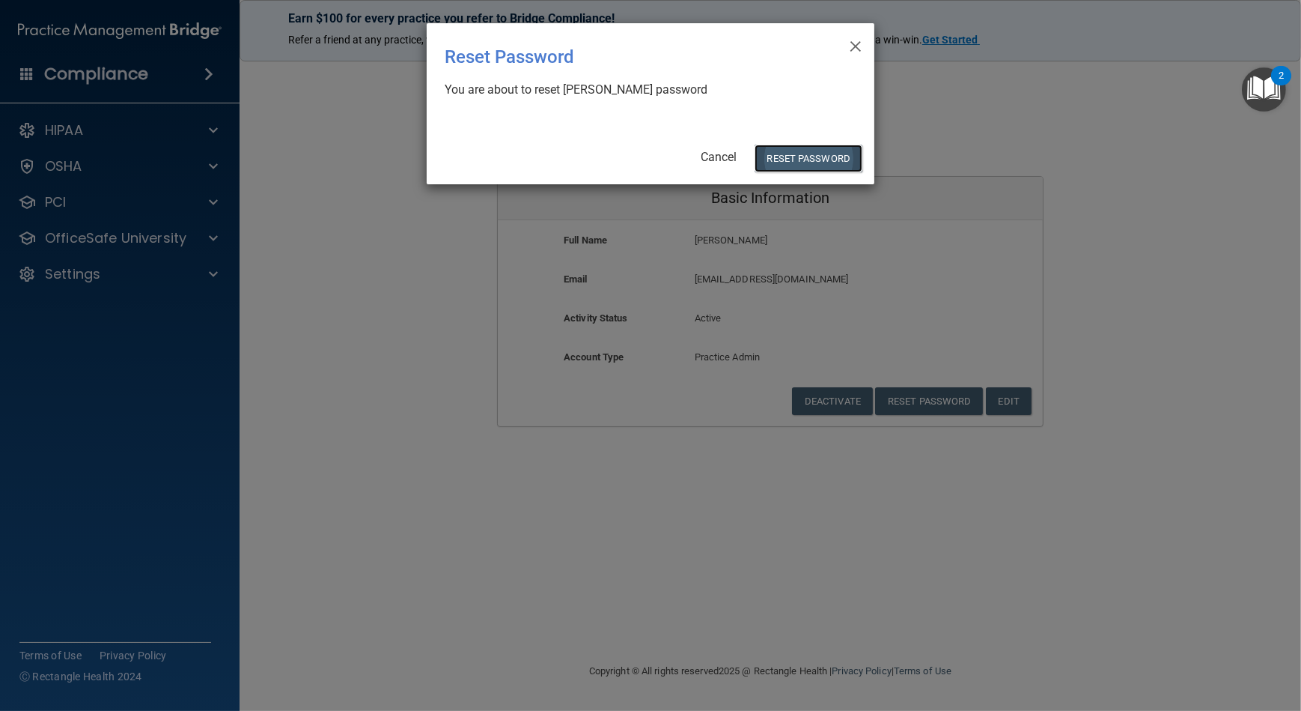
click at [786, 171] on button "Reset Password" at bounding box center [809, 159] width 108 height 28
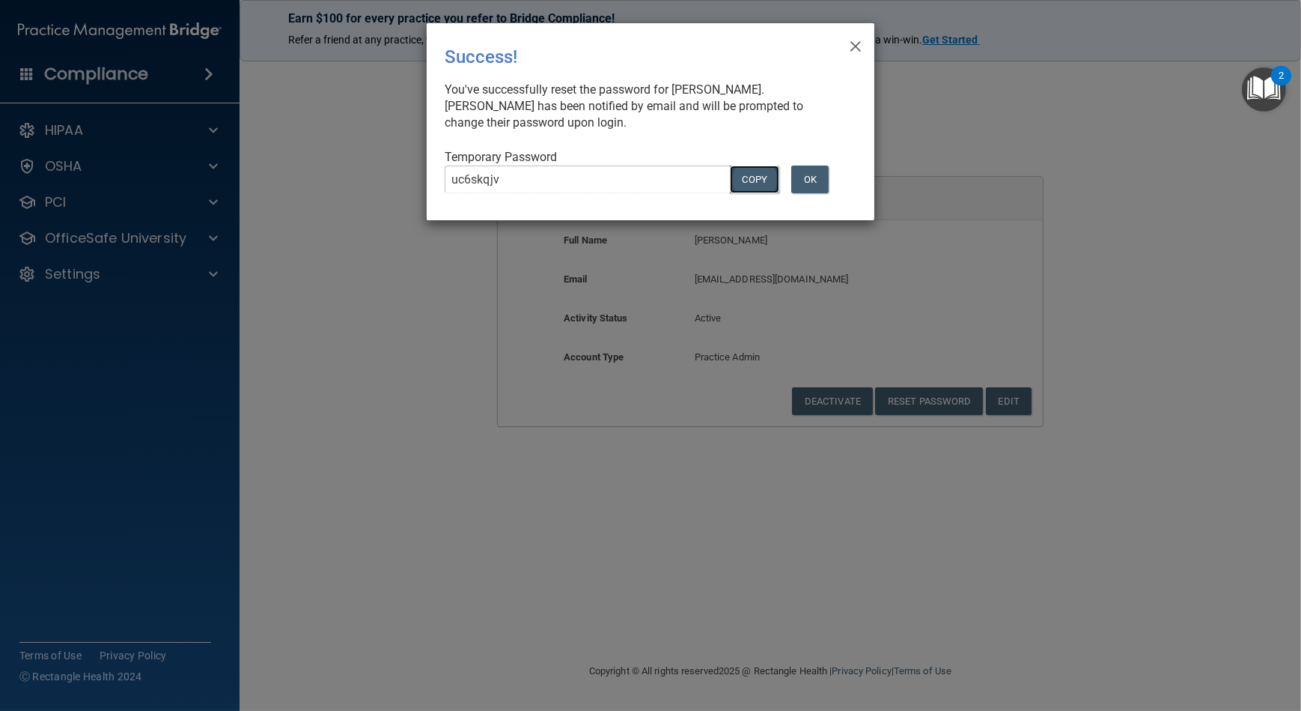
click at [764, 170] on button "COPY" at bounding box center [754, 179] width 49 height 28
click at [763, 177] on button "Copy" at bounding box center [754, 179] width 49 height 28
click at [805, 183] on button "OK" at bounding box center [809, 179] width 37 height 28
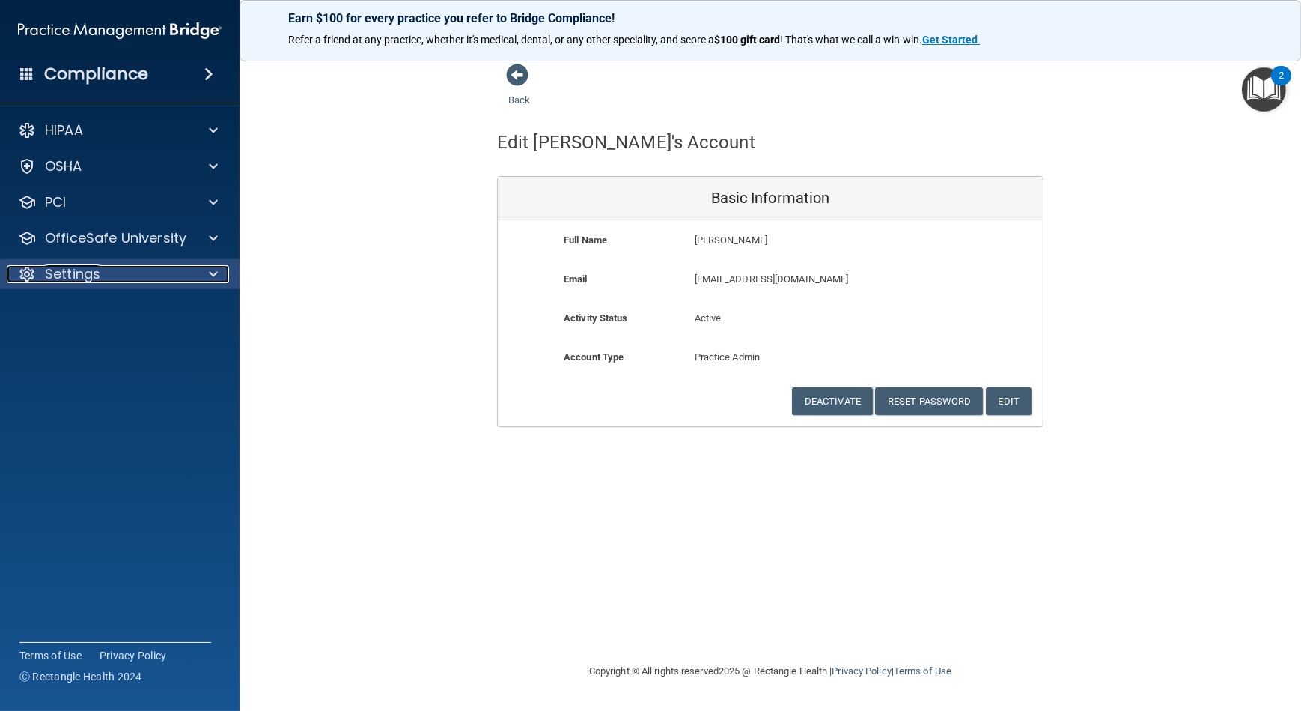
click at [71, 272] on p "Settings" at bounding box center [72, 274] width 55 height 18
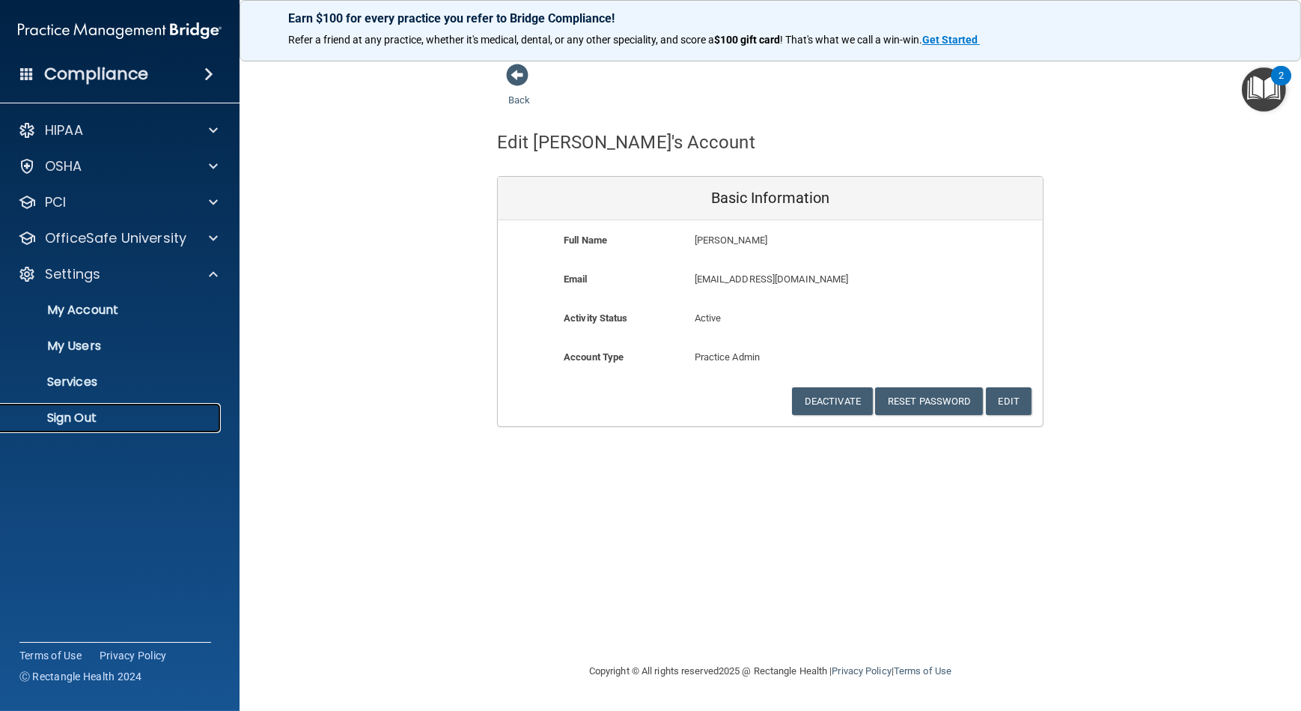
click at [95, 413] on p "Sign Out" at bounding box center [112, 417] width 204 height 15
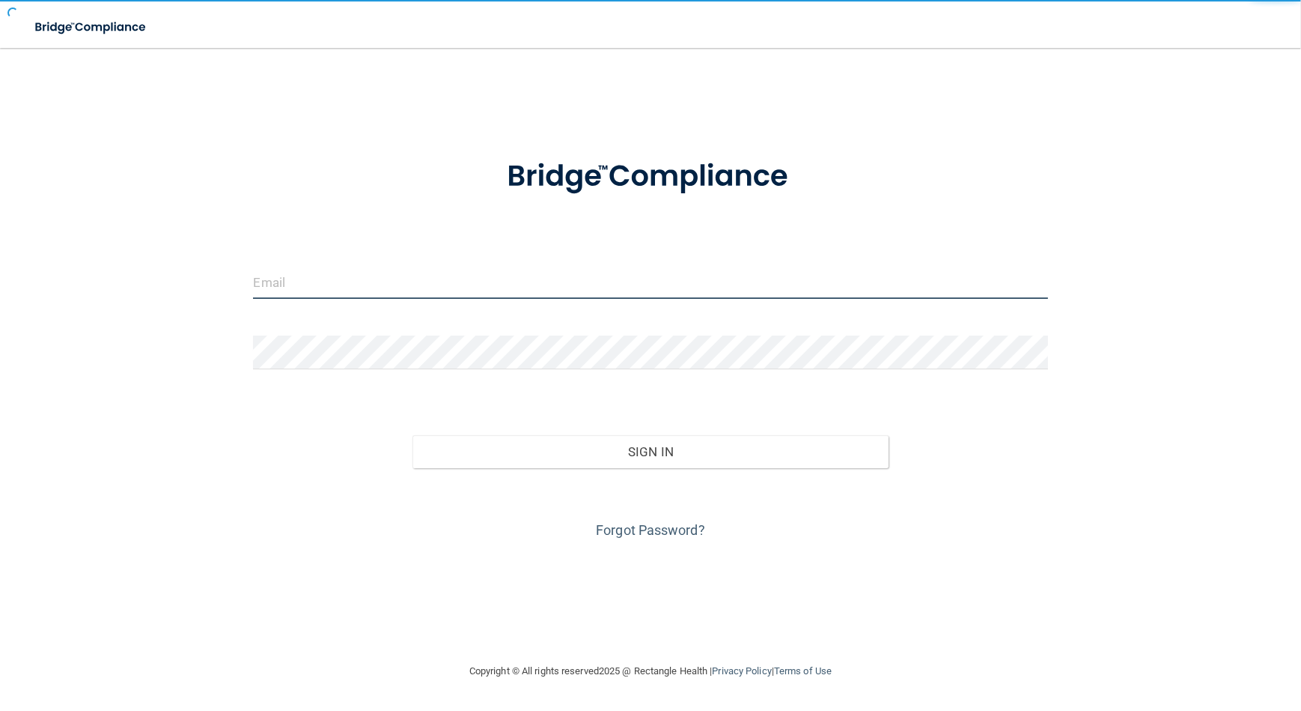
type input "[EMAIL_ADDRESS][DOMAIN_NAME]"
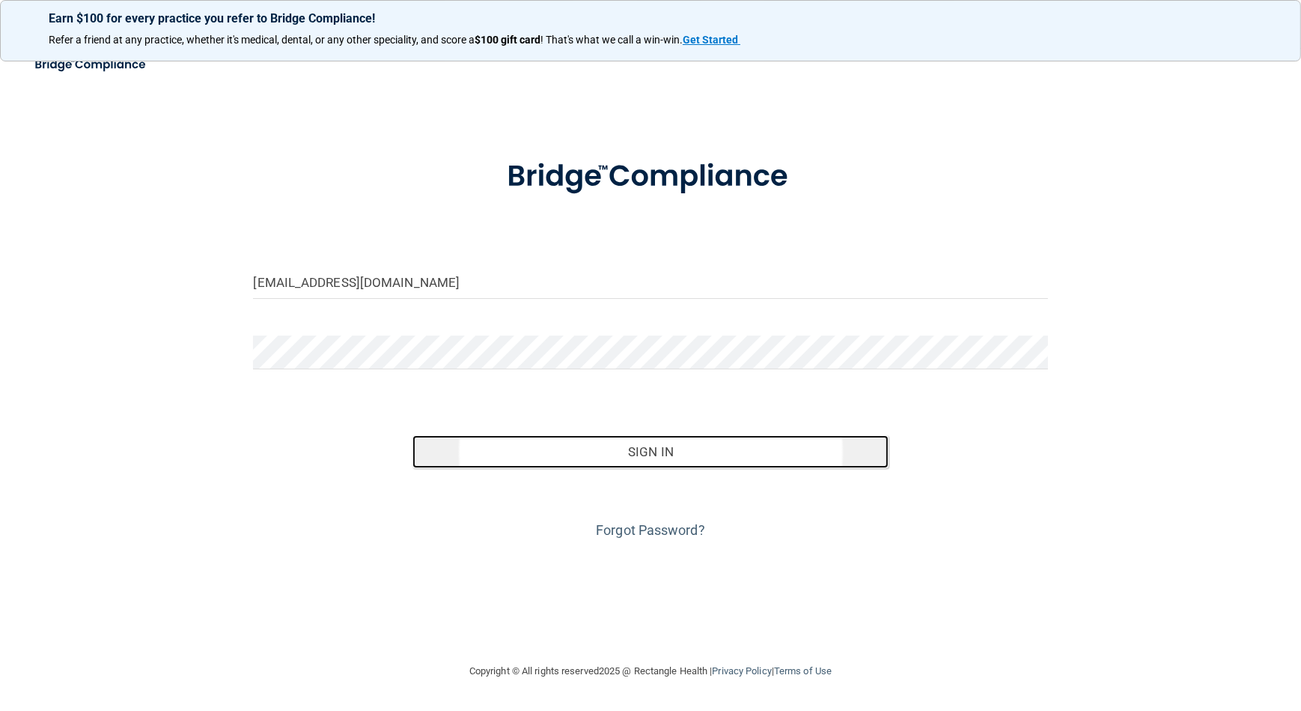
click at [644, 444] on button "Sign In" at bounding box center [651, 451] width 477 height 33
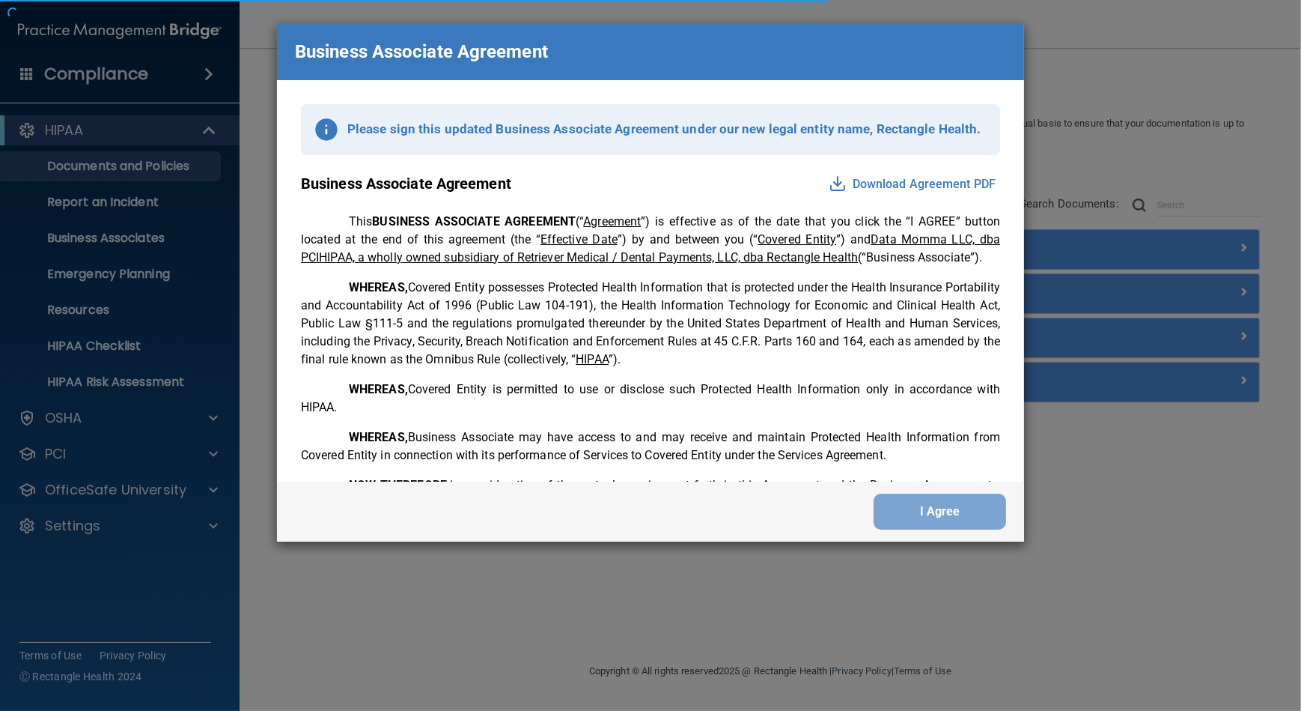
click at [173, 409] on div "Business Associate Agreement Please sign this updated Business Associate Agreem…" at bounding box center [650, 355] width 1301 height 711
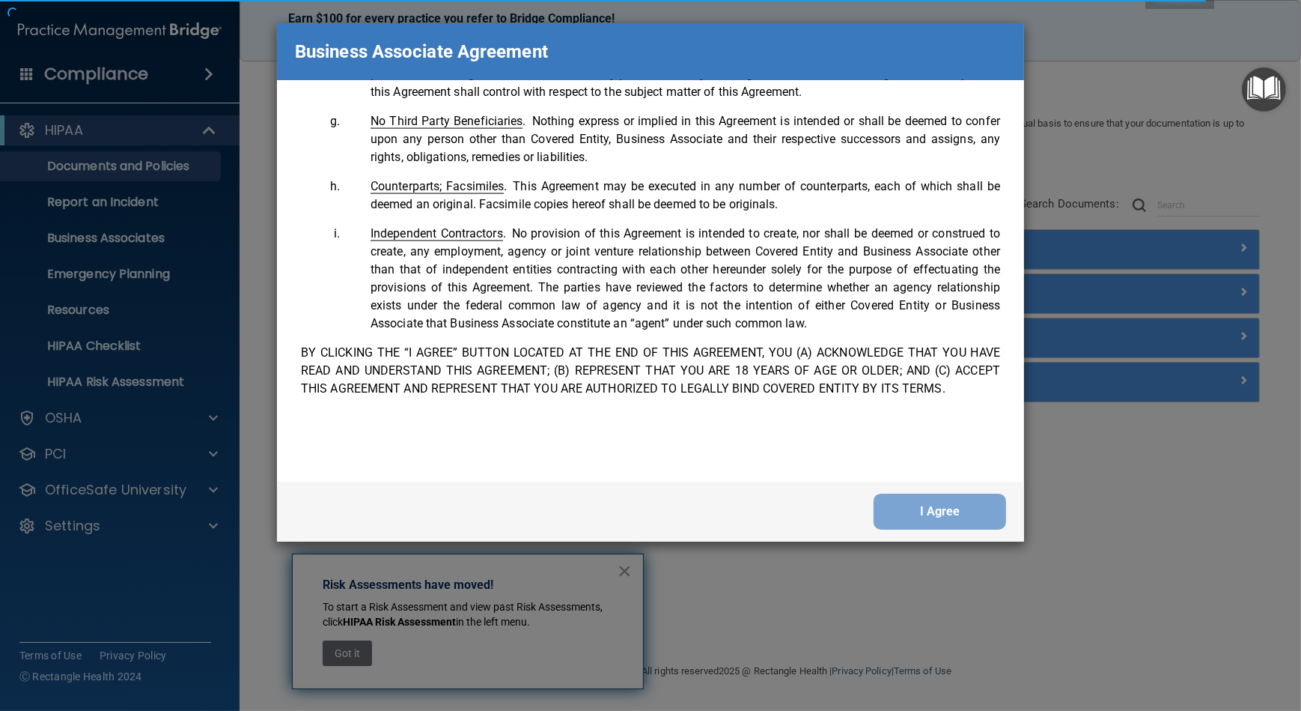
scroll to position [3035, 0]
click at [969, 511] on button "I Agree" at bounding box center [940, 511] width 133 height 36
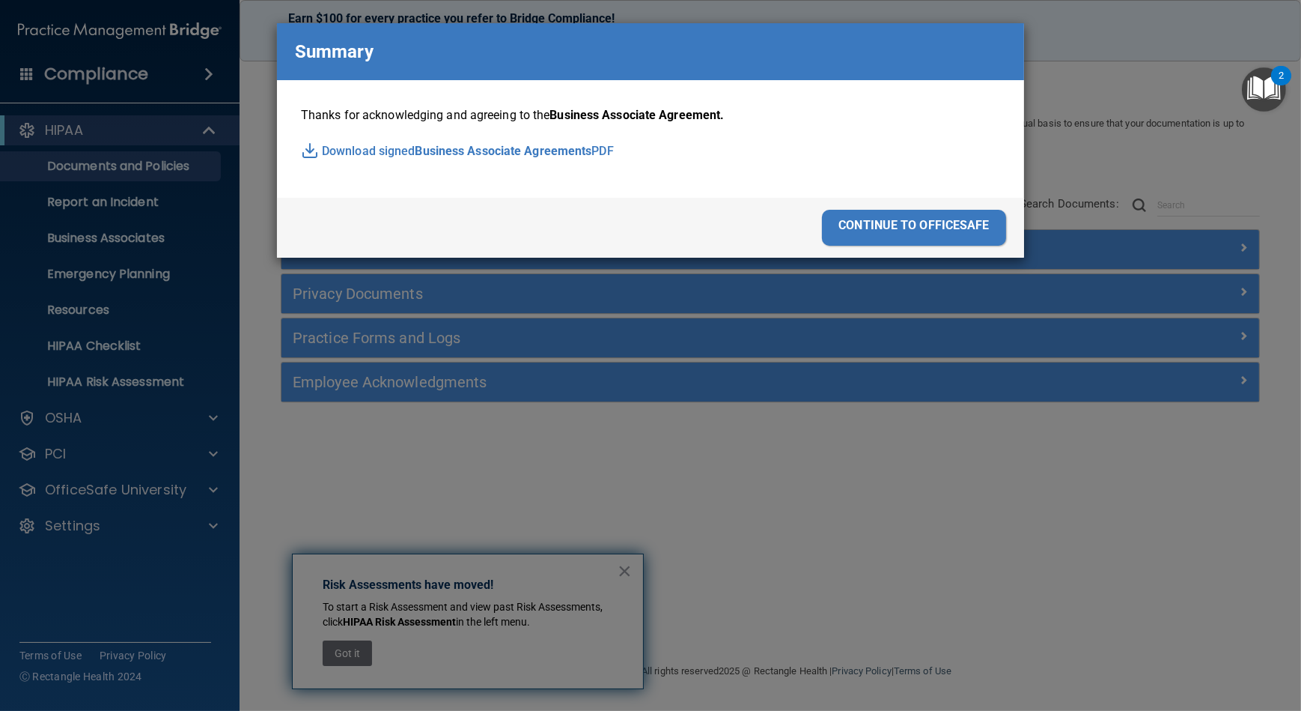
click at [938, 231] on div "continue to officesafe" at bounding box center [914, 228] width 184 height 36
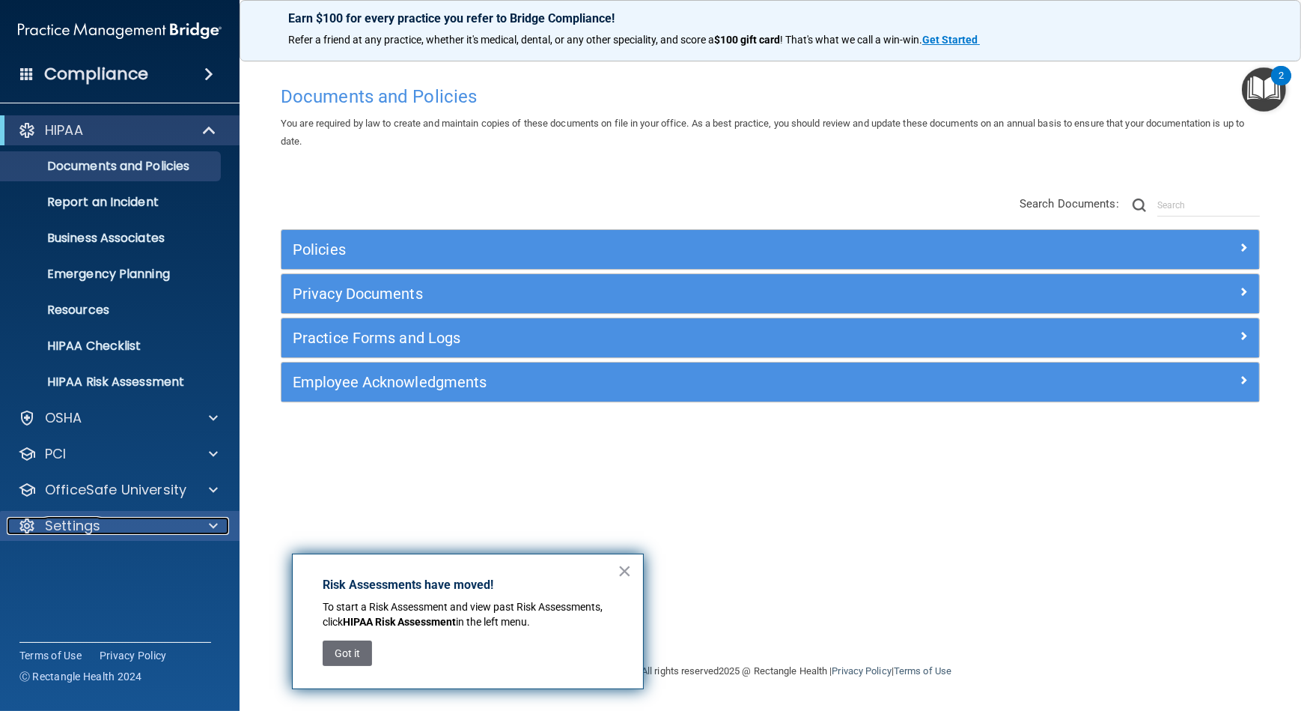
click at [151, 531] on div "Settings" at bounding box center [100, 526] width 186 height 18
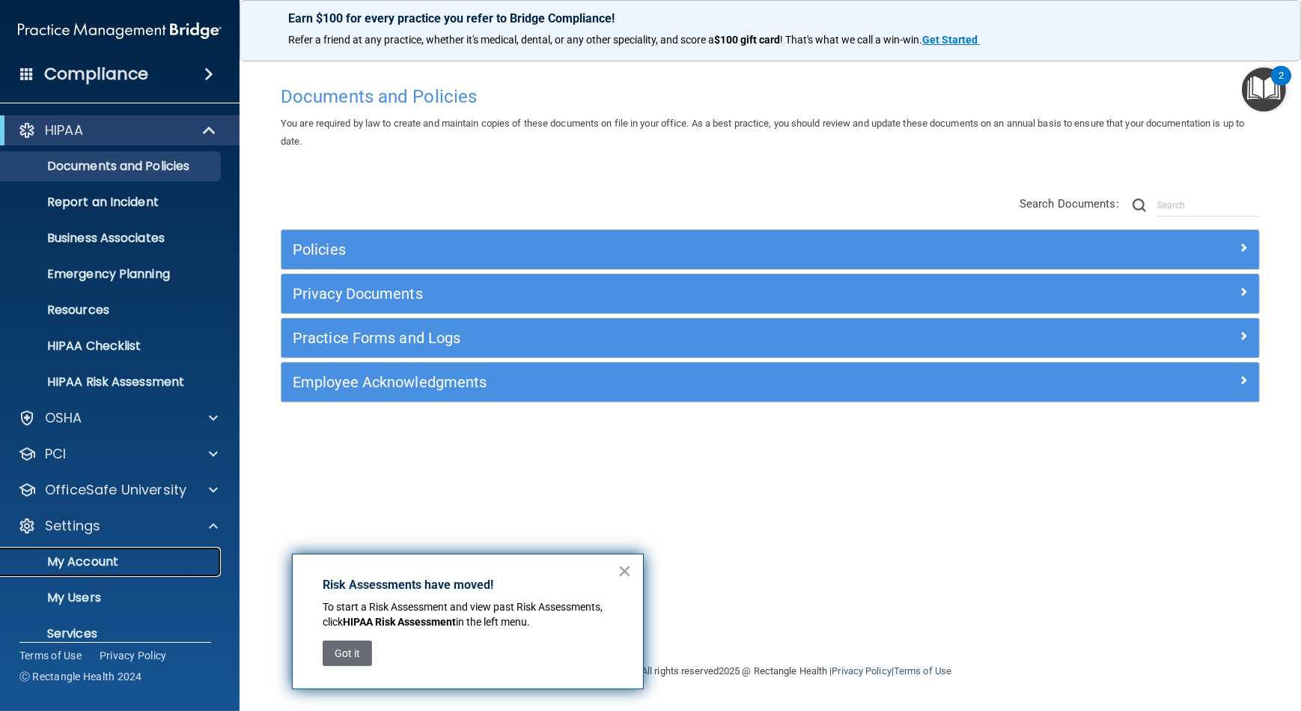
click at [163, 563] on p "My Account" at bounding box center [112, 561] width 204 height 15
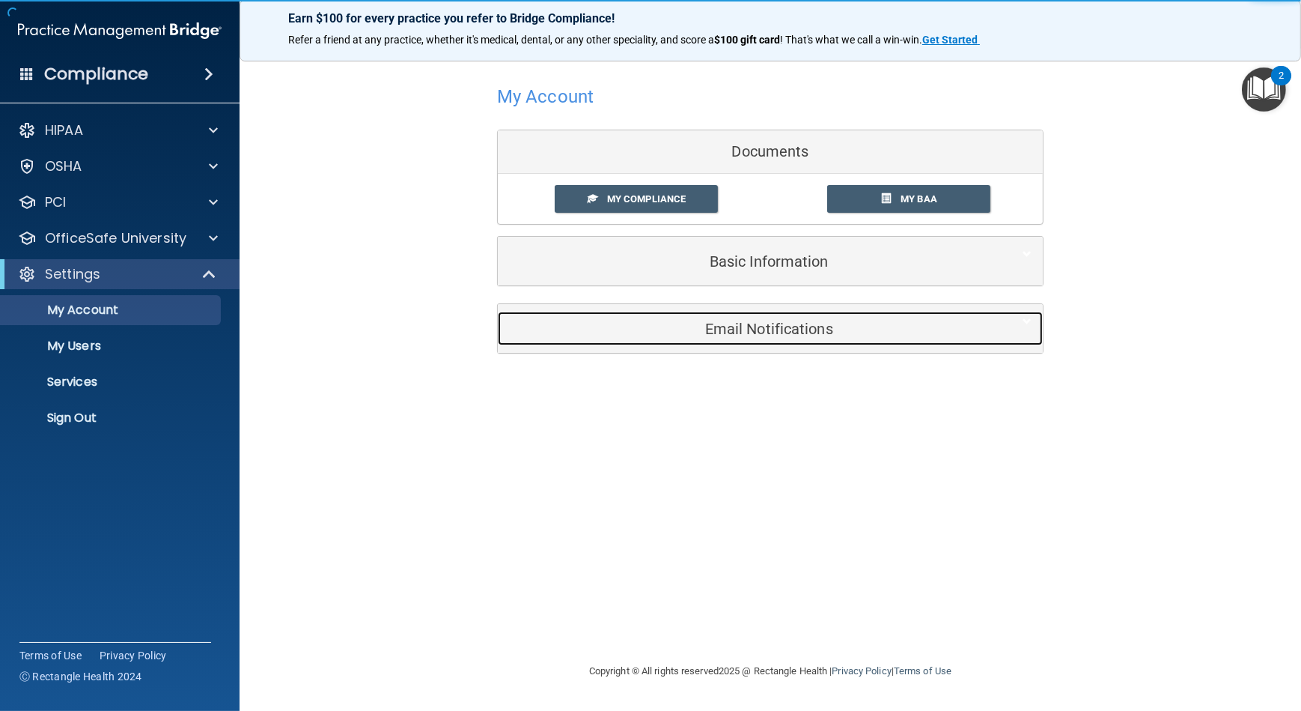
click at [907, 316] on div "Email Notifications" at bounding box center [747, 328] width 499 height 34
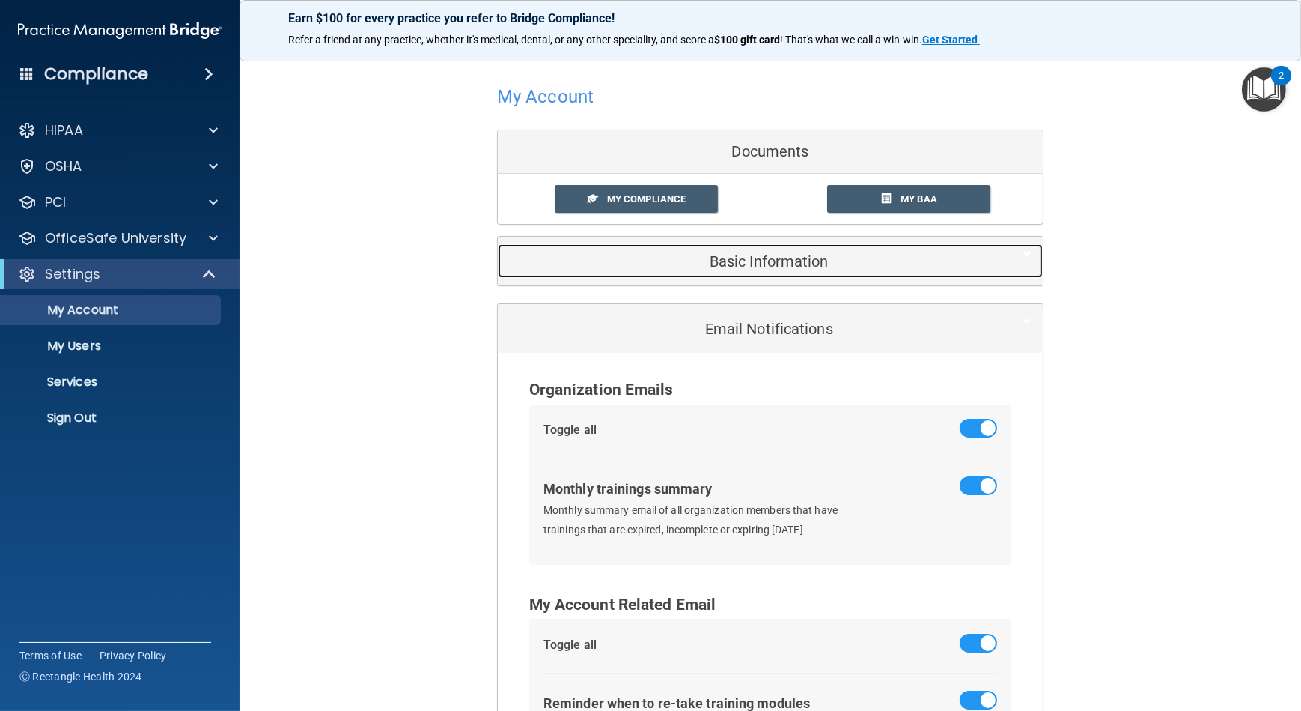
click at [940, 250] on div "Basic Information" at bounding box center [747, 261] width 499 height 34
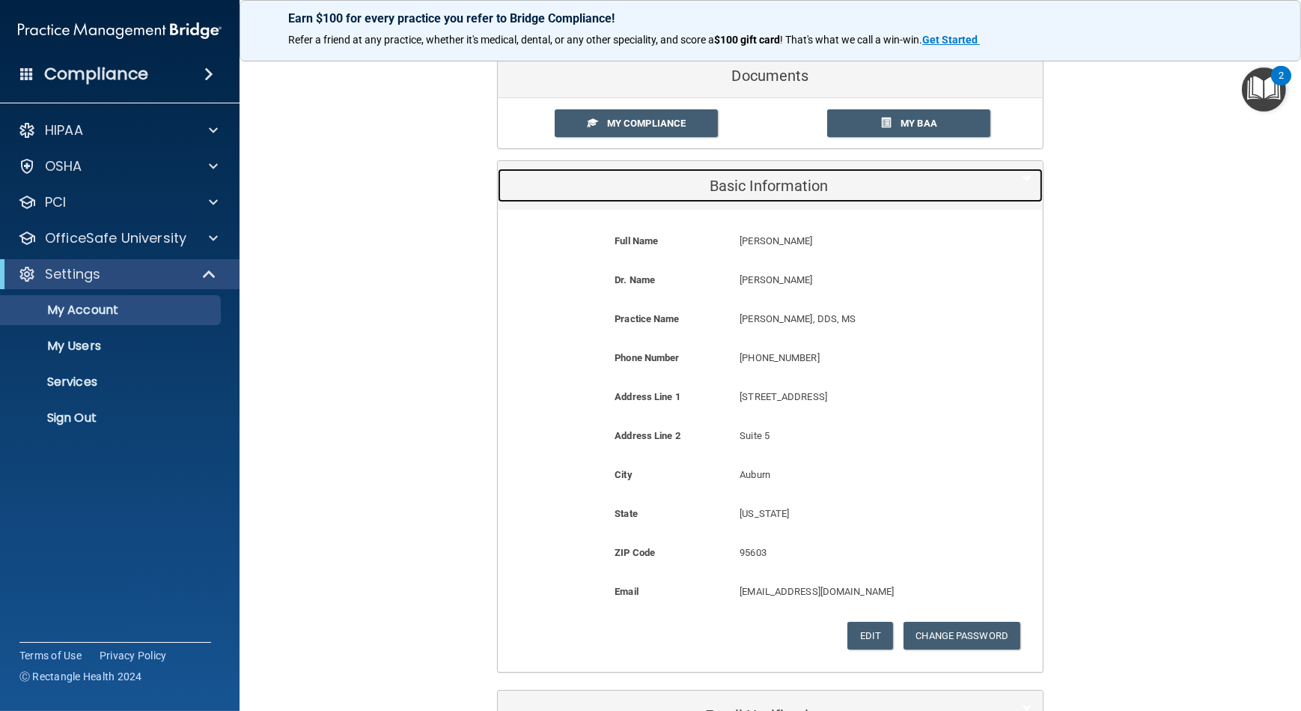
scroll to position [204, 0]
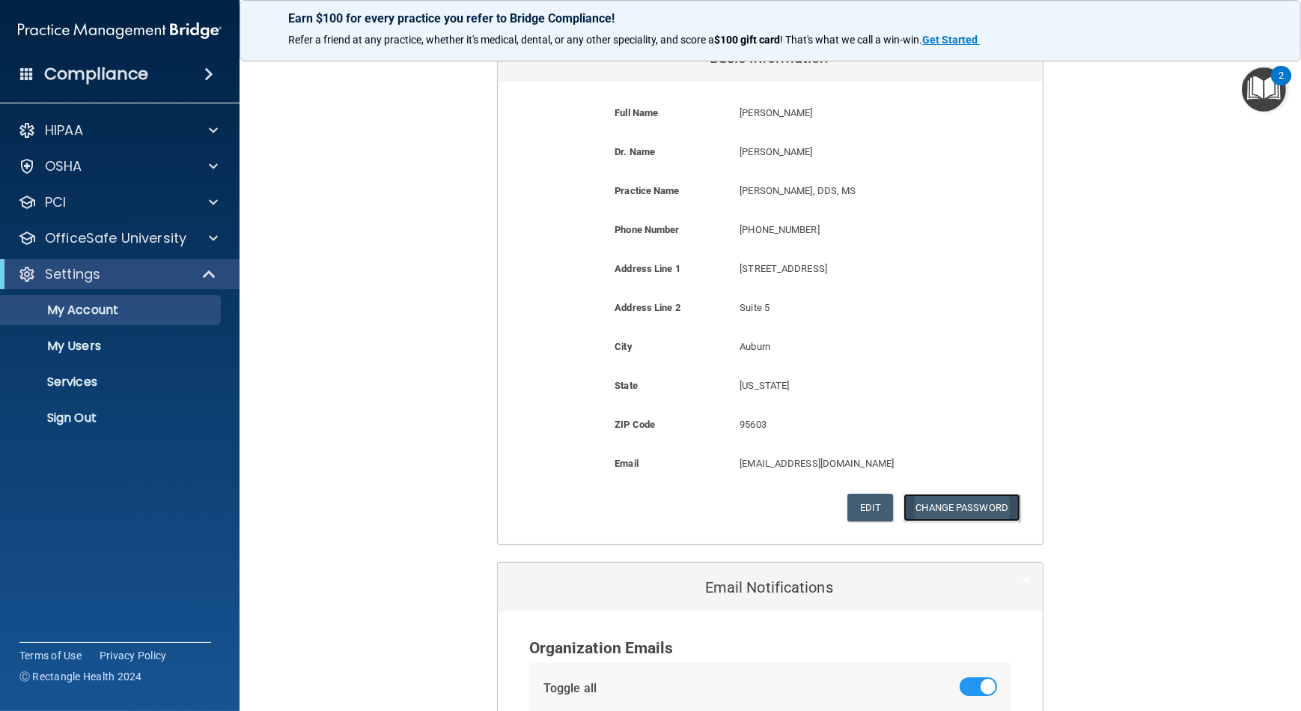
click at [944, 514] on button "Change Password" at bounding box center [963, 507] width 118 height 28
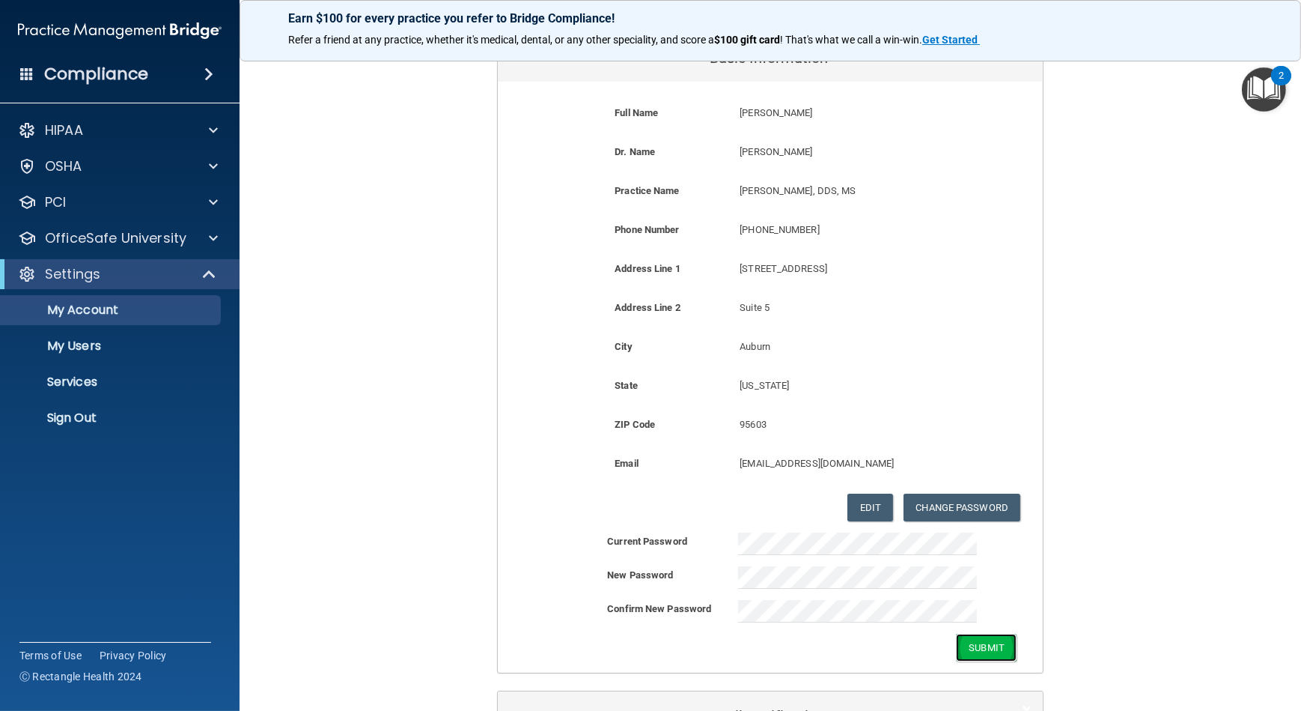
click at [1008, 634] on button "Submit" at bounding box center [986, 647] width 61 height 28
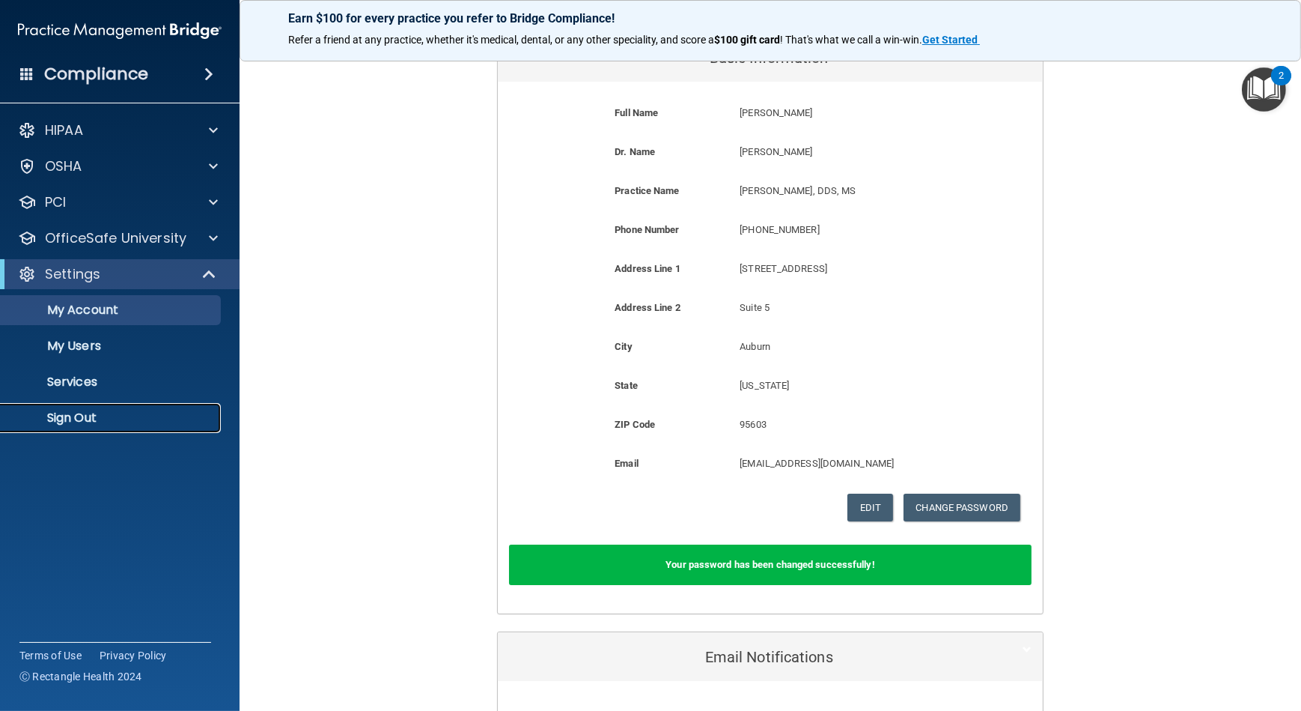
click at [111, 403] on link "Sign Out" at bounding box center [103, 418] width 236 height 30
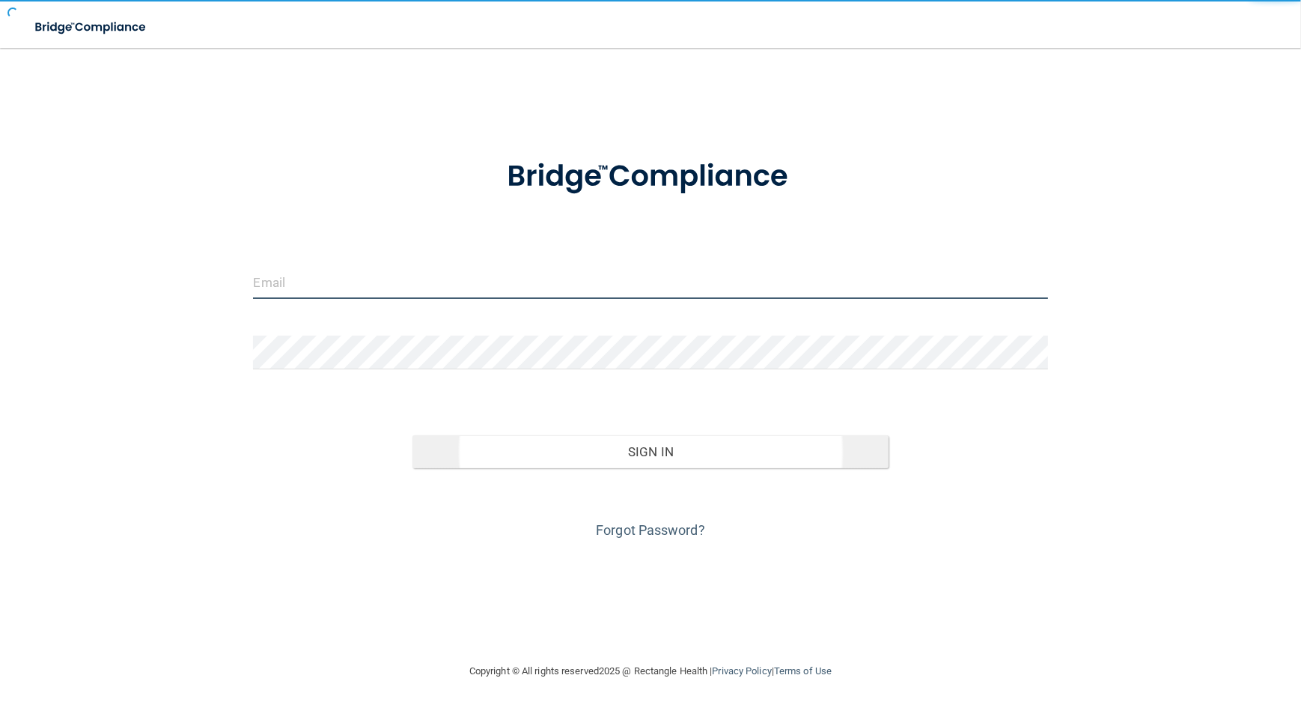
type input "[EMAIL_ADDRESS][DOMAIN_NAME]"
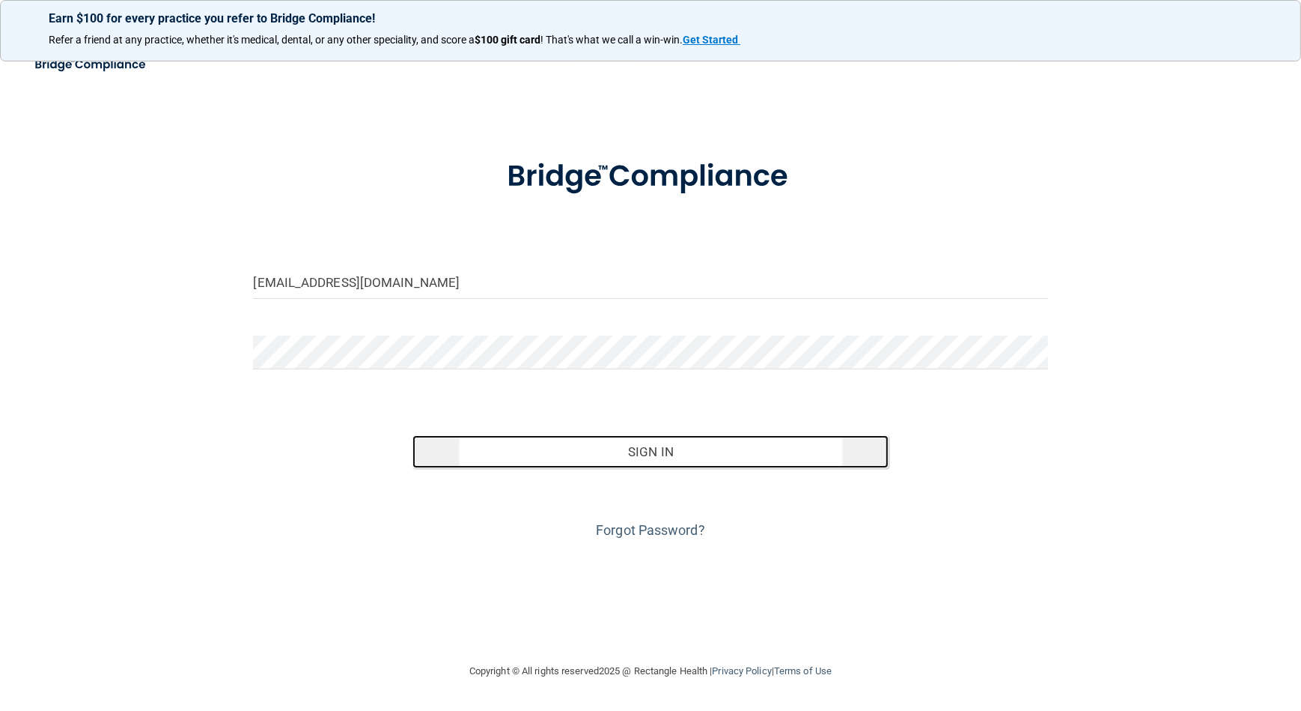
click at [494, 455] on button "Sign In" at bounding box center [651, 451] width 477 height 33
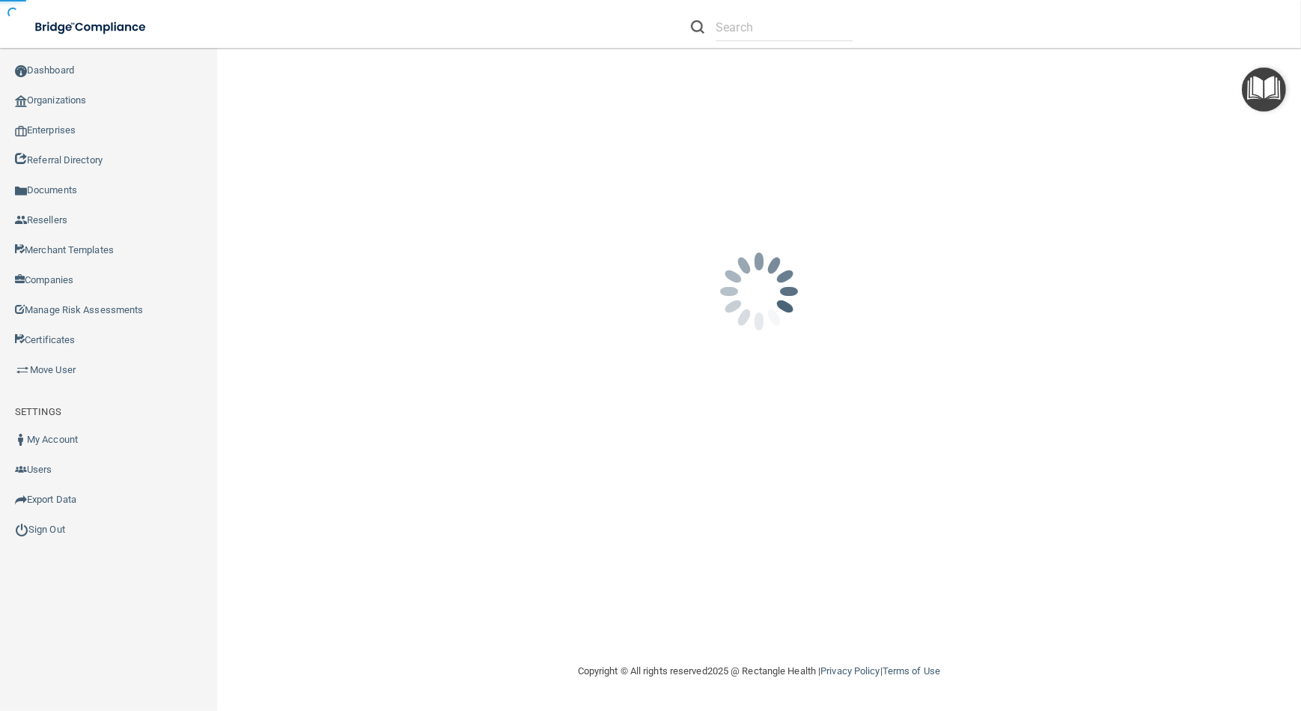
click at [522, 461] on div "[EMAIL_ADDRESS][DOMAIN_NAME] Invalid email/password. You don't have permission …" at bounding box center [759, 355] width 1024 height 584
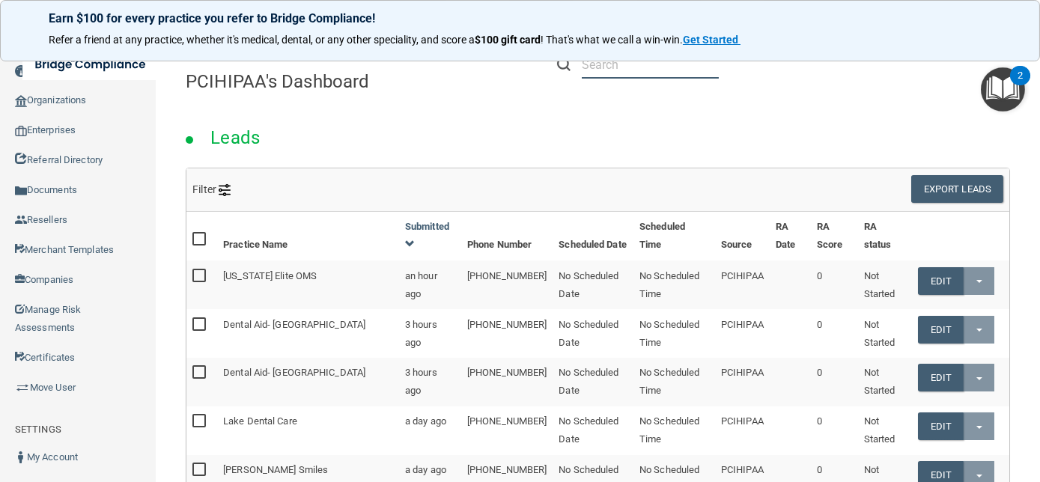
click at [591, 66] on input "text" at bounding box center [650, 65] width 137 height 28
paste input "2-[EMAIL_ADDRESS][DOMAIN_NAME]"
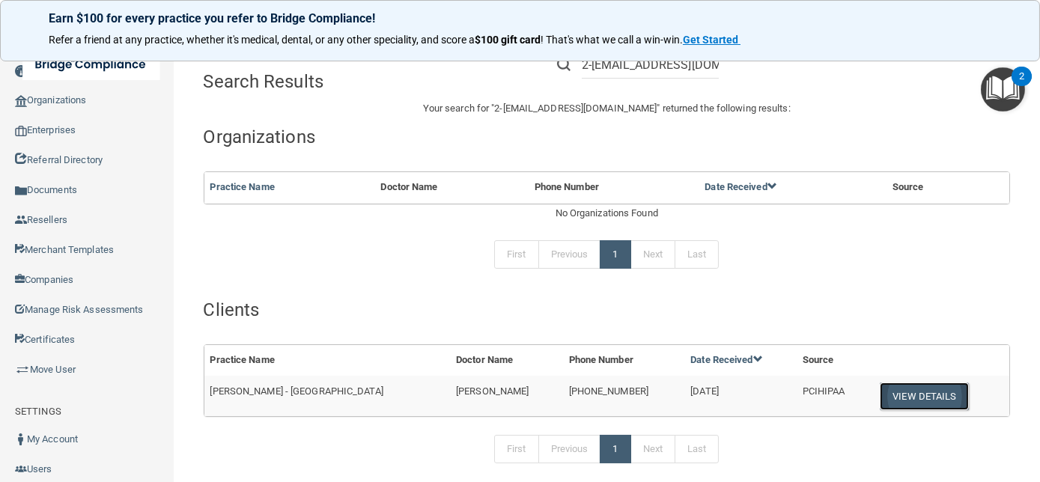
click at [880, 390] on button "View Details" at bounding box center [924, 397] width 88 height 28
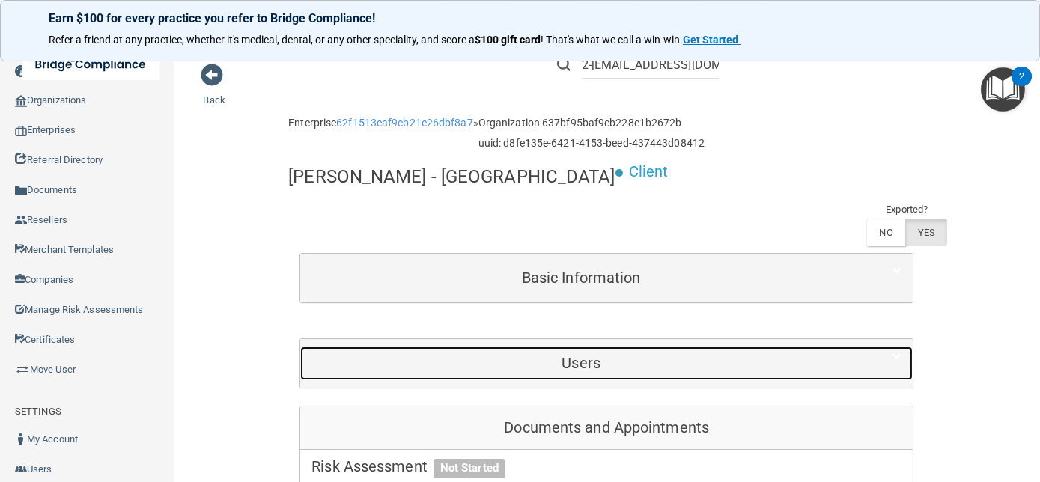
click at [743, 355] on h5 "Users" at bounding box center [580, 363] width 539 height 16
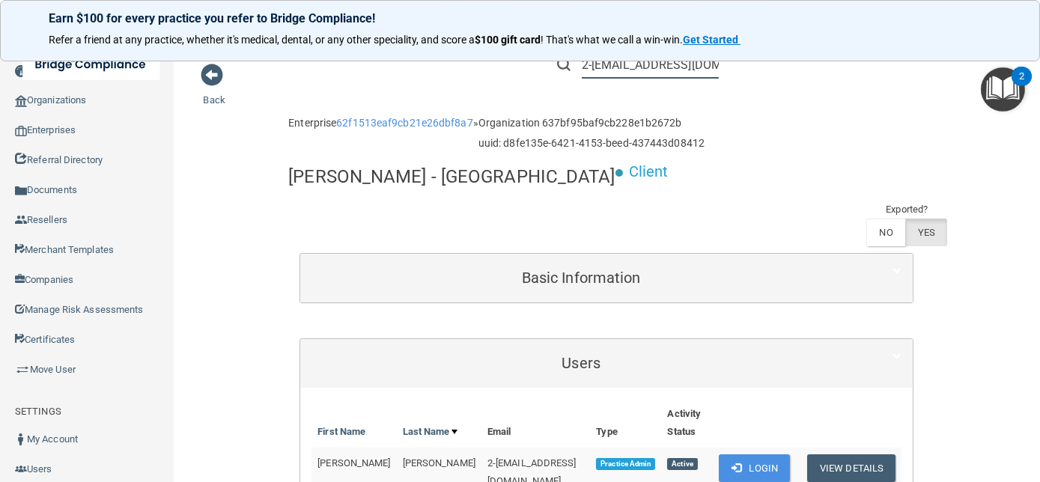
click at [638, 76] on input "2-[EMAIL_ADDRESS][DOMAIN_NAME]" at bounding box center [650, 65] width 137 height 28
paste input "lskeeton"
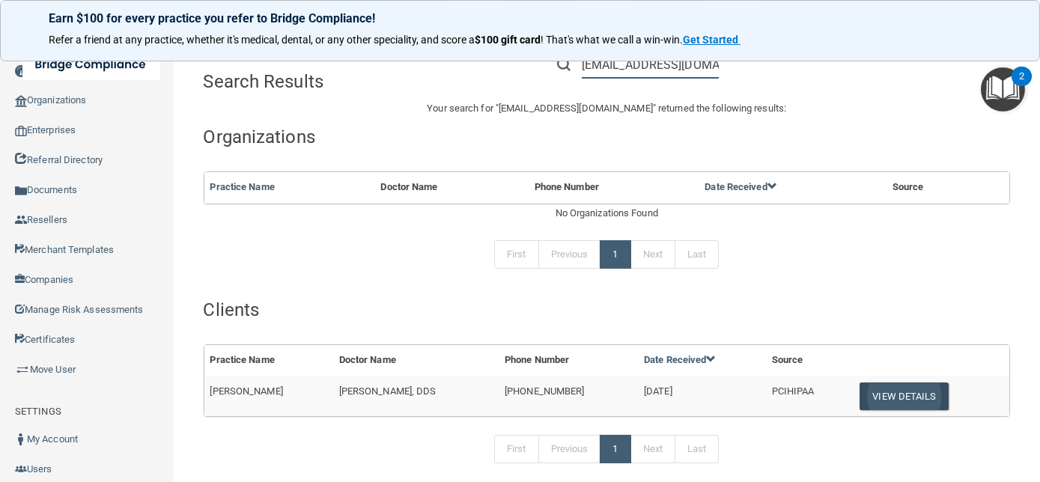
type input "[EMAIL_ADDRESS][DOMAIN_NAME]"
click at [900, 403] on button "View Details" at bounding box center [904, 397] width 88 height 28
click at [900, 395] on button "View Details" at bounding box center [904, 397] width 88 height 28
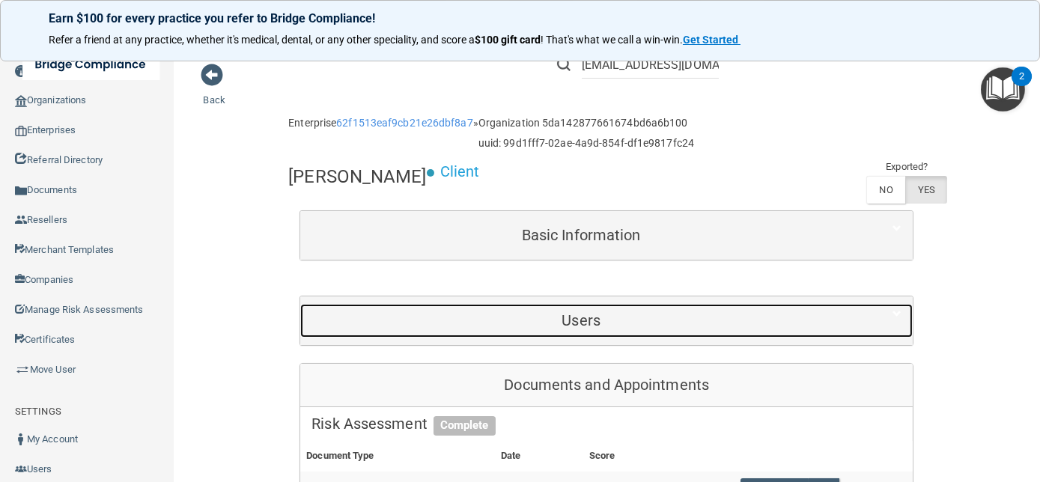
click at [517, 323] on h5 "Users" at bounding box center [580, 320] width 539 height 16
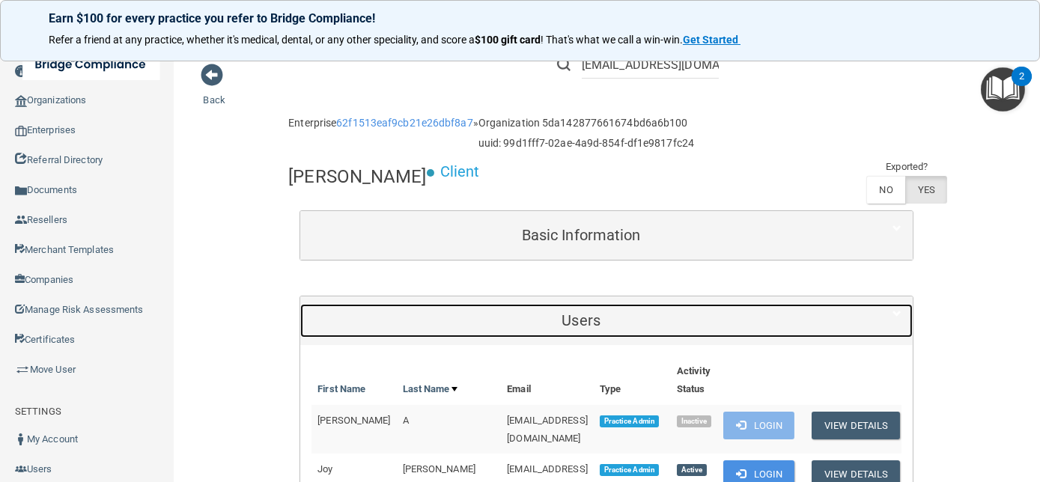
scroll to position [272, 0]
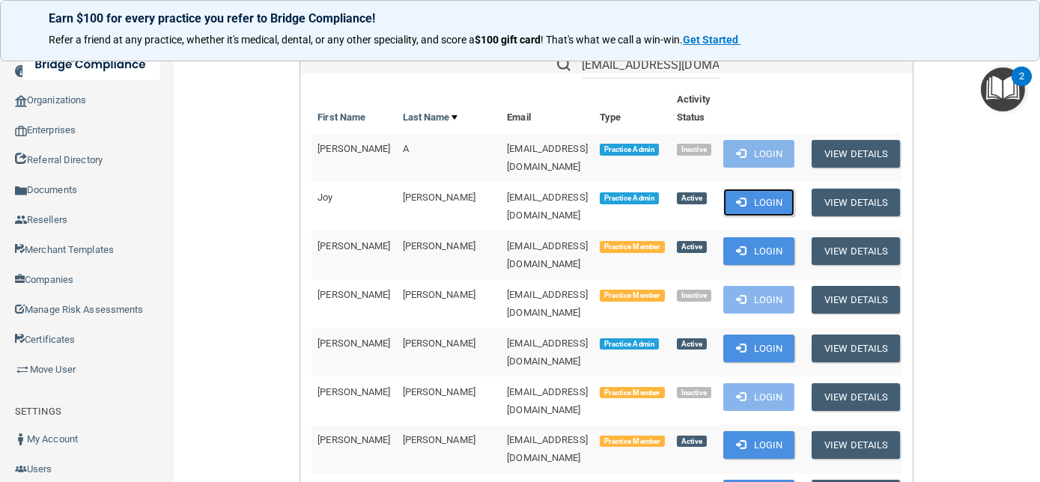
click at [794, 189] on button "Login" at bounding box center [758, 203] width 71 height 28
click at [649, 70] on input "[EMAIL_ADDRESS][DOMAIN_NAME]" at bounding box center [650, 65] width 137 height 28
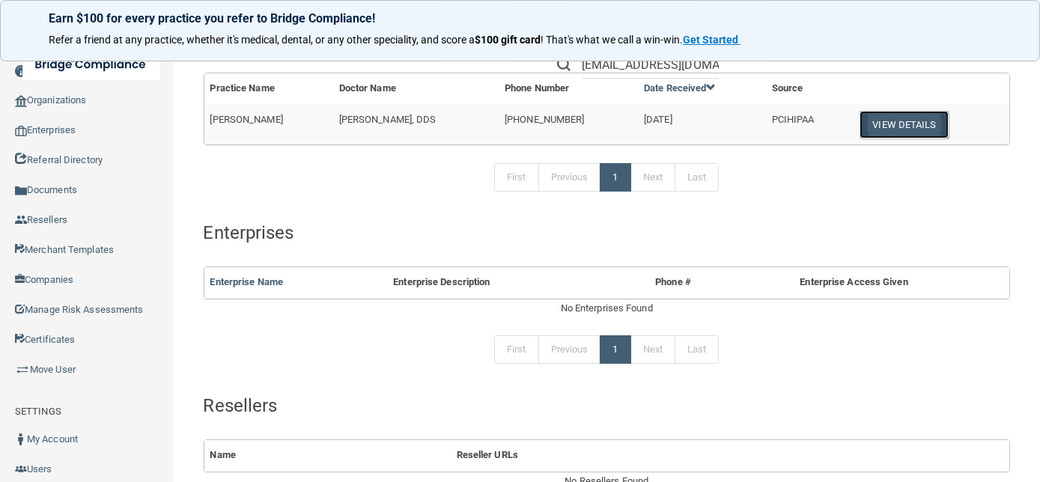
click at [894, 132] on button "View Details" at bounding box center [904, 125] width 88 height 28
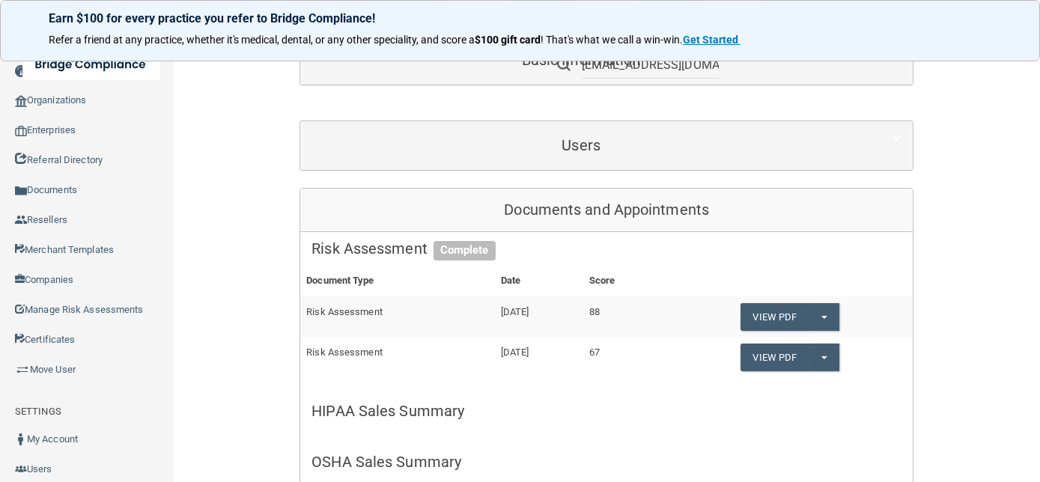
scroll to position [67, 0]
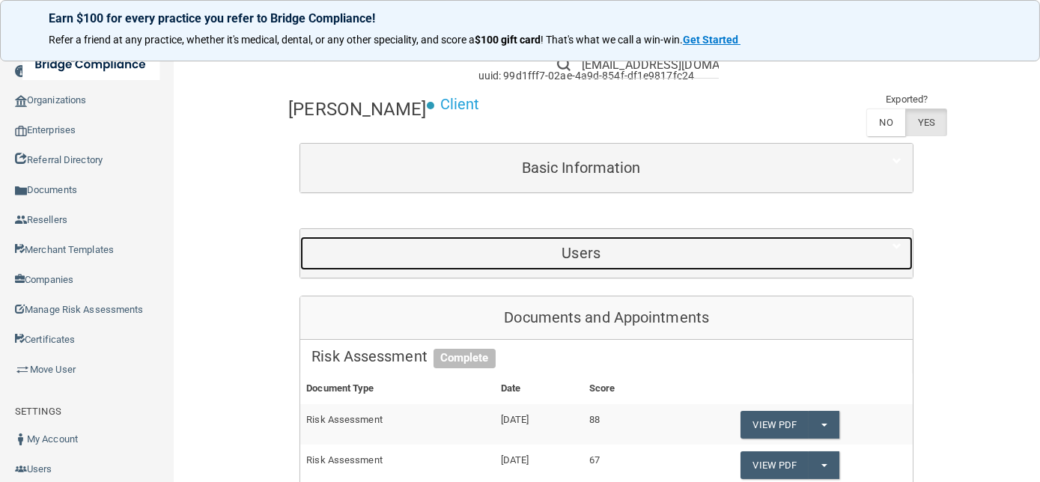
click at [594, 245] on h5 "Users" at bounding box center [580, 253] width 539 height 16
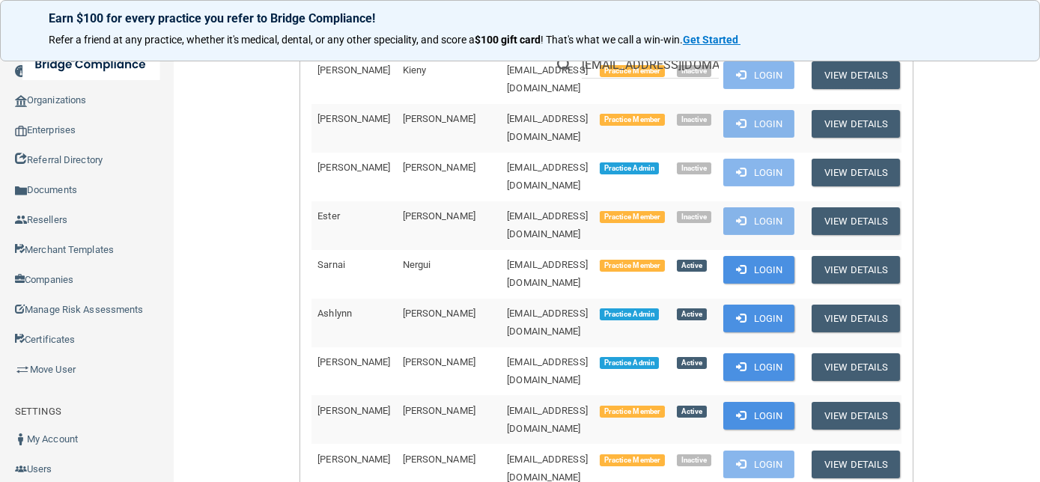
scroll to position [1089, 0]
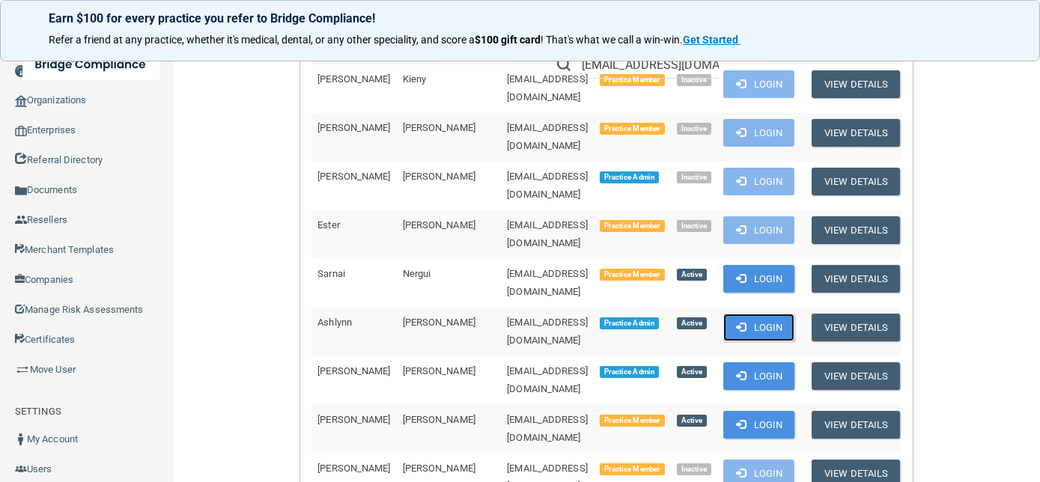
click at [781, 314] on button "Login" at bounding box center [758, 328] width 71 height 28
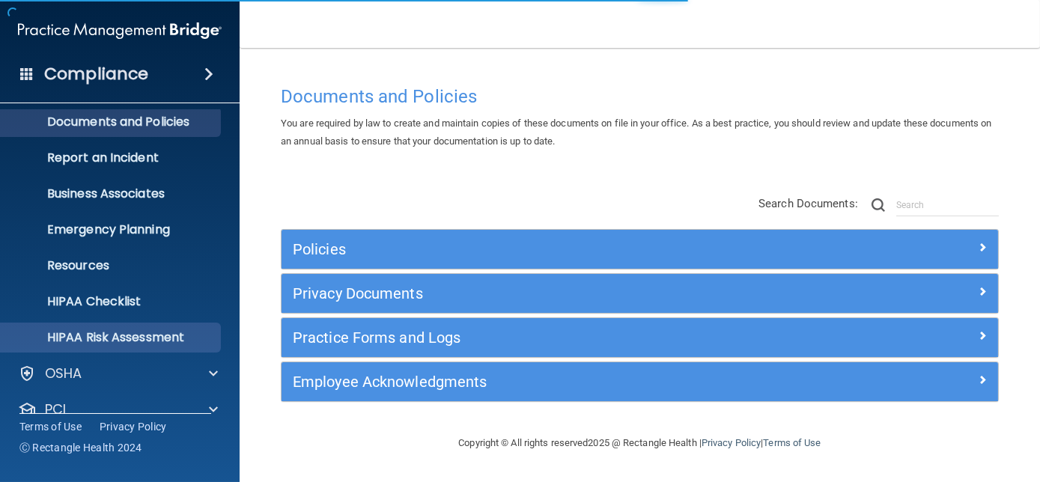
scroll to position [139, 0]
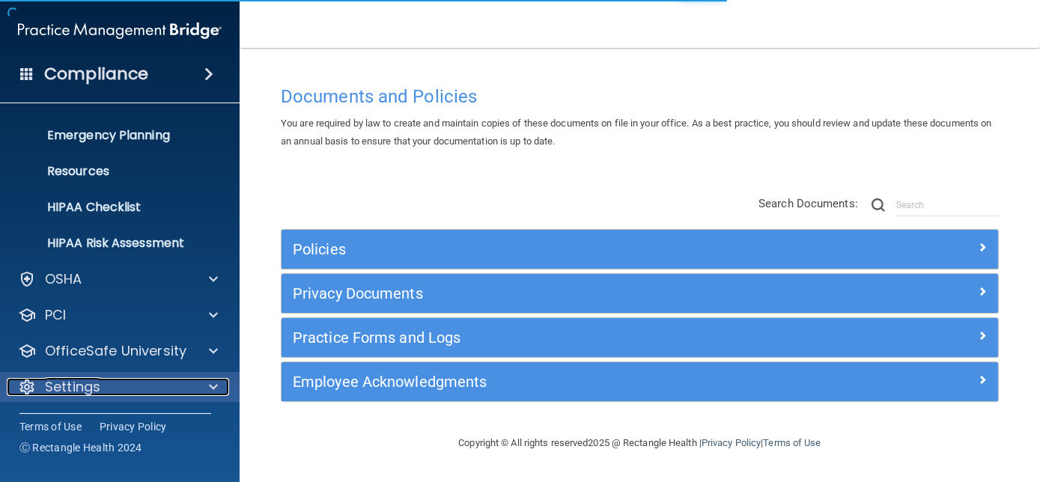
click at [129, 383] on div "Settings" at bounding box center [100, 387] width 186 height 18
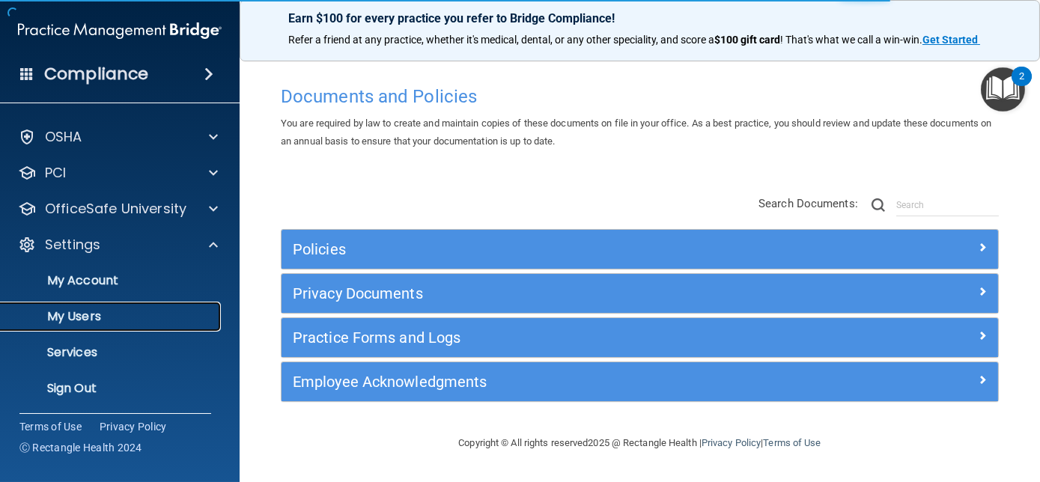
click at [117, 304] on link "My Users" at bounding box center [103, 317] width 236 height 30
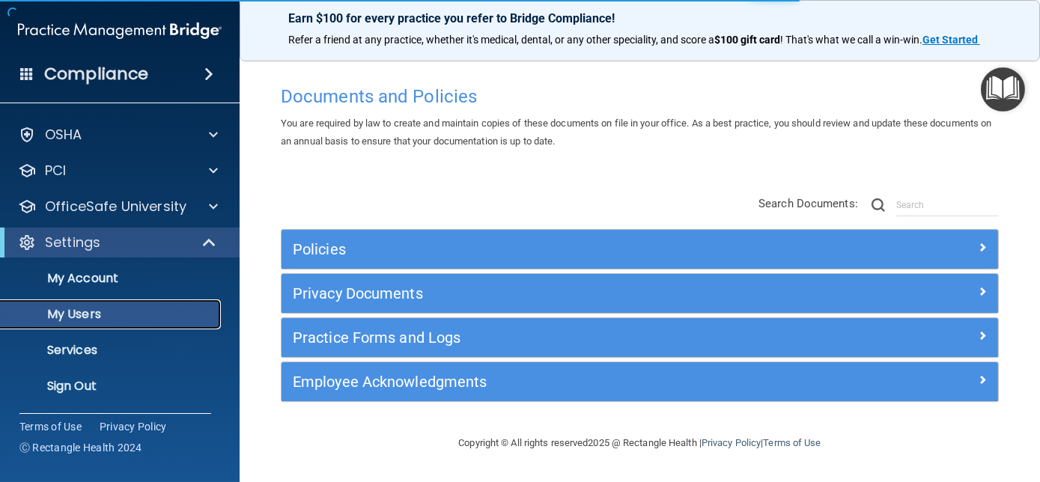
scroll to position [31, 0]
select select "20"
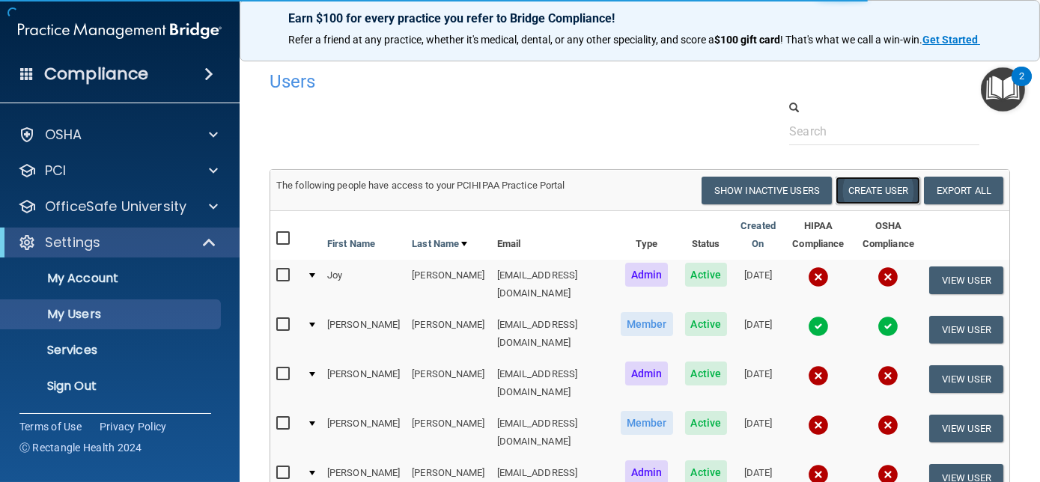
click at [895, 192] on button "Create User" at bounding box center [878, 191] width 85 height 28
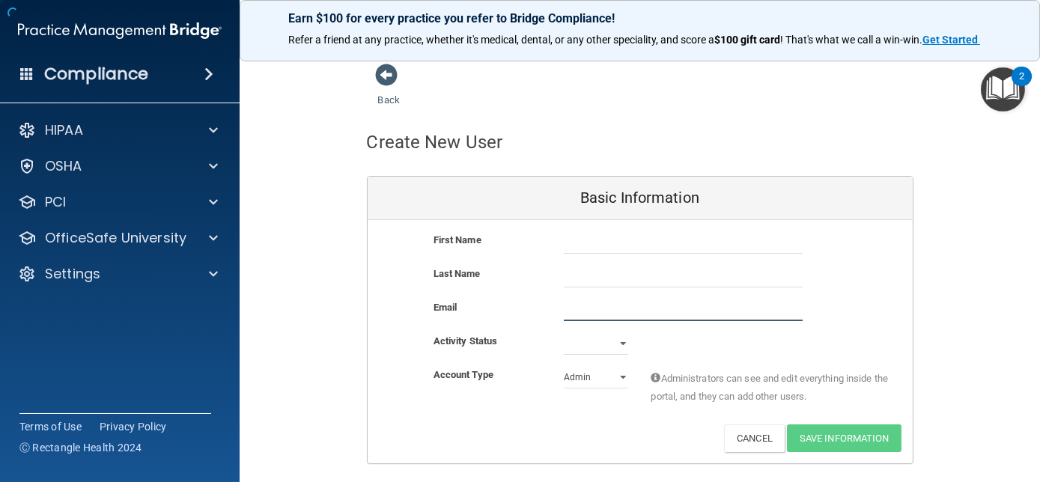
click at [572, 307] on input "email" at bounding box center [683, 310] width 239 height 22
paste input "areid@mosaicdentalcollective.com"
type input "[EMAIL_ADDRESS][DOMAIN_NAME]"
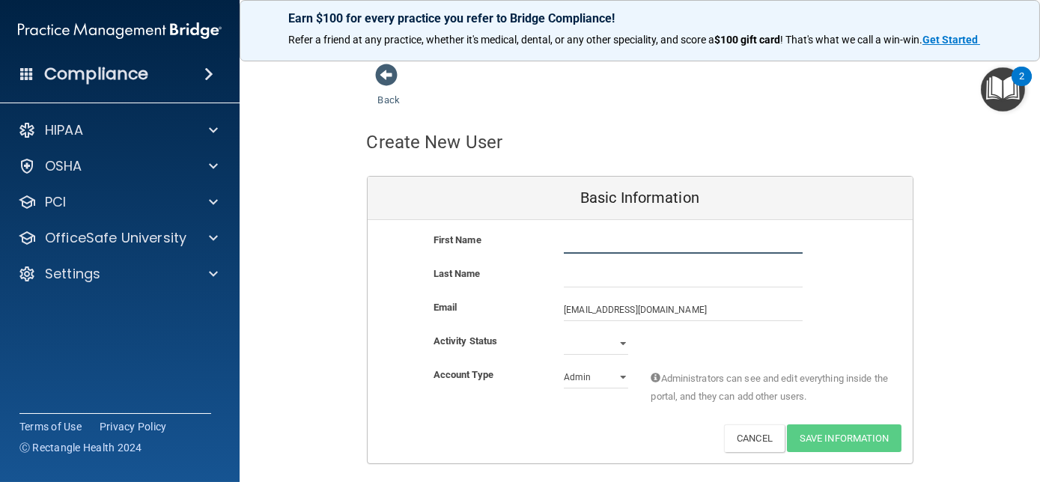
click at [581, 240] on input "text" at bounding box center [683, 242] width 239 height 22
paste input "Ashlynn"
type input "Ashlynn"
click at [588, 279] on input "text" at bounding box center [683, 276] width 239 height 22
paste input "[PERSON_NAME]"
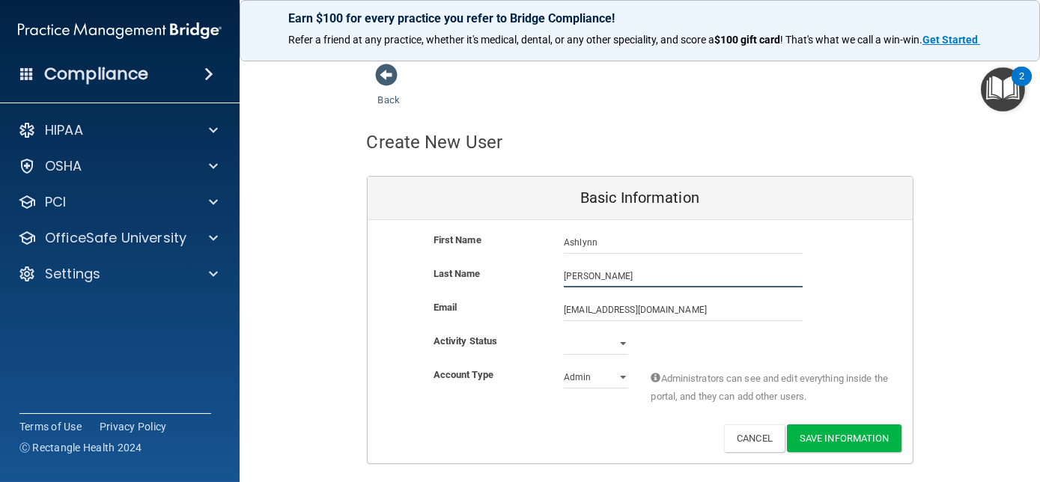
type input "[PERSON_NAME]"
click at [576, 337] on select "Active Inactive" at bounding box center [596, 343] width 64 height 22
select select "active"
click at [564, 332] on select "Active Inactive" at bounding box center [596, 343] width 64 height 22
click at [791, 432] on button "Save Information" at bounding box center [844, 439] width 115 height 28
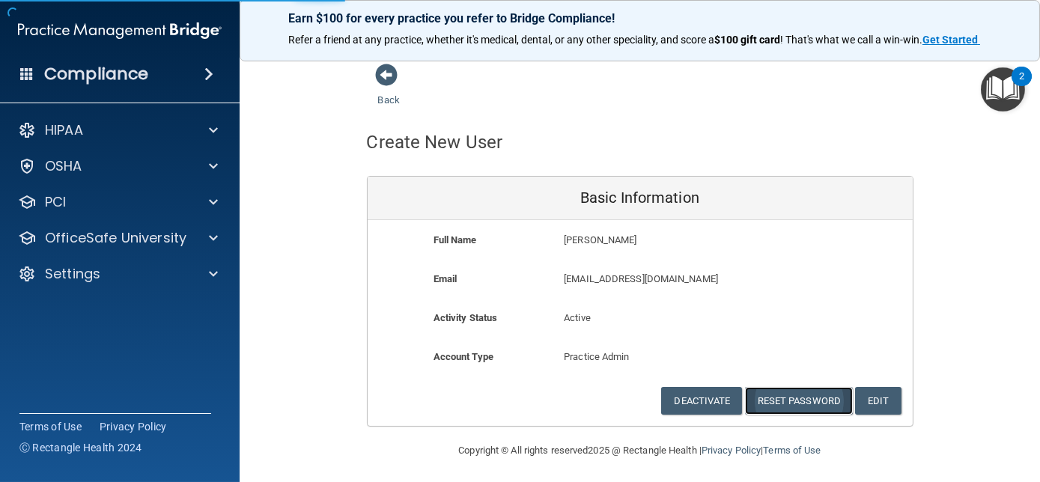
click at [773, 398] on button "Reset Password" at bounding box center [799, 401] width 108 height 28
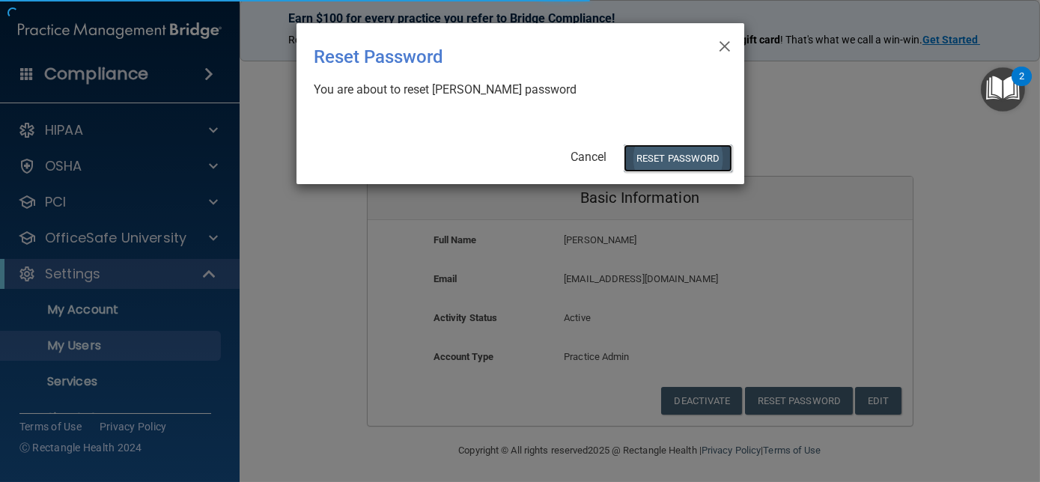
select select "20"
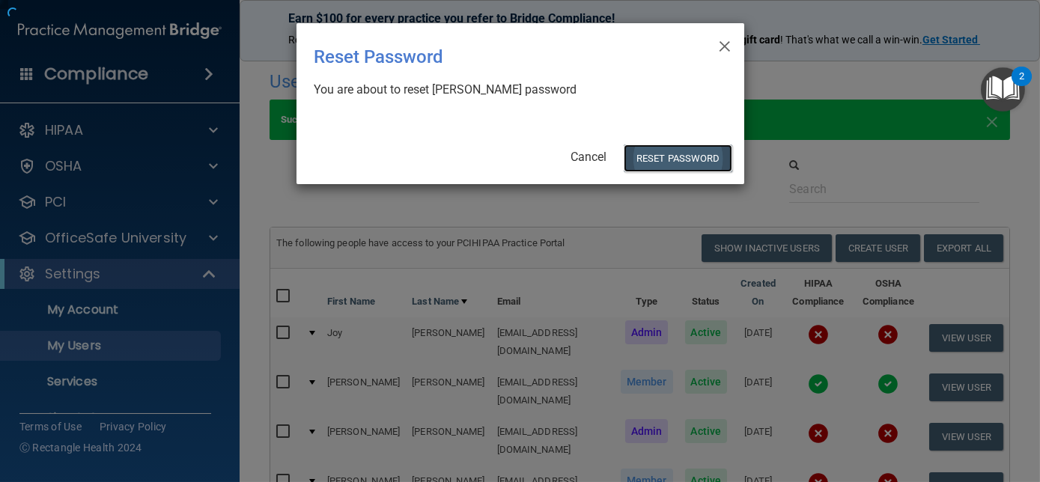
click at [678, 162] on button "Reset Password" at bounding box center [678, 159] width 108 height 28
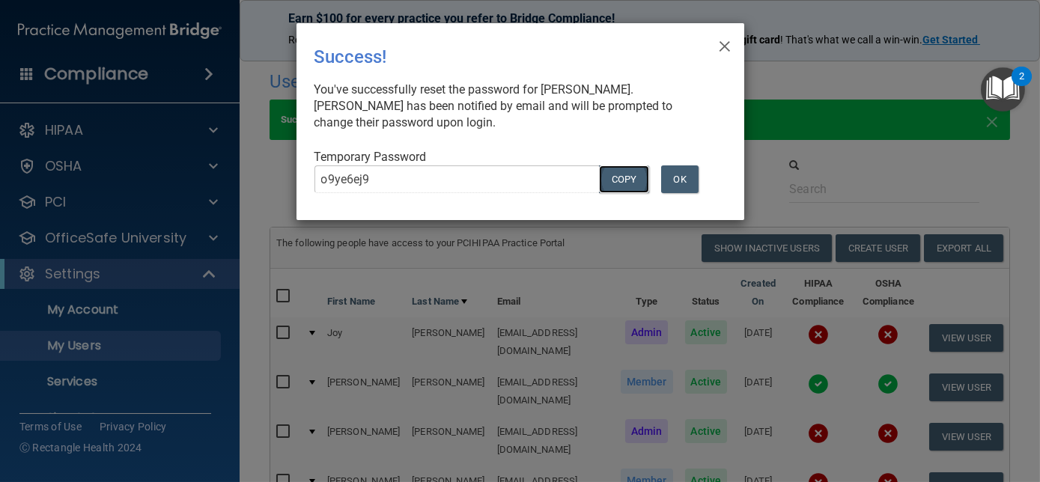
click at [637, 180] on button "COPY" at bounding box center [623, 179] width 49 height 28
click at [678, 181] on button "OK" at bounding box center [679, 179] width 37 height 28
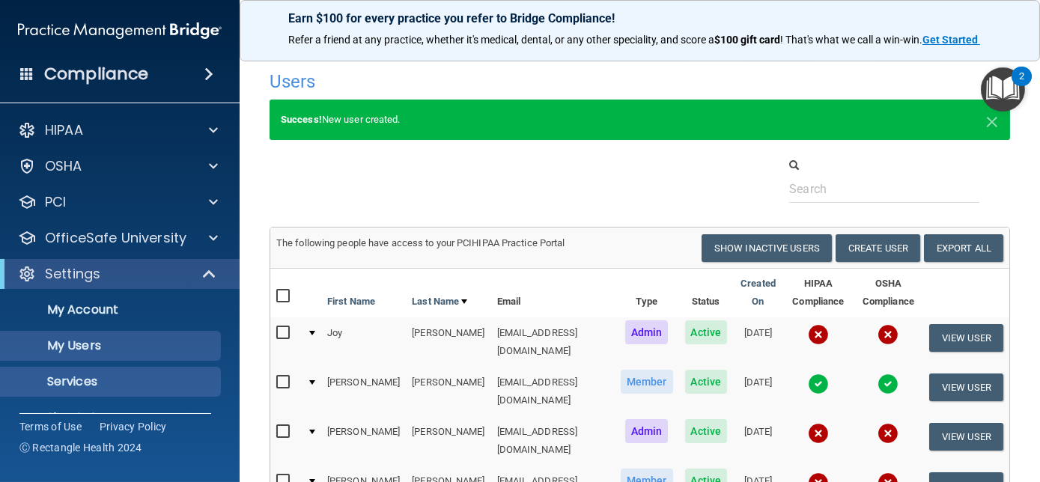
scroll to position [31, 0]
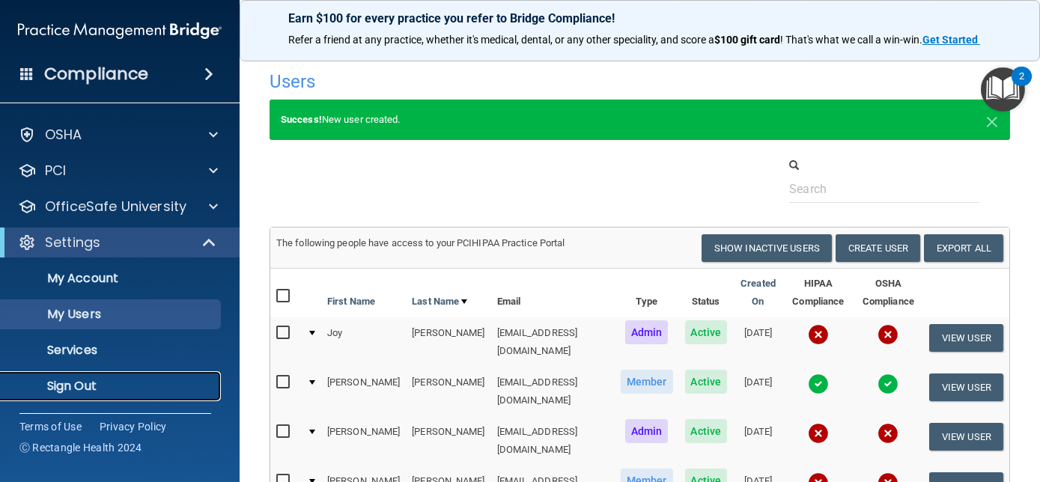
click at [144, 393] on p "Sign Out" at bounding box center [112, 386] width 204 height 15
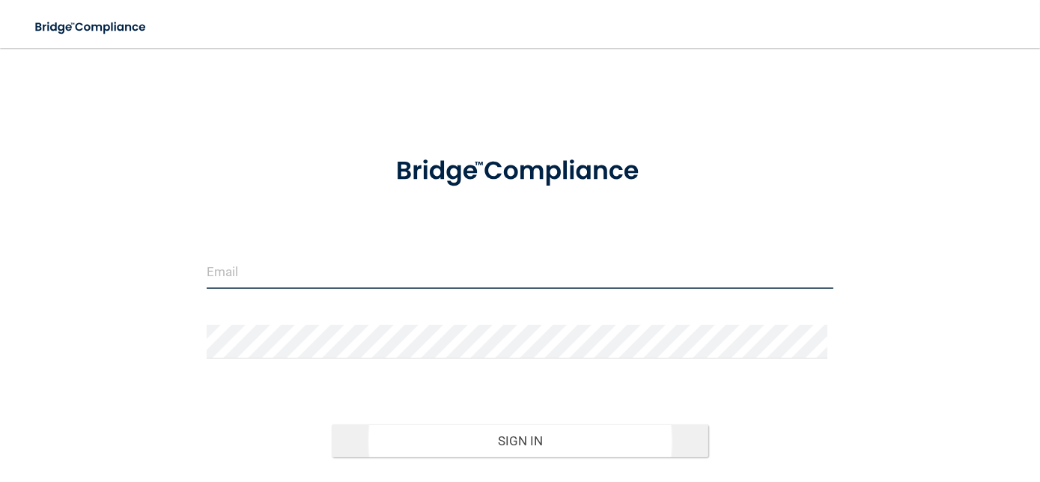
type input "avan@rectanglehealth.com"
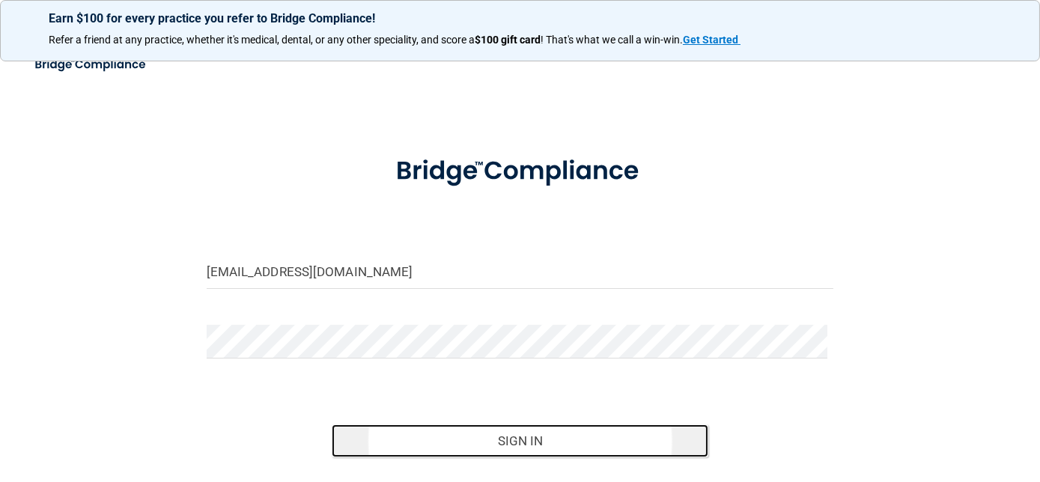
click at [487, 451] on button "Sign In" at bounding box center [520, 441] width 377 height 33
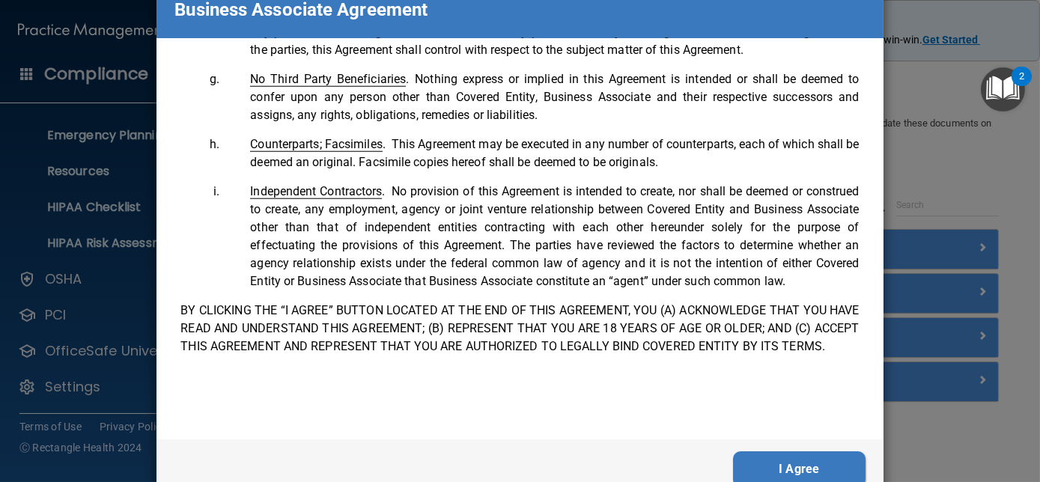
scroll to position [82, 0]
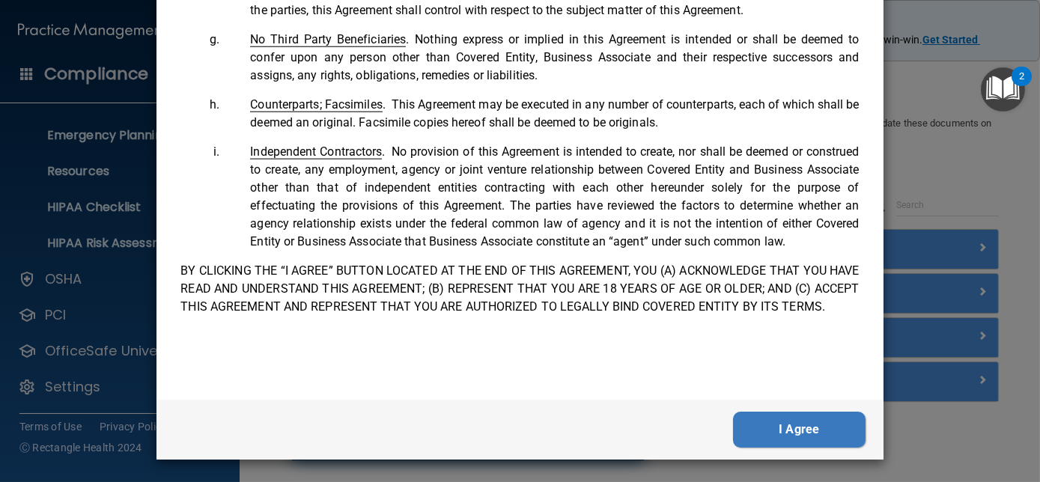
click at [778, 431] on button "I Agree" at bounding box center [799, 430] width 133 height 36
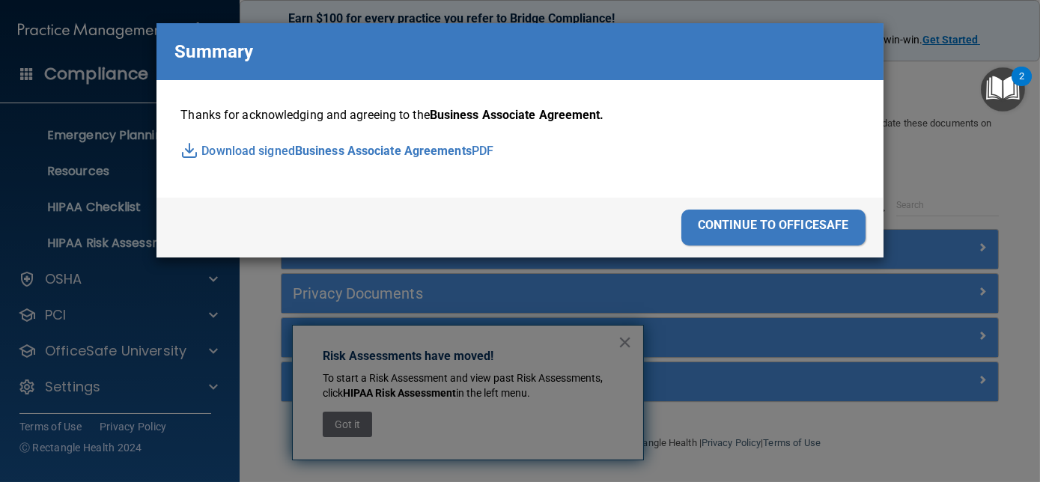
click at [821, 224] on div "continue to officesafe" at bounding box center [773, 228] width 184 height 36
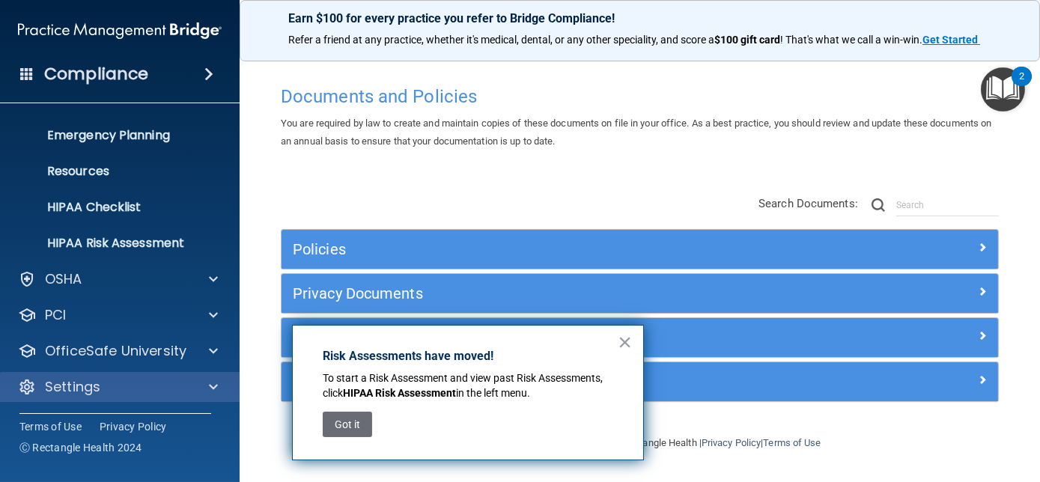
click at [145, 398] on div "Settings" at bounding box center [120, 387] width 240 height 30
click at [180, 386] on div "Settings" at bounding box center [100, 387] width 186 height 18
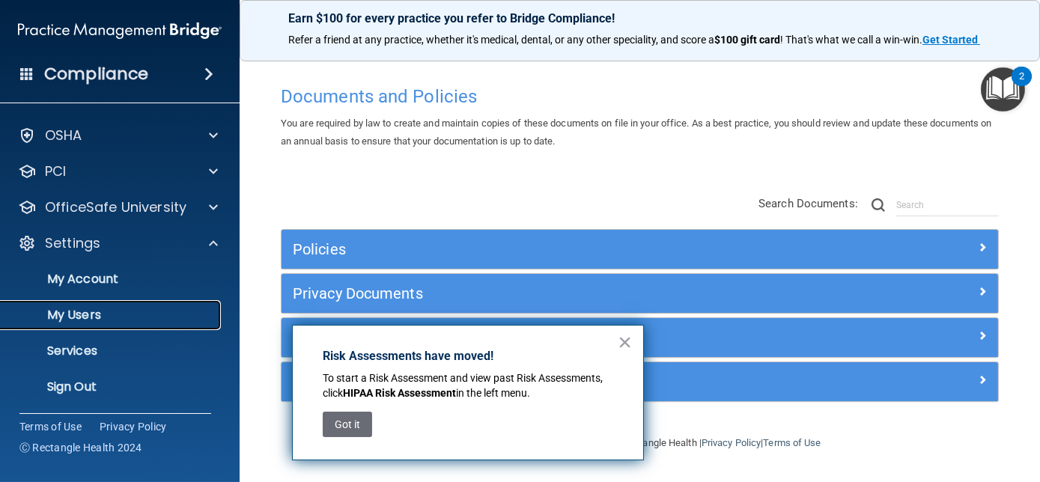
click at [133, 308] on p "My Users" at bounding box center [112, 315] width 204 height 15
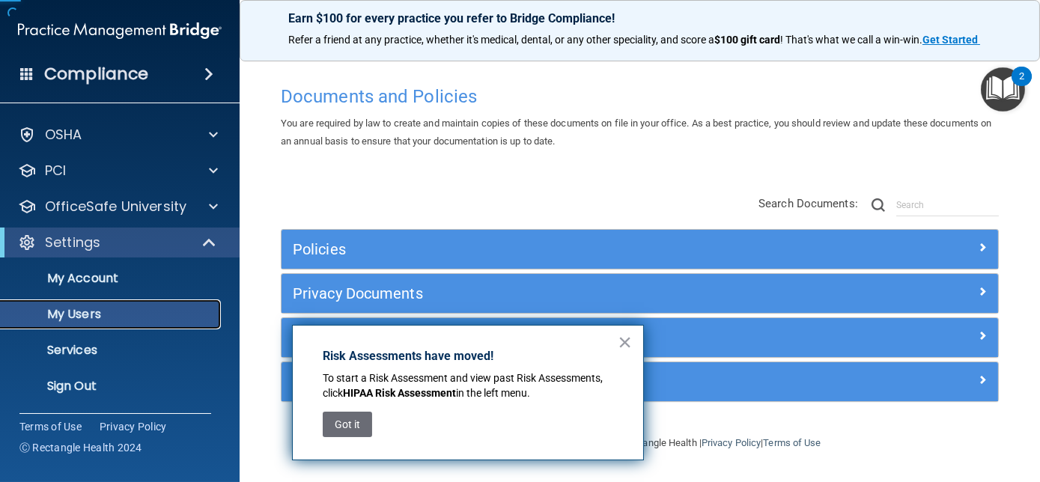
scroll to position [31, 0]
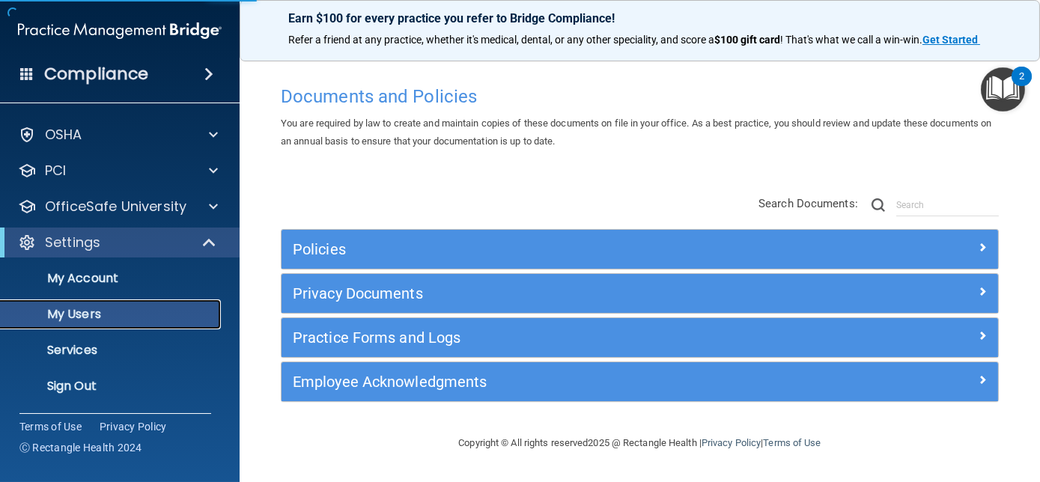
select select "20"
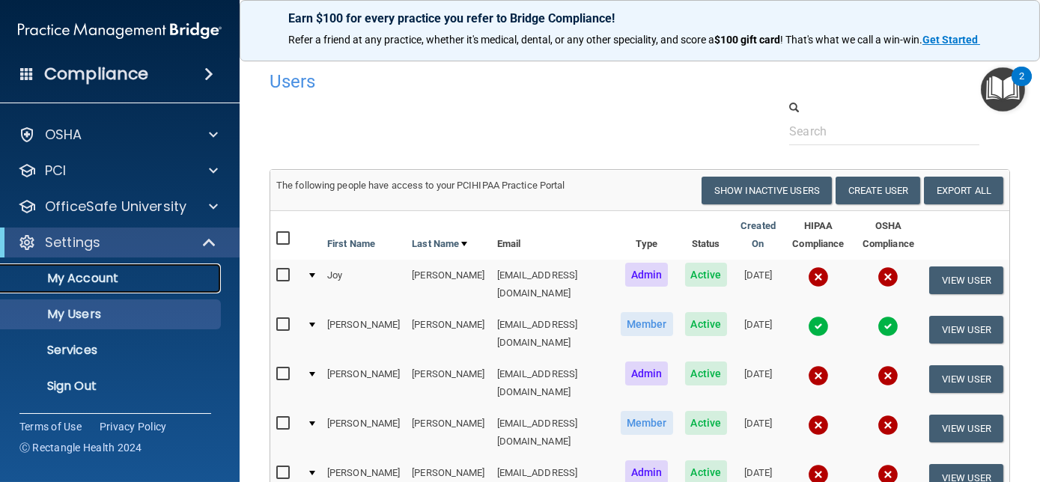
click at [104, 280] on p "My Account" at bounding box center [112, 278] width 204 height 15
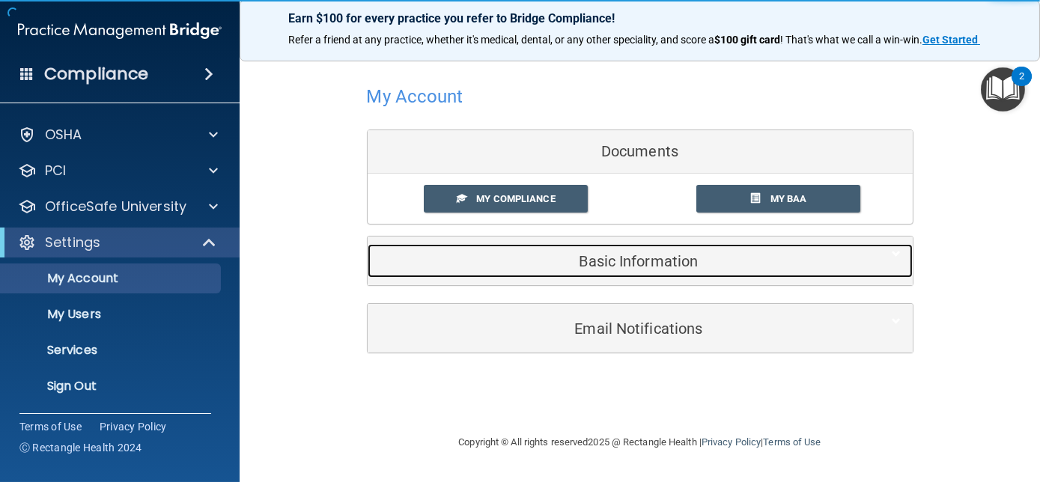
click at [664, 261] on h5 "Basic Information" at bounding box center [617, 261] width 477 height 16
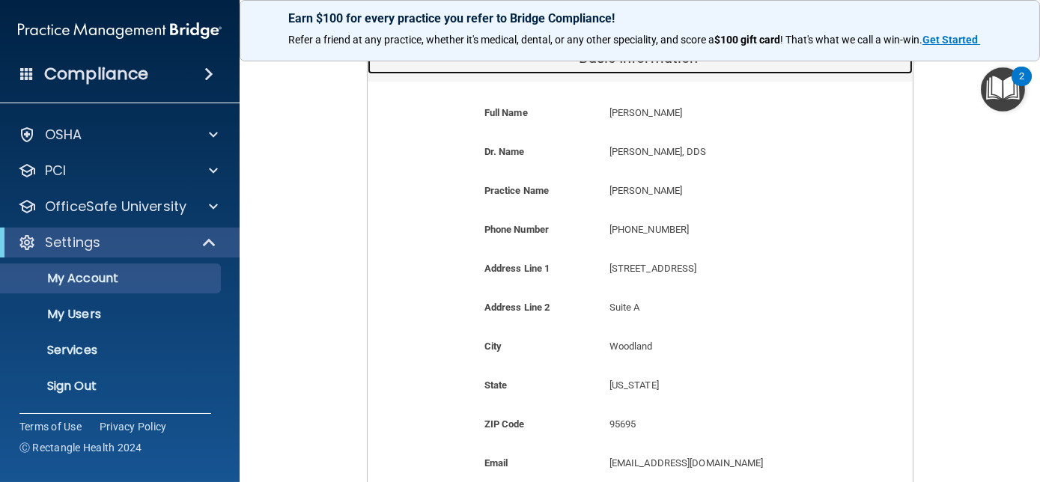
scroll to position [408, 0]
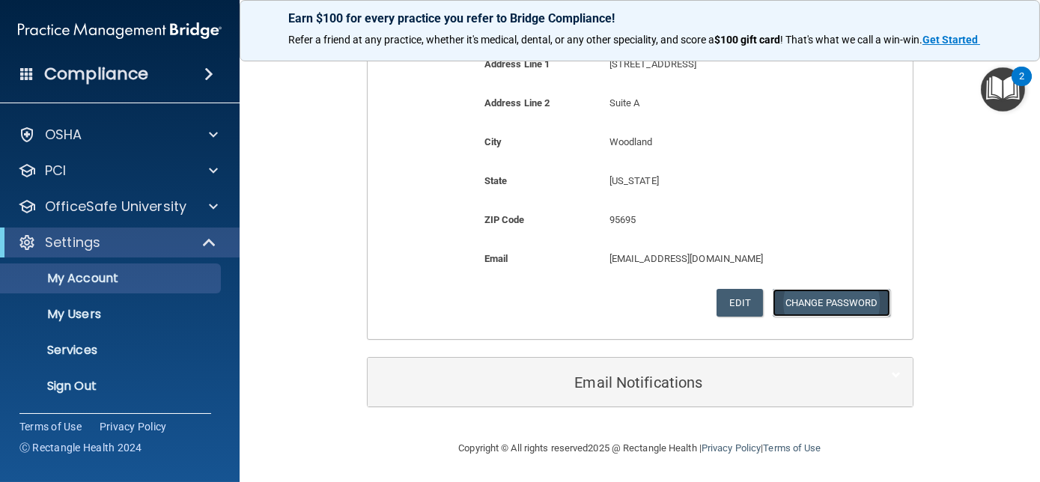
click at [806, 303] on button "Change Password" at bounding box center [832, 303] width 118 height 28
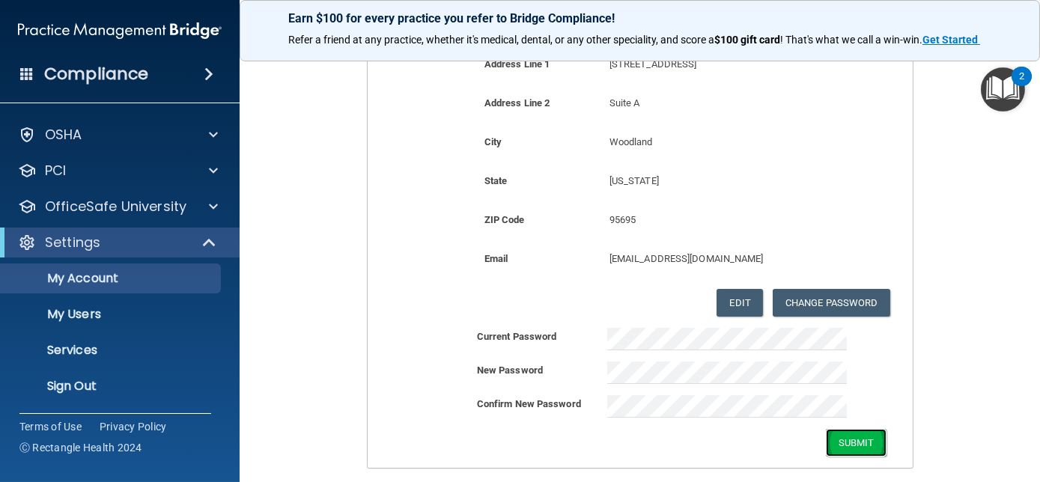
click at [844, 445] on button "Submit" at bounding box center [856, 443] width 61 height 28
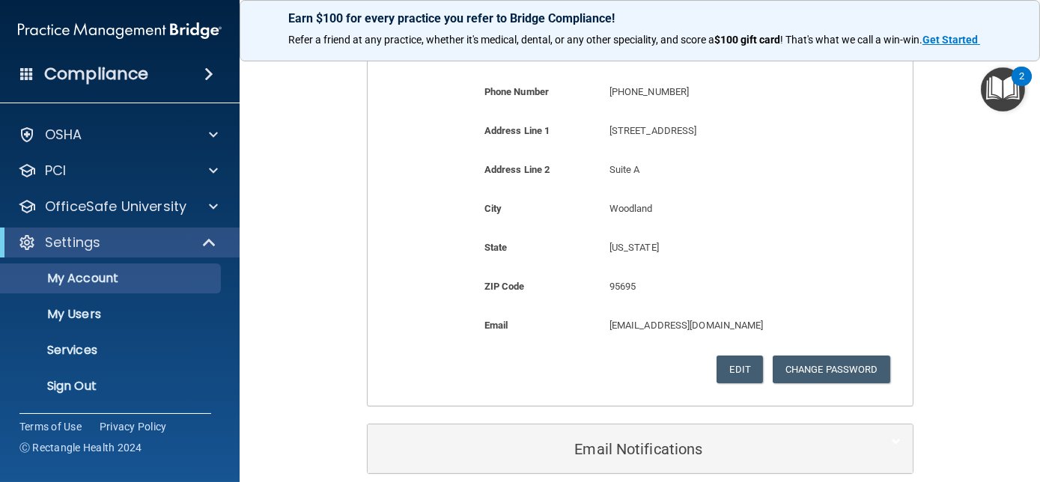
scroll to position [409, 0]
